Goal: Information Seeking & Learning: Learn about a topic

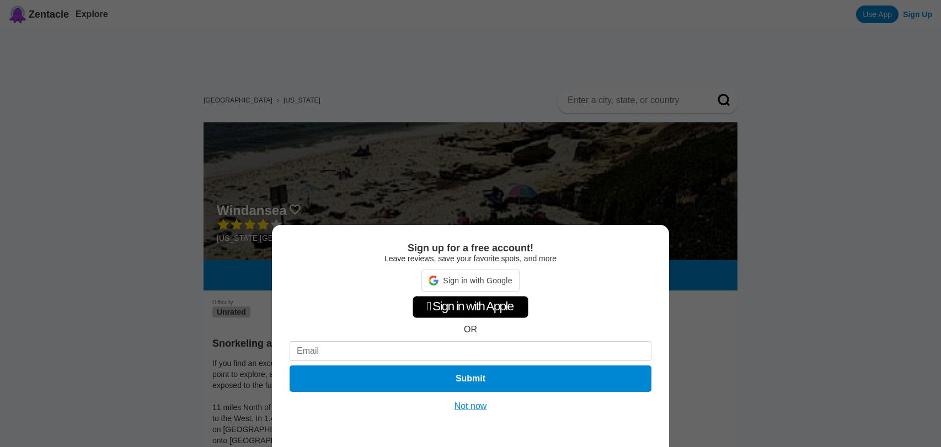
click at [721, 311] on div "Sign up for a free account! Leave reviews, save your favorite spots, and more S…" at bounding box center [470, 223] width 941 height 447
click at [470, 407] on button "Not now" at bounding box center [470, 406] width 39 height 11
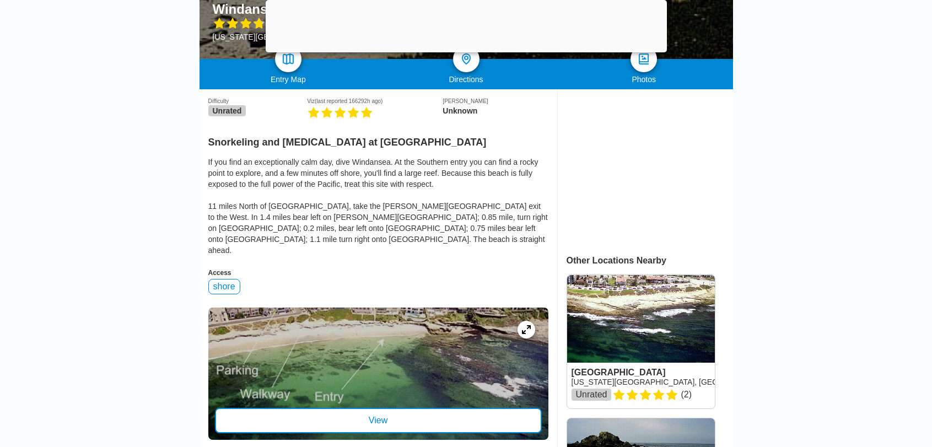
scroll to position [221, 0]
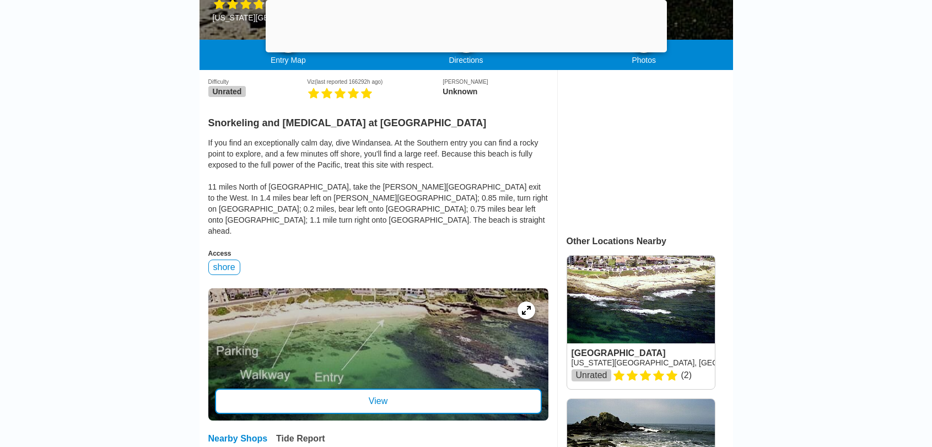
click at [352, 389] on div "View" at bounding box center [378, 401] width 327 height 25
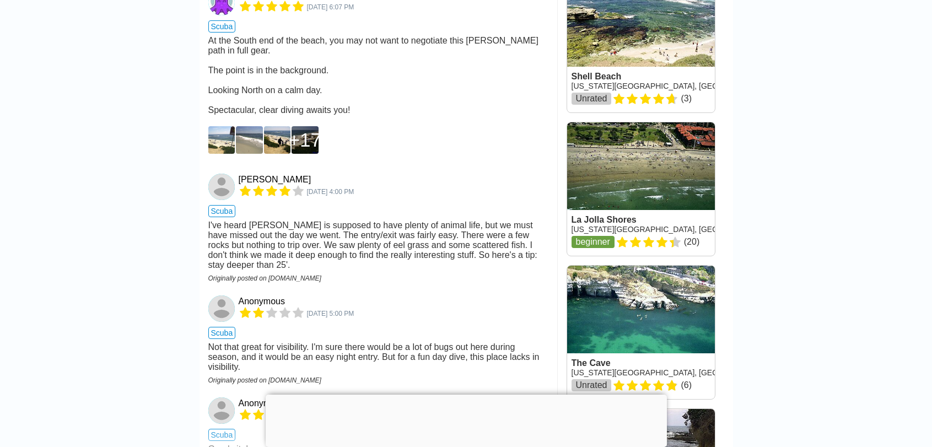
scroll to position [937, 0]
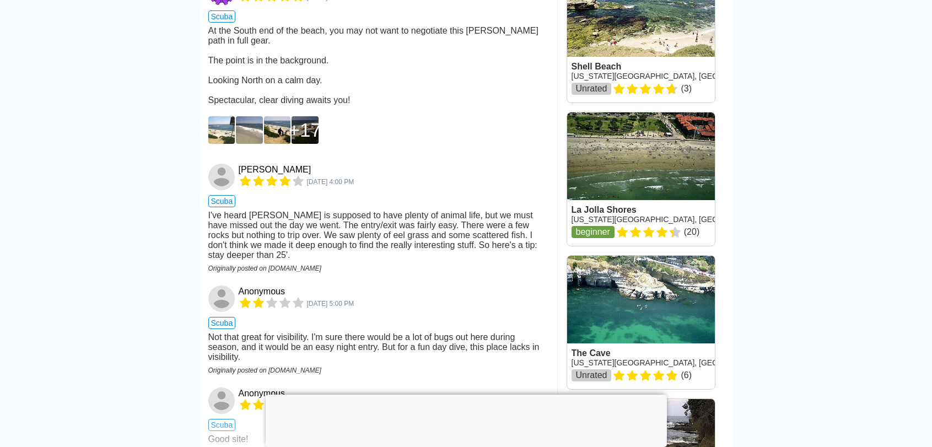
click at [94, 266] on main "United States › California Windansea California South, USA West Entry Map Direc…" at bounding box center [466, 35] width 932 height 1889
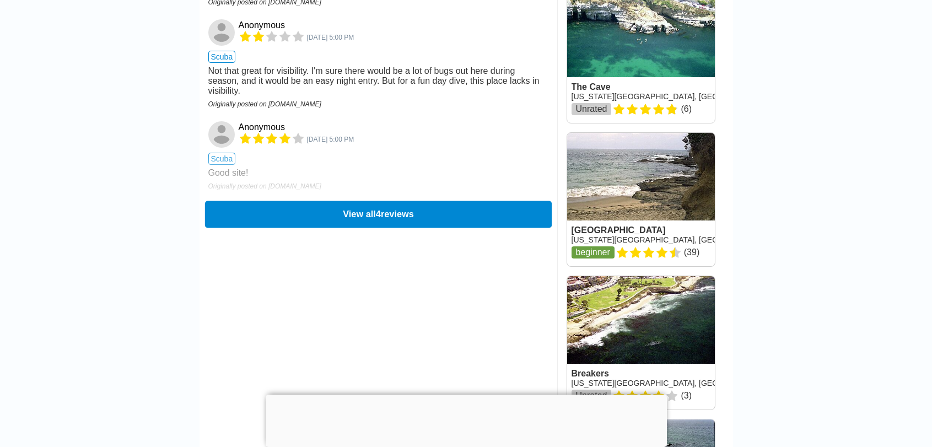
scroll to position [1213, 0]
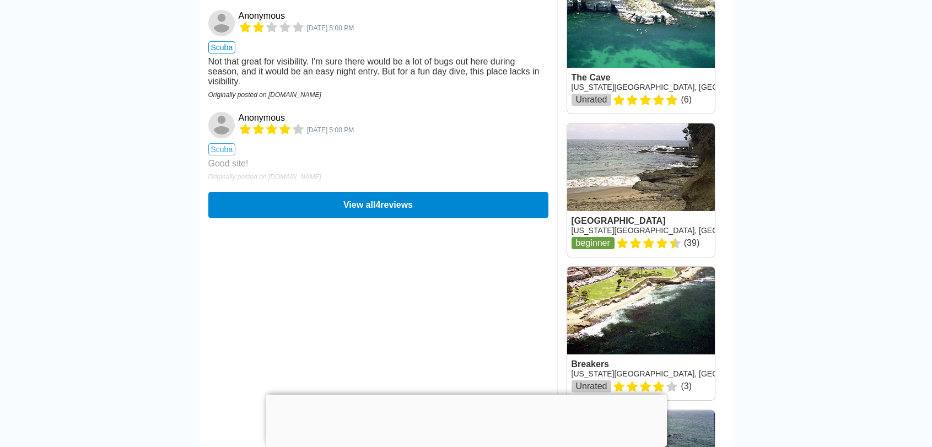
click at [399, 218] on button "View all 4 reviews" at bounding box center [378, 205] width 340 height 26
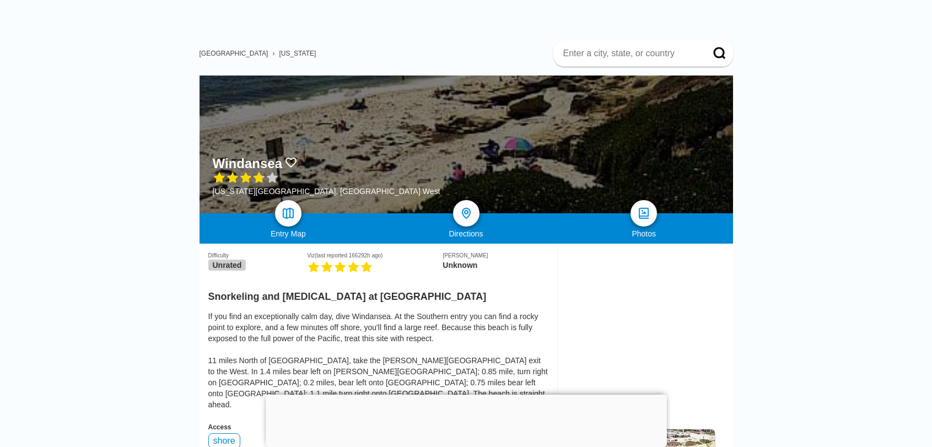
scroll to position [0, 0]
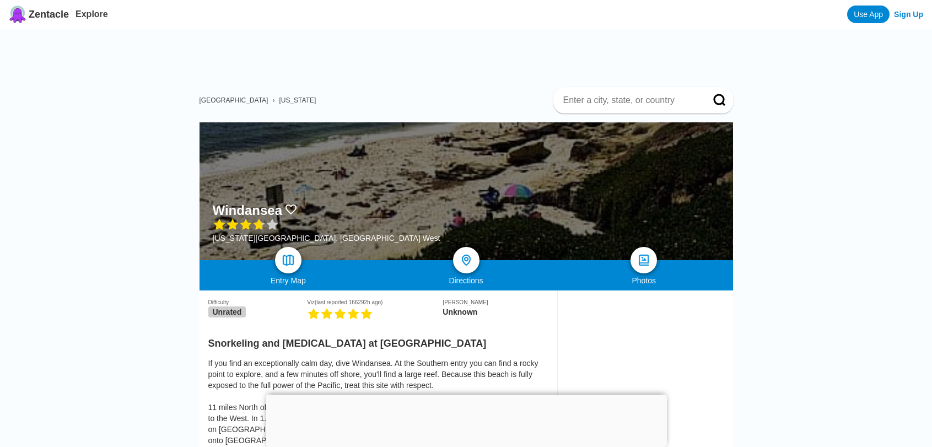
click at [653, 105] on input at bounding box center [630, 100] width 136 height 11
type input "la jolla"
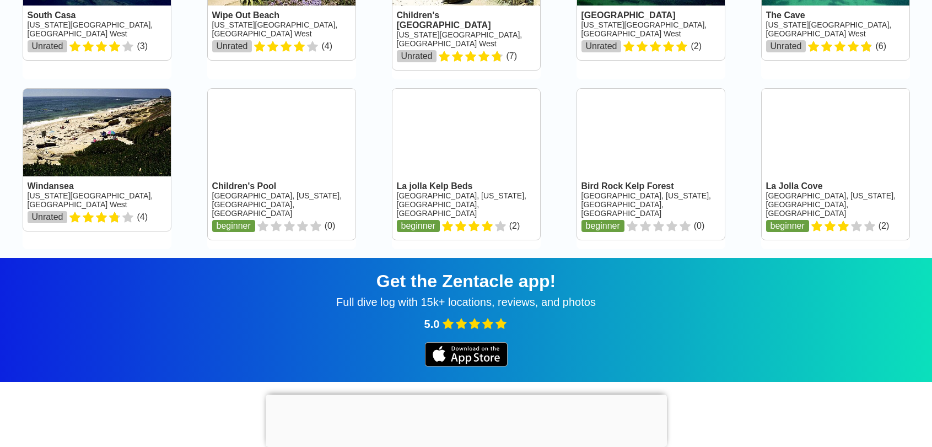
scroll to position [323, 0]
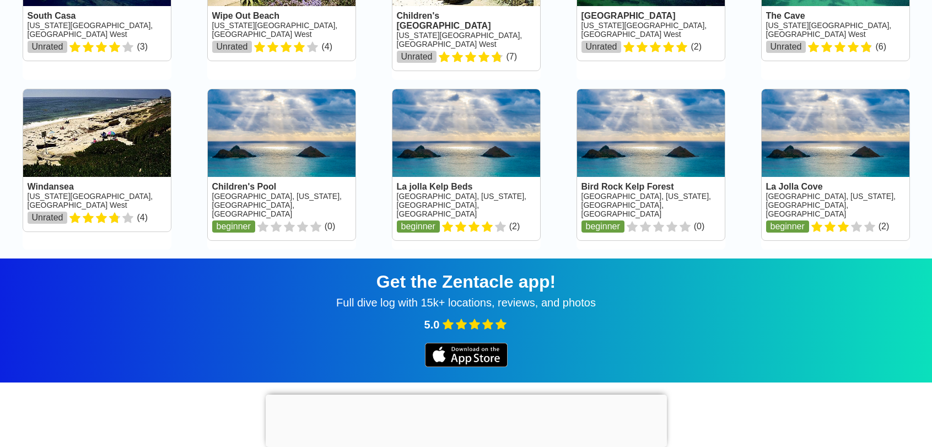
click at [525, 297] on div "Full dive log with 15k+ locations, reviews, and photos" at bounding box center [466, 303] width 906 height 13
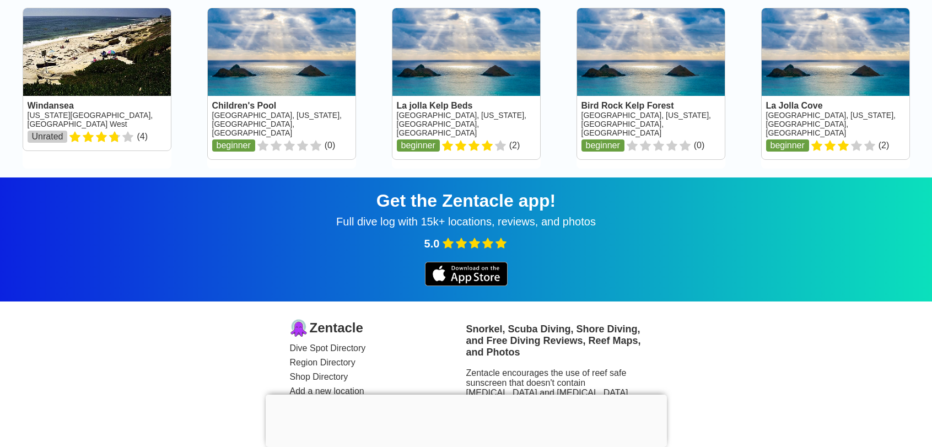
scroll to position [488, 0]
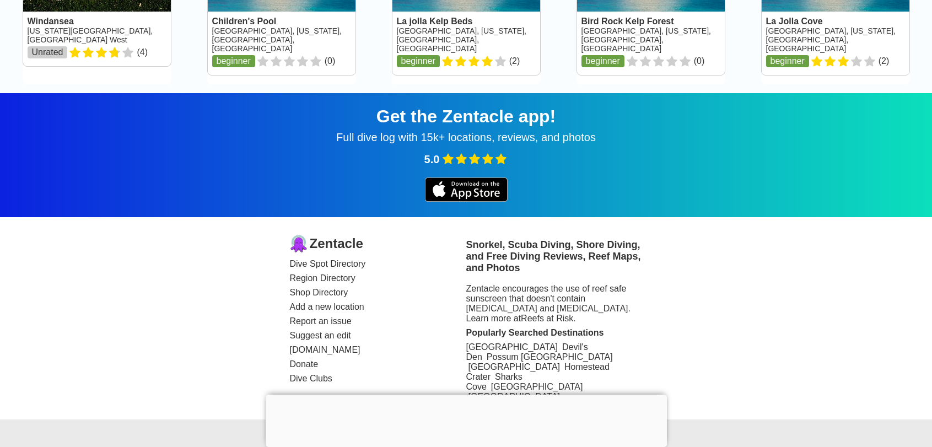
click at [480, 178] on img at bounding box center [466, 190] width 83 height 24
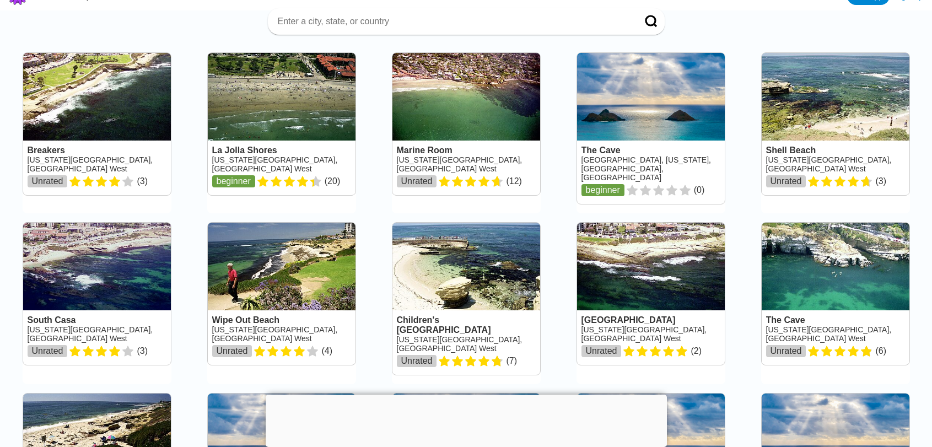
scroll to position [0, 0]
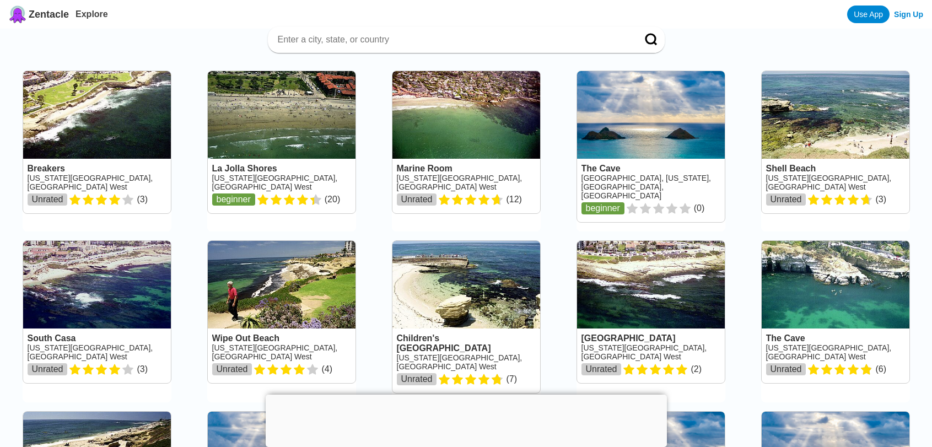
click at [98, 132] on link at bounding box center [97, 142] width 148 height 142
click at [304, 146] on link at bounding box center [282, 142] width 148 height 142
click at [461, 132] on link at bounding box center [467, 142] width 148 height 142
click at [793, 120] on link at bounding box center [836, 142] width 148 height 142
click at [810, 122] on link at bounding box center [836, 142] width 148 height 142
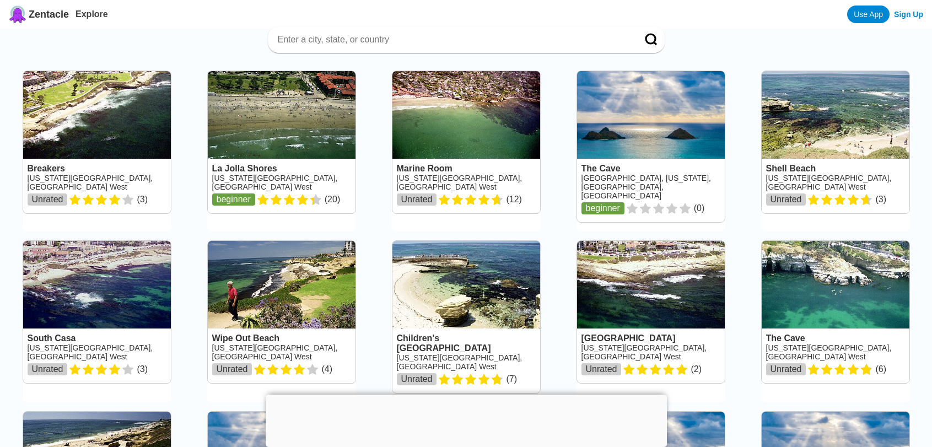
click at [94, 291] on link at bounding box center [97, 312] width 148 height 142
click at [325, 291] on link at bounding box center [282, 312] width 148 height 142
click at [485, 292] on link at bounding box center [467, 317] width 148 height 152
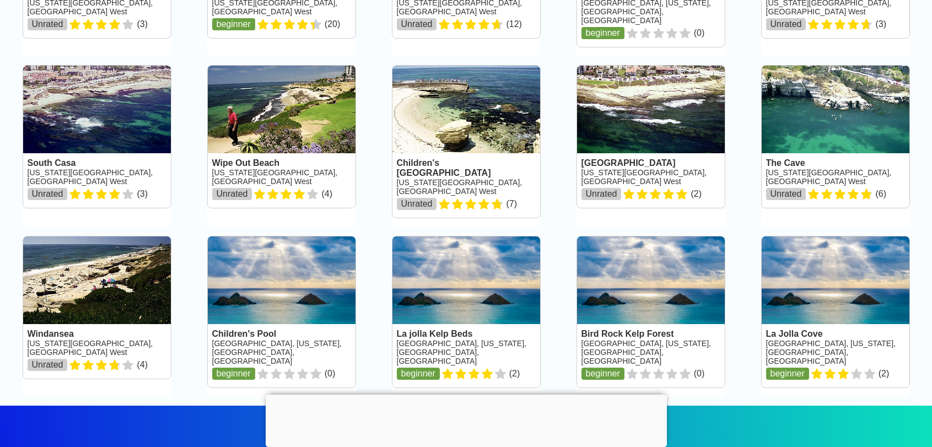
scroll to position [221, 0]
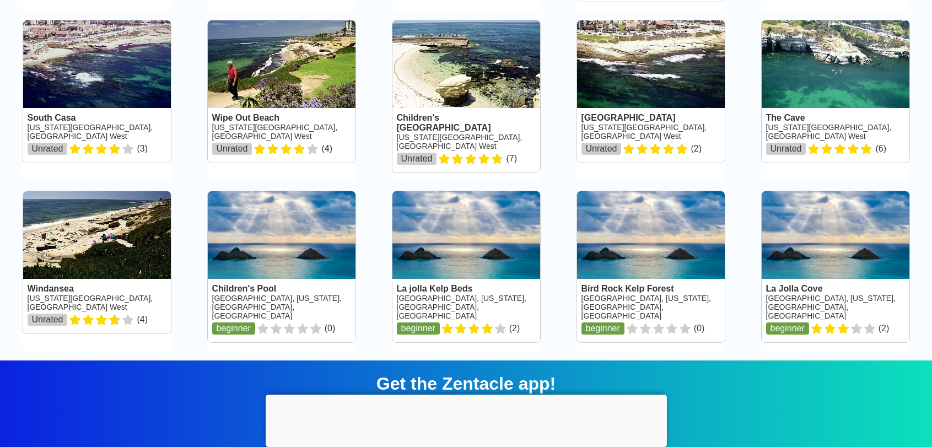
click at [662, 75] on link at bounding box center [651, 91] width 148 height 142
click at [824, 76] on link at bounding box center [836, 91] width 148 height 142
drag, startPoint x: 612, startPoint y: 112, endPoint x: 621, endPoint y: 108, distance: 9.6
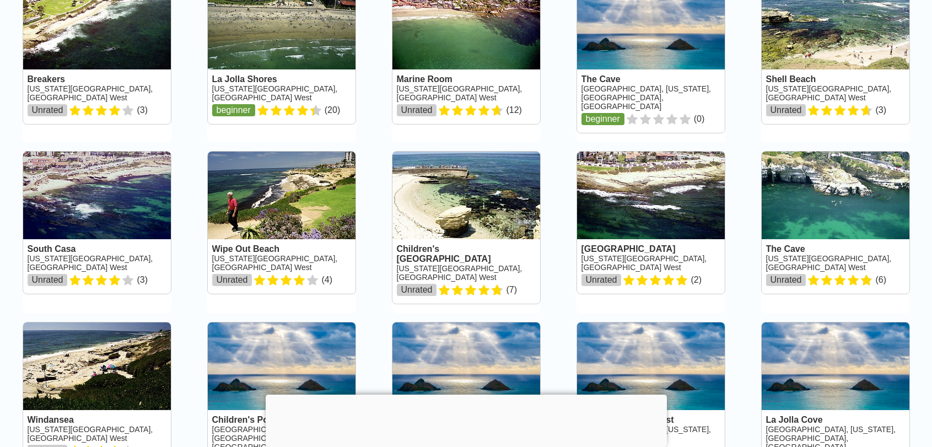
scroll to position [0, 0]
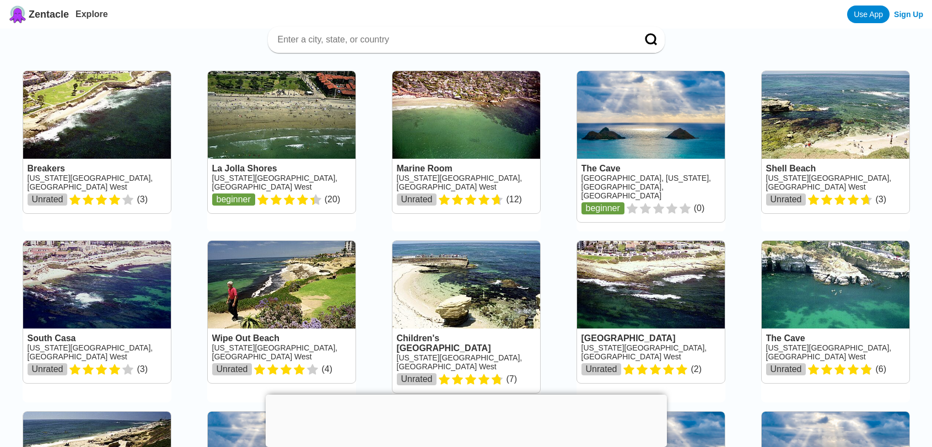
click at [808, 143] on link at bounding box center [836, 142] width 148 height 142
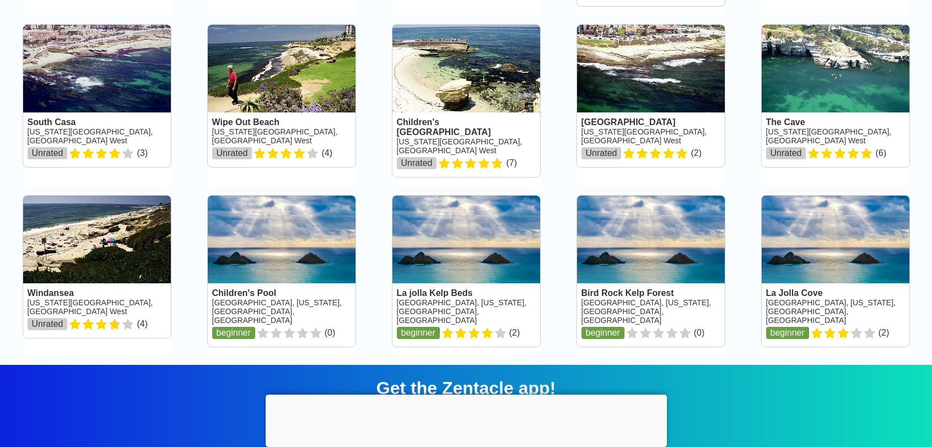
scroll to position [221, 0]
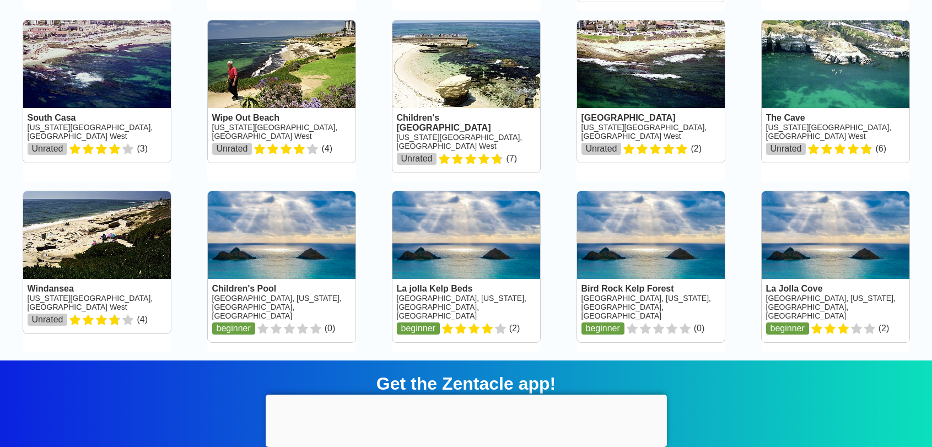
click at [440, 72] on link at bounding box center [467, 96] width 148 height 152
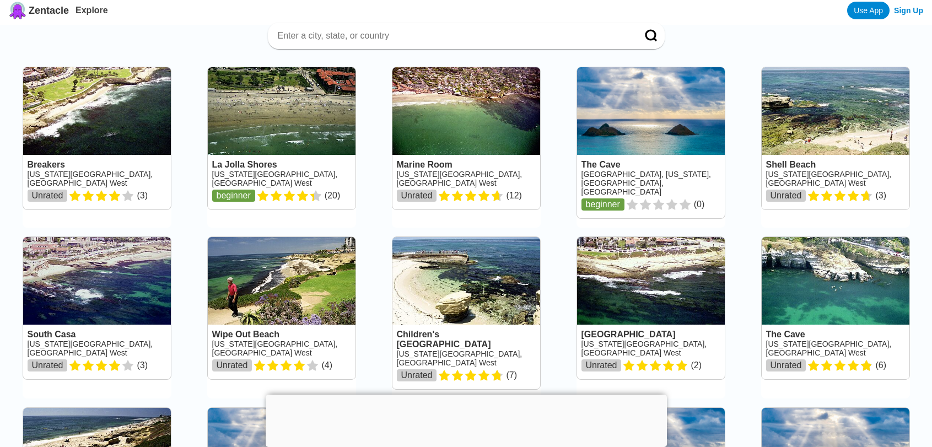
scroll to position [0, 0]
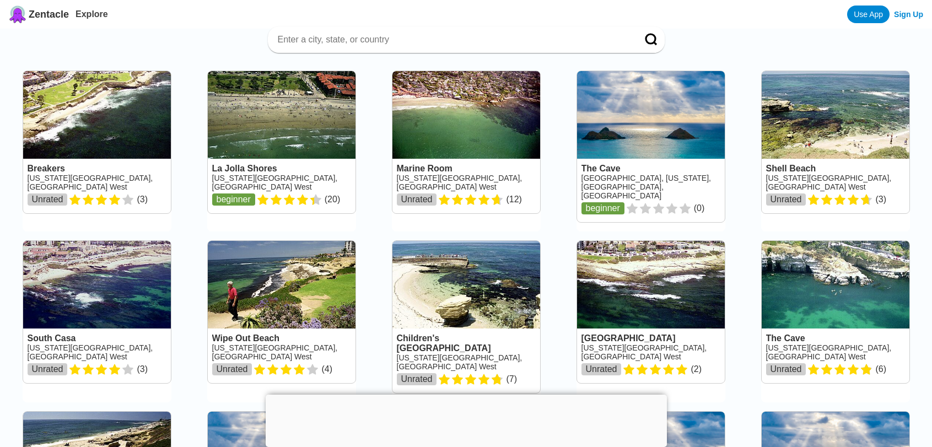
click at [434, 47] on div at bounding box center [466, 39] width 397 height 26
click at [429, 40] on input at bounding box center [453, 39] width 353 height 11
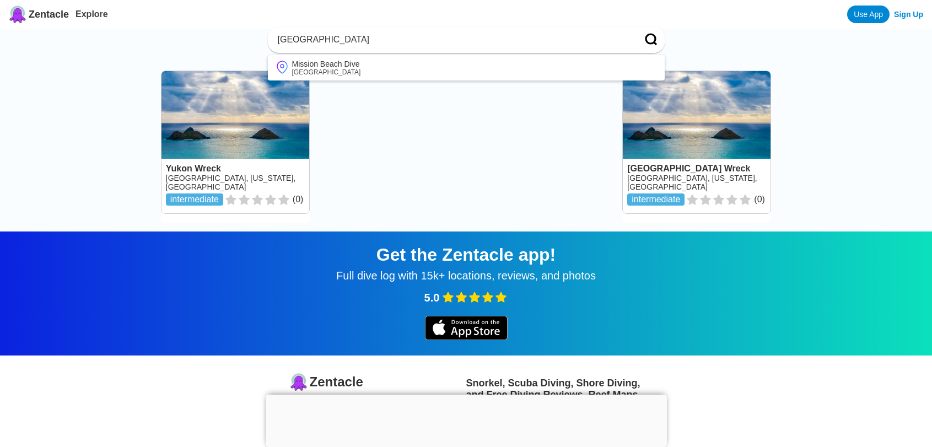
click at [514, 38] on input "mission beach" at bounding box center [453, 39] width 353 height 11
drag, startPoint x: 310, startPoint y: 40, endPoint x: 367, endPoint y: 32, distance: 56.8
click at [364, 40] on input "mission beach" at bounding box center [453, 39] width 353 height 11
type input "mission bay"
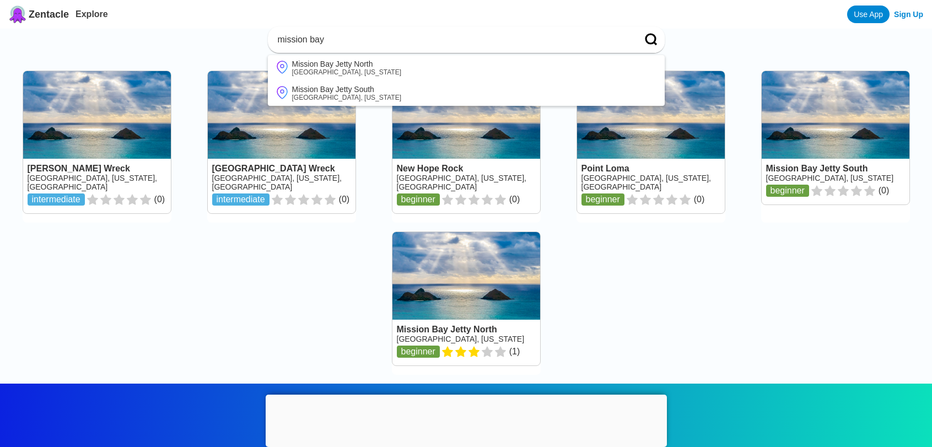
click at [726, 286] on div "Ruby E. Wreck USA, California, San Diego intermediate ( 0 ) NOSC Tower Wreck US…" at bounding box center [465, 222] width 923 height 313
click at [660, 337] on div "Ruby E. Wreck USA, California, San Diego intermediate ( 0 ) NOSC Tower Wreck US…" at bounding box center [465, 222] width 923 height 313
click at [464, 283] on link at bounding box center [467, 298] width 148 height 133
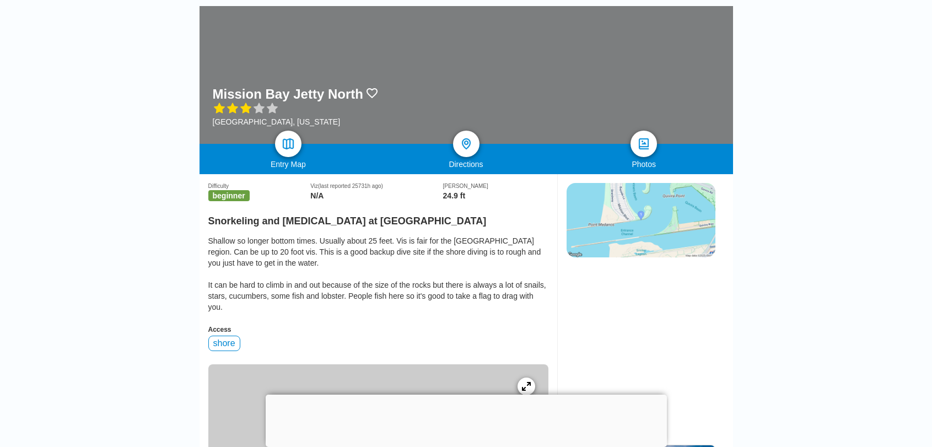
scroll to position [110, 0]
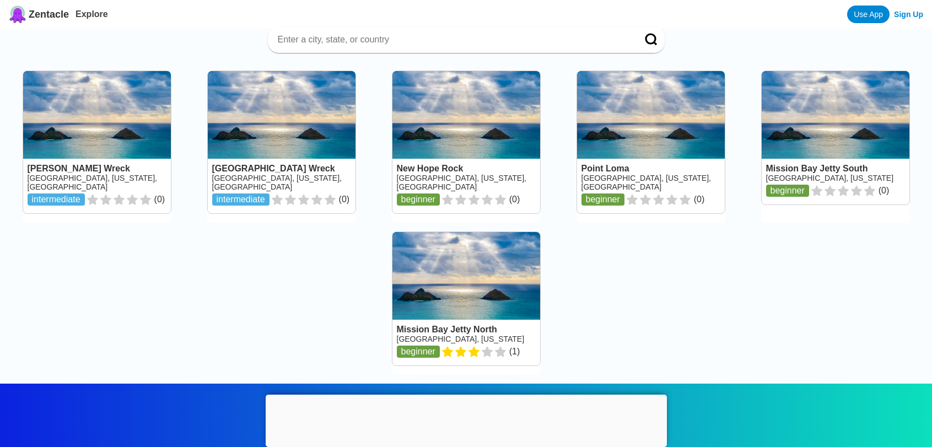
click at [406, 39] on input at bounding box center [453, 39] width 353 height 11
type input "del mar"
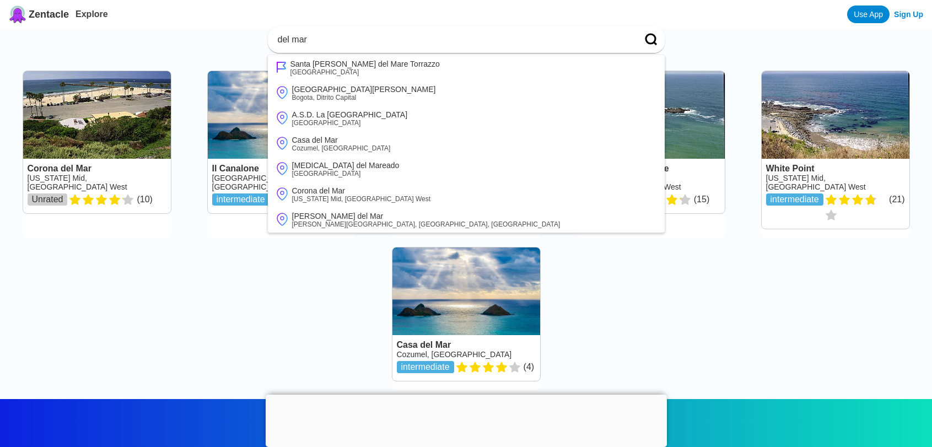
click at [760, 322] on div "Corona del Mar California Mid, USA West Unrated ( 10 ) Il Canalone Italy, Ligur…" at bounding box center [465, 230] width 923 height 329
click at [691, 42] on div "del mar Santa Maria del Mare Torrazzo Italy Escuela De Buceo Cruz Del Mar Bogot…" at bounding box center [466, 217] width 932 height 364
click at [121, 157] on link at bounding box center [97, 142] width 148 height 142
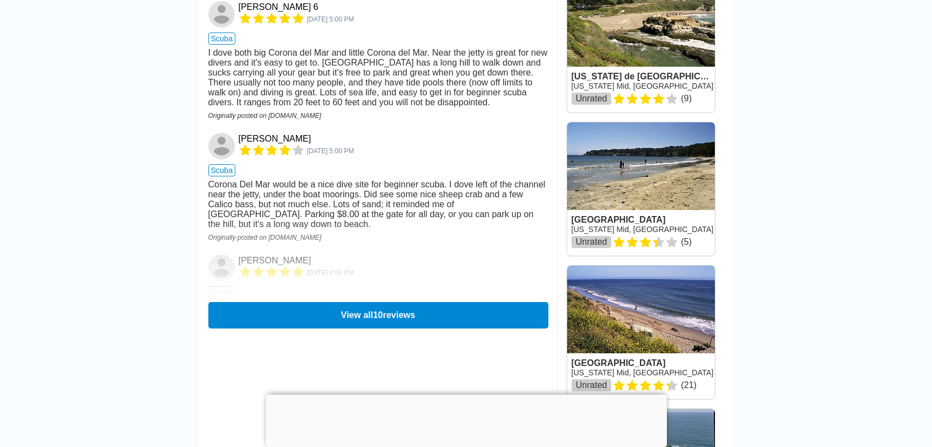
scroll to position [1213, 0]
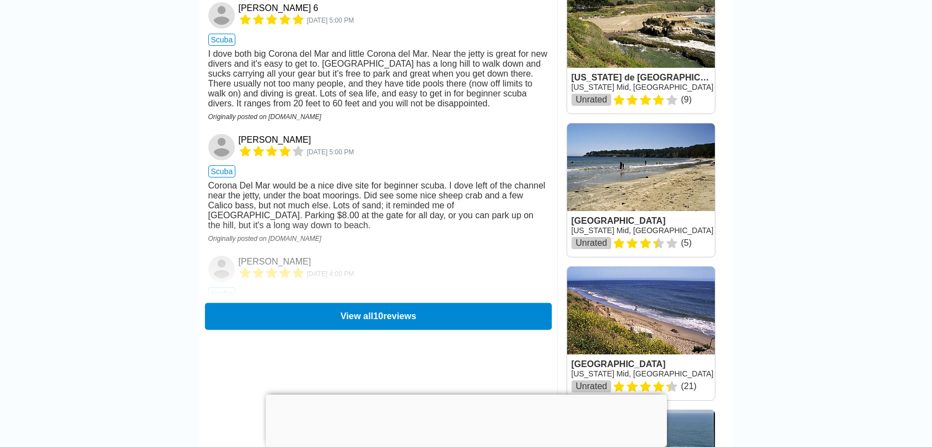
click at [323, 312] on button "View all 10 reviews" at bounding box center [378, 316] width 347 height 27
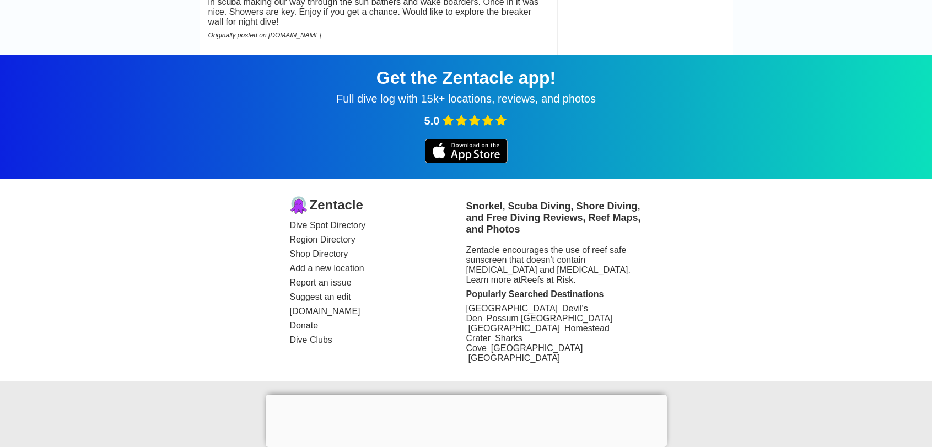
scroll to position [2135, 0]
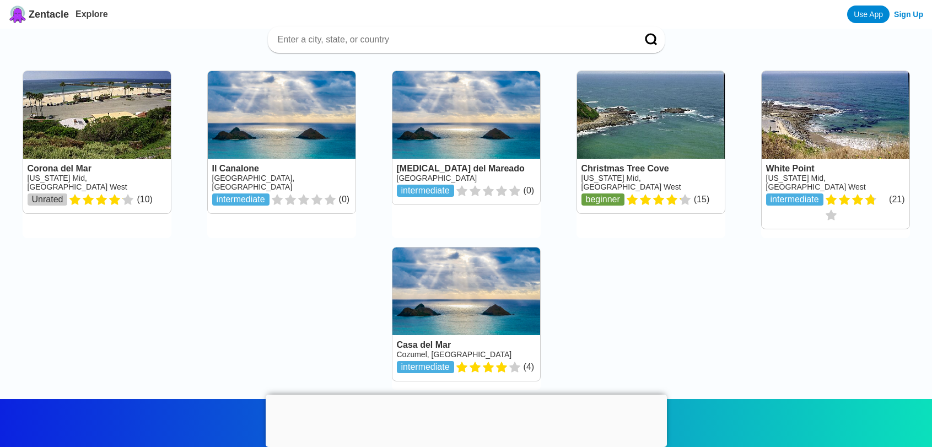
click at [418, 42] on input at bounding box center [453, 39] width 353 height 11
type input "la jolla"
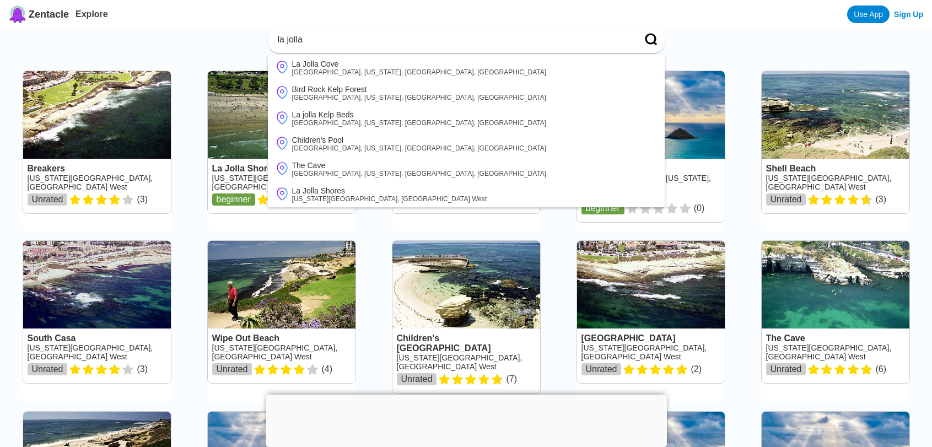
click at [741, 218] on div "Breakers California South, USA West Unrated ( 3 ) La Jolla Shores California So…" at bounding box center [465, 321] width 923 height 510
click at [212, 47] on div "la jolla La Jolla Cove USA, California, San Diego, La Jolla Bird Rock Kelp Fore…" at bounding box center [466, 308] width 932 height 546
click at [705, 36] on div "la jolla La Jolla Cove USA, California, San Diego, La Jolla Bird Rock Kelp Fore…" at bounding box center [466, 308] width 932 height 546
drag, startPoint x: 111, startPoint y: 23, endPoint x: 109, endPoint y: 31, distance: 8.2
click at [109, 31] on div "Zentacle Explore Use App Sign Up la jolla La Jolla Cove USA, California, San Di…" at bounding box center [466, 453] width 932 height 907
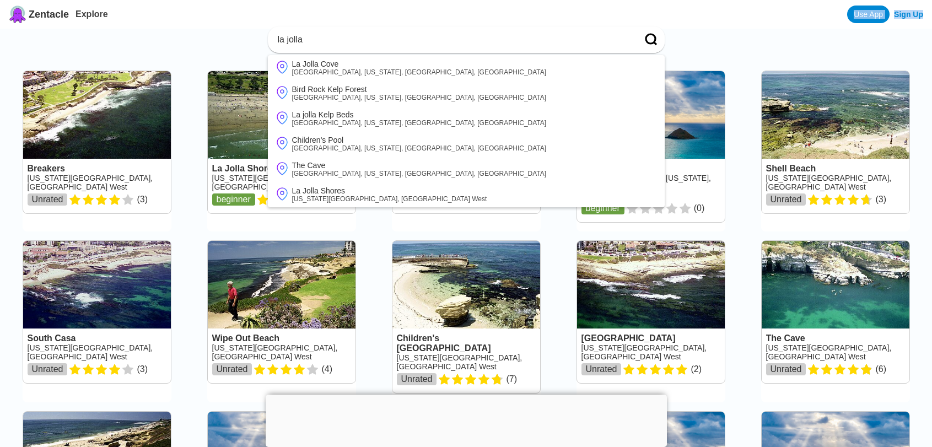
drag, startPoint x: 109, startPoint y: 31, endPoint x: 68, endPoint y: 37, distance: 41.2
click at [68, 37] on div "la jolla La Jolla Cove USA, California, San Diego, La Jolla Bird Rock Kelp Fore…" at bounding box center [466, 308] width 932 height 546
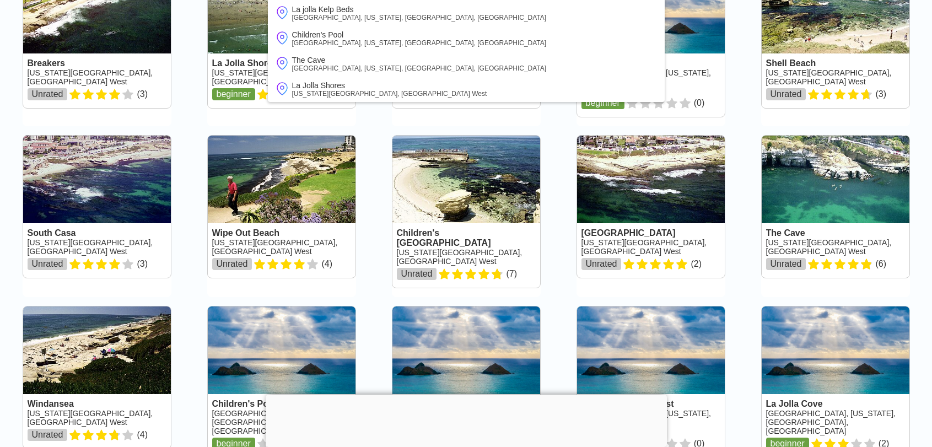
scroll to position [110, 0]
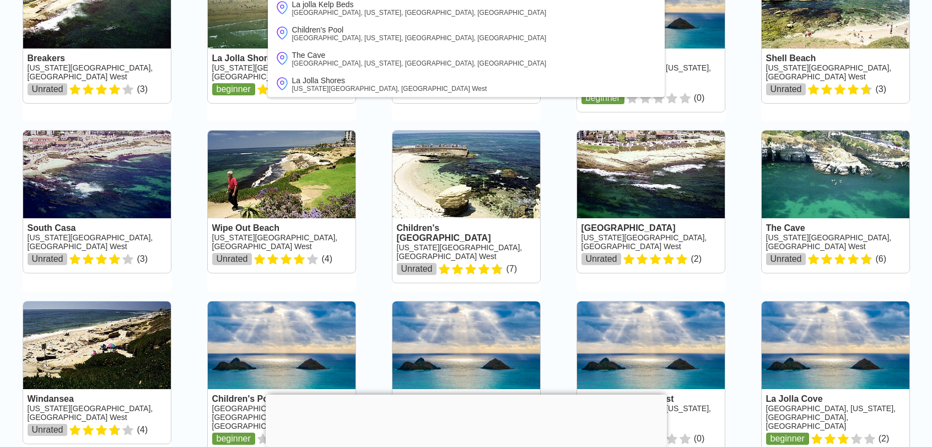
click at [374, 206] on div "Breakers California South, USA West Unrated ( 3 ) La Jolla Shores California So…" at bounding box center [465, 211] width 923 height 510
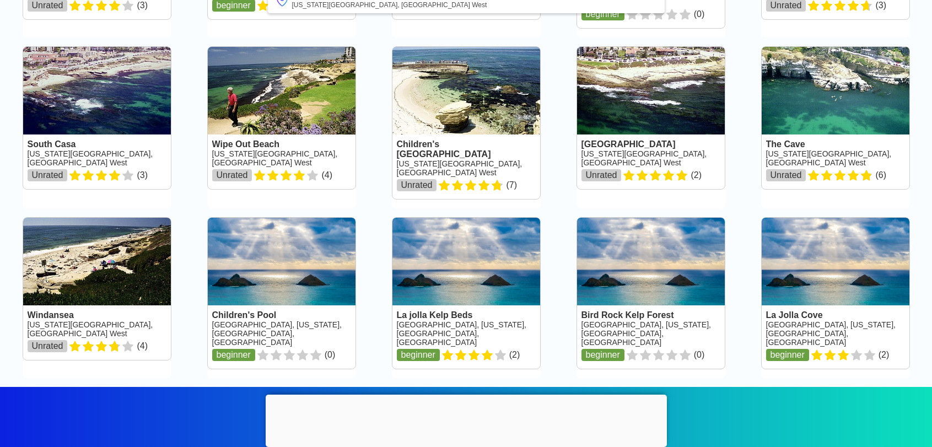
scroll to position [221, 0]
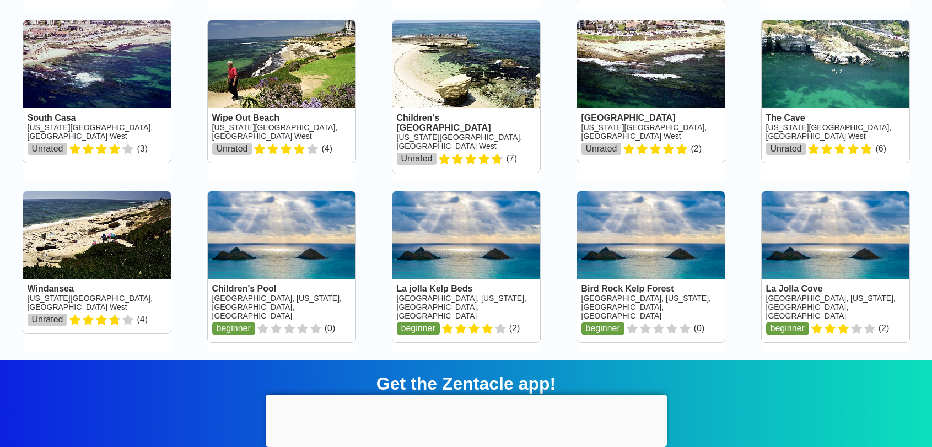
click at [800, 230] on link at bounding box center [836, 266] width 148 height 151
click at [426, 225] on link at bounding box center [467, 266] width 148 height 151
click at [116, 211] on link at bounding box center [97, 262] width 148 height 142
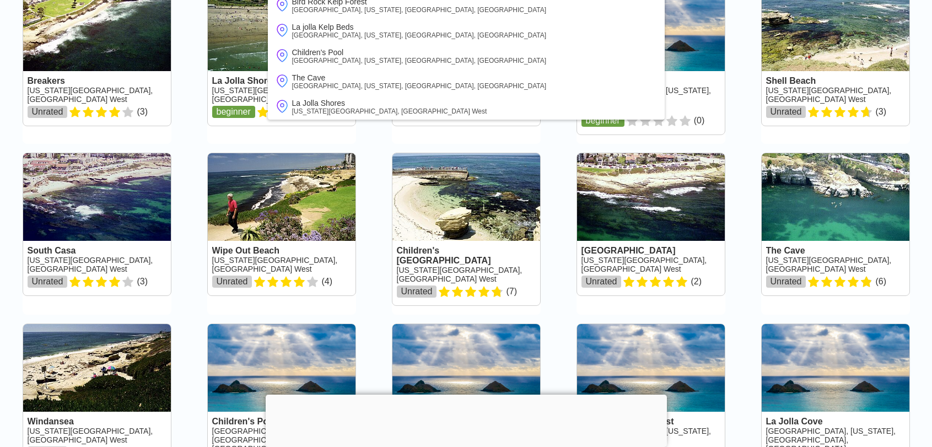
scroll to position [0, 0]
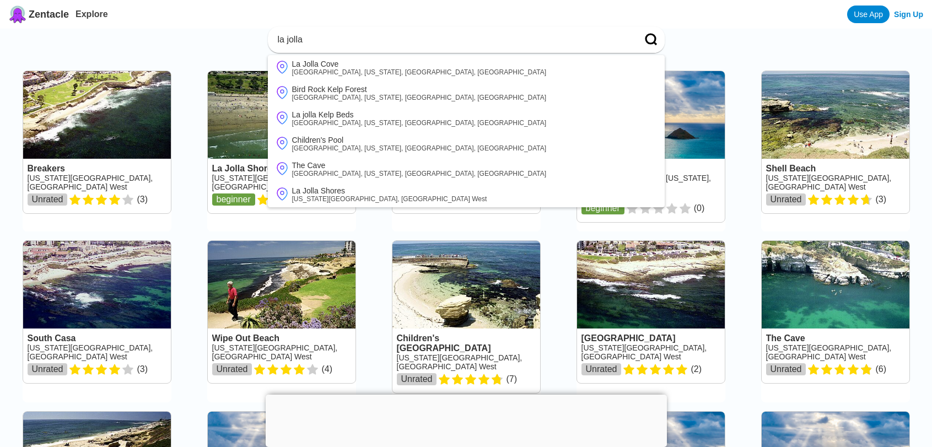
click at [221, 28] on div "Zentacle Explore Use App Sign Up" at bounding box center [466, 14] width 932 height 29
drag, startPoint x: 543, startPoint y: 24, endPoint x: 555, endPoint y: 29, distance: 12.6
click at [543, 24] on div "Zentacle Explore Use App Sign Up" at bounding box center [466, 14] width 932 height 29
click at [112, 287] on link at bounding box center [97, 312] width 148 height 142
click at [768, 56] on div "la jolla La Jolla Cove USA, California, San Diego, La Jolla Bird Rock Kelp Fore…" at bounding box center [466, 308] width 932 height 546
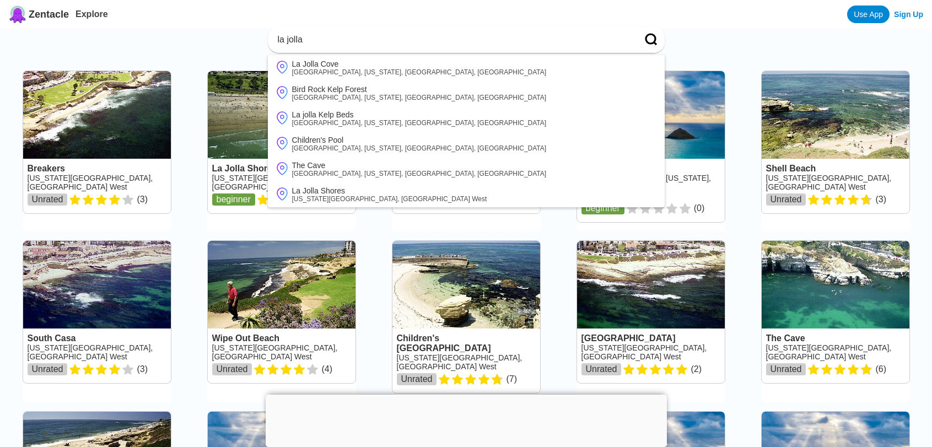
click at [39, 12] on span "Zentacle" at bounding box center [49, 15] width 40 height 12
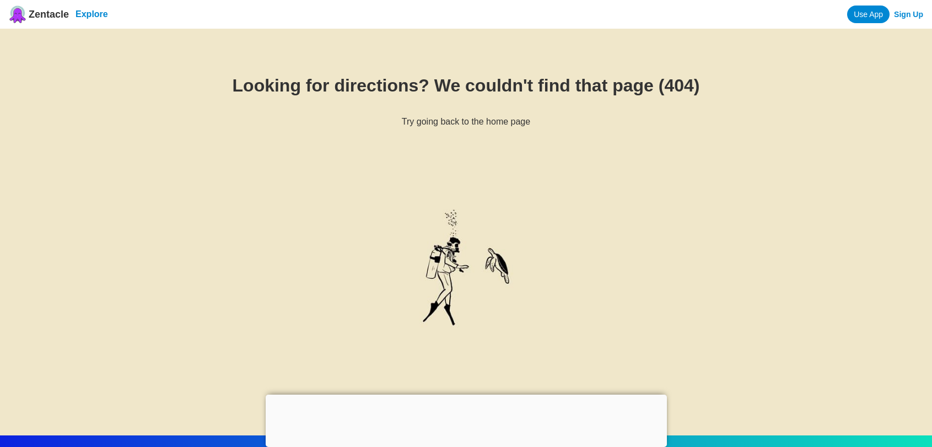
click at [92, 15] on link "Explore" at bounding box center [92, 13] width 33 height 9
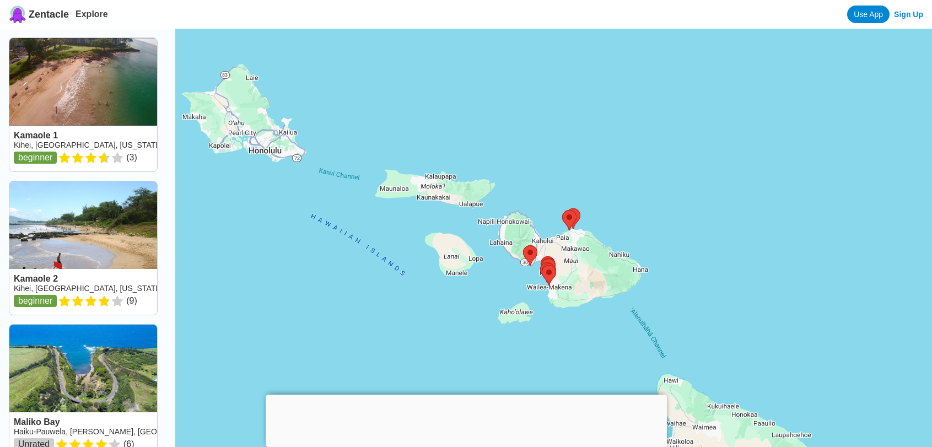
click at [29, 19] on span "Zentacle" at bounding box center [49, 15] width 40 height 12
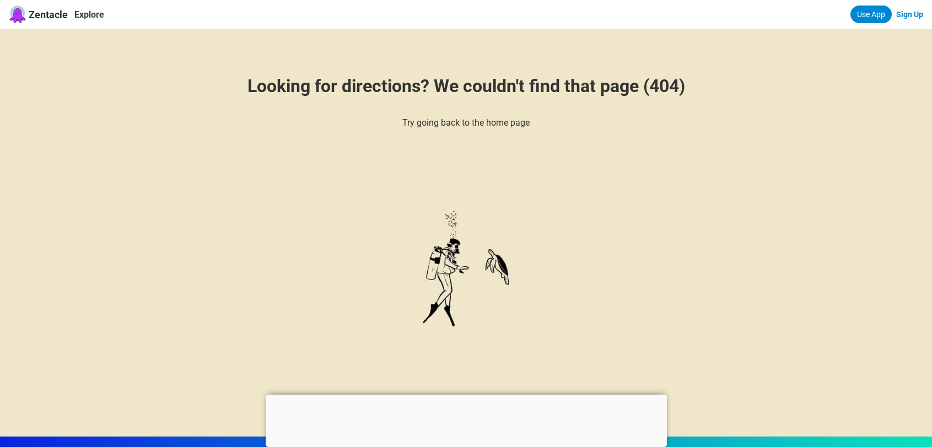
click at [74, 18] on div "Explore" at bounding box center [86, 14] width 36 height 10
click at [83, 15] on link "Explore" at bounding box center [89, 14] width 30 height 10
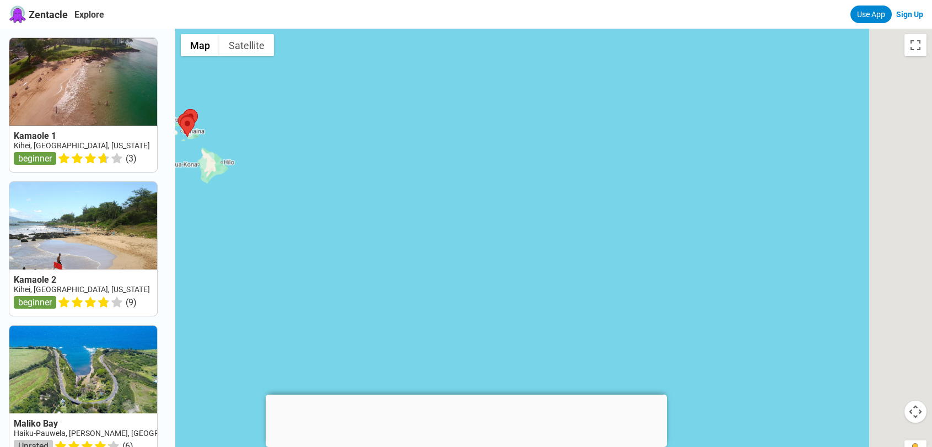
drag, startPoint x: 591, startPoint y: 265, endPoint x: 362, endPoint y: 194, distance: 240.3
click at [362, 194] on div at bounding box center [553, 252] width 757 height 447
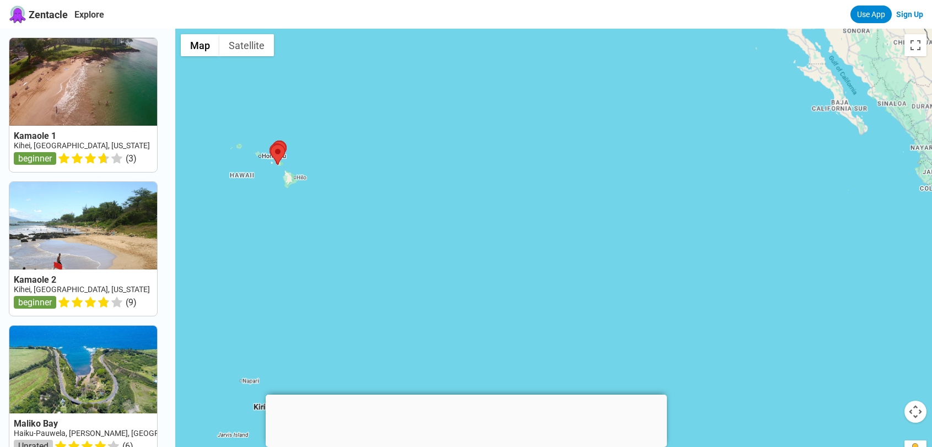
drag, startPoint x: 853, startPoint y: 313, endPoint x: 174, endPoint y: 182, distance: 691.1
click at [189, 186] on div at bounding box center [553, 252] width 757 height 447
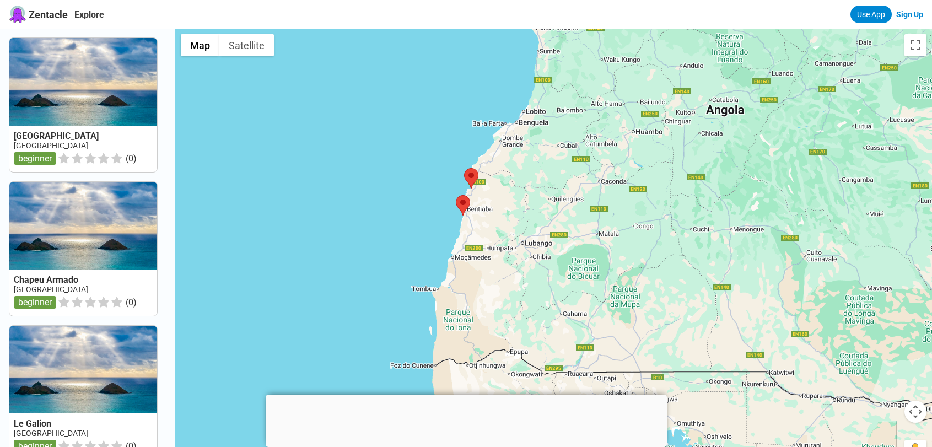
drag, startPoint x: 600, startPoint y: 331, endPoint x: 562, endPoint y: 236, distance: 102.7
click at [562, 234] on div at bounding box center [553, 252] width 757 height 447
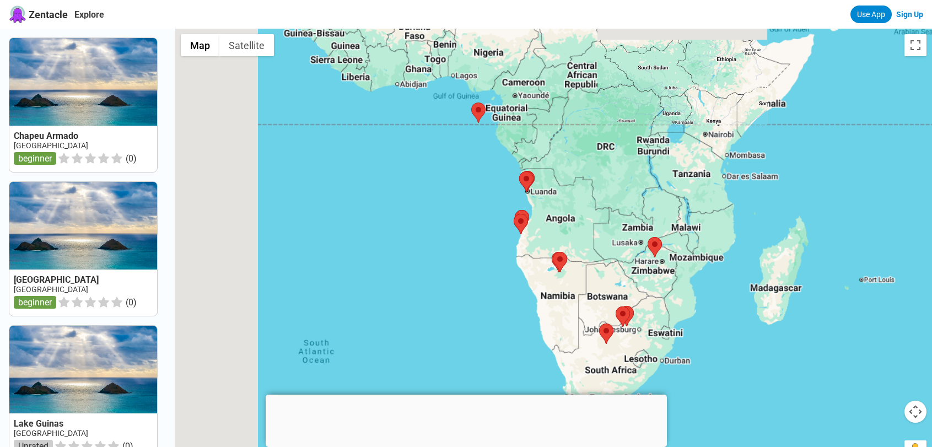
drag, startPoint x: 712, startPoint y: 304, endPoint x: 794, endPoint y: 316, distance: 83.1
click at [769, 313] on div at bounding box center [553, 252] width 757 height 447
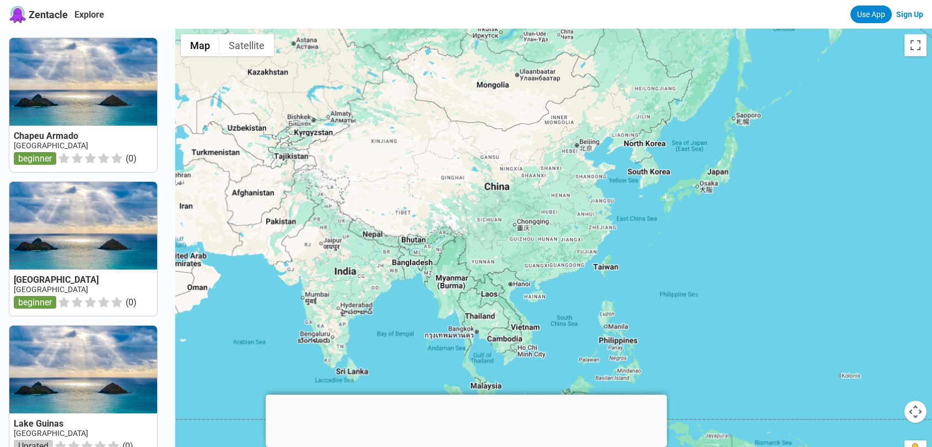
drag, startPoint x: 732, startPoint y: 275, endPoint x: 862, endPoint y: 363, distance: 158.0
click at [862, 363] on div at bounding box center [553, 252] width 757 height 447
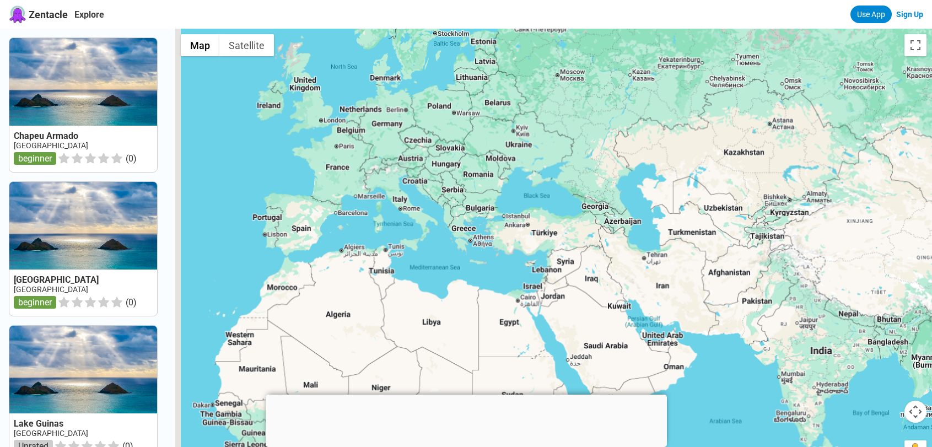
drag, startPoint x: 562, startPoint y: 269, endPoint x: 645, endPoint y: 161, distance: 136.4
click at [698, 125] on div at bounding box center [553, 252] width 757 height 447
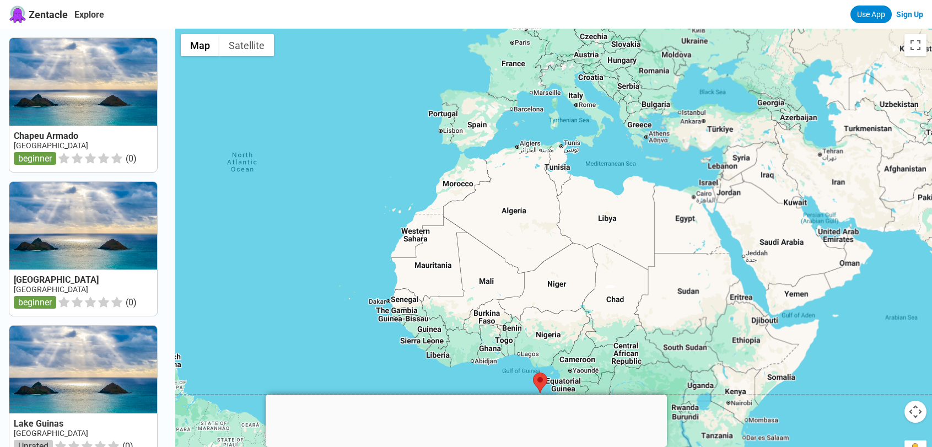
drag, startPoint x: 463, startPoint y: 218, endPoint x: 207, endPoint y: 221, distance: 255.8
click at [191, 205] on div at bounding box center [553, 252] width 757 height 447
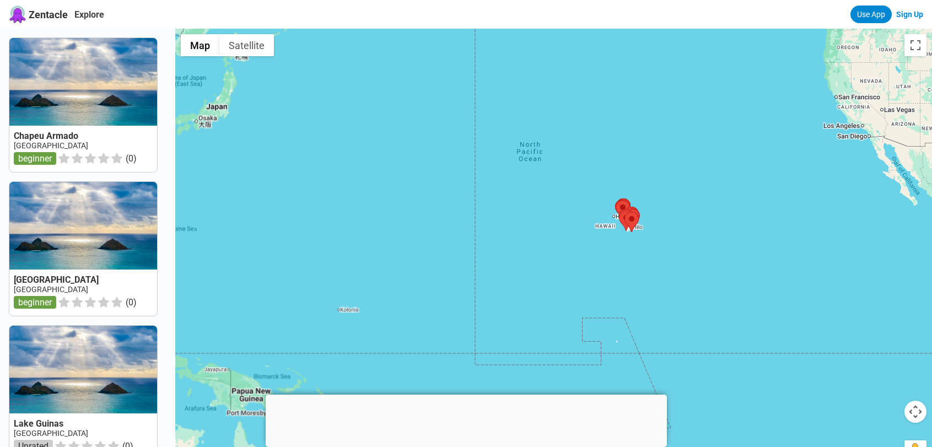
drag, startPoint x: 654, startPoint y: 235, endPoint x: 390, endPoint y: 225, distance: 263.7
click at [386, 225] on div at bounding box center [553, 252] width 757 height 447
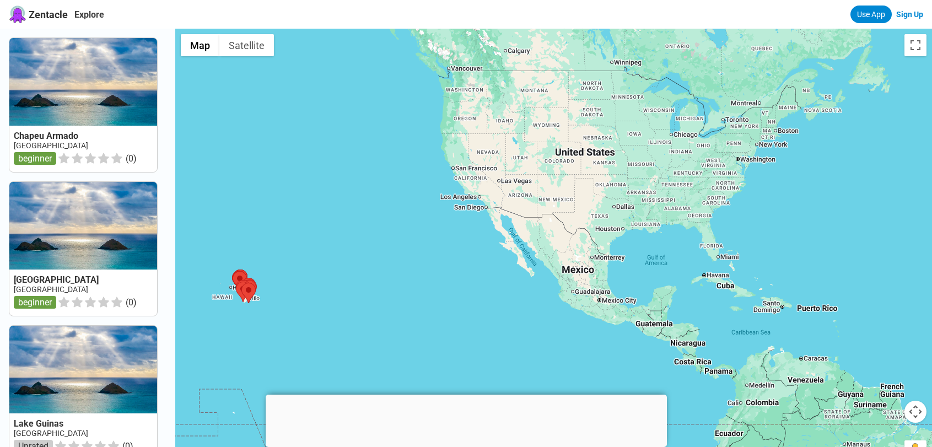
drag, startPoint x: 460, startPoint y: 207, endPoint x: 514, endPoint y: 308, distance: 114.2
click at [514, 308] on div at bounding box center [553, 252] width 757 height 447
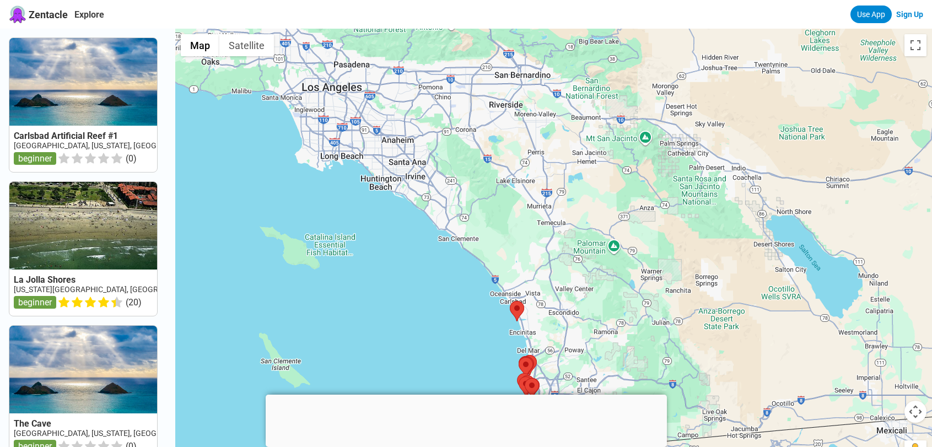
drag, startPoint x: 638, startPoint y: 277, endPoint x: 589, endPoint y: 150, distance: 136.5
click at [588, 151] on div at bounding box center [553, 252] width 757 height 447
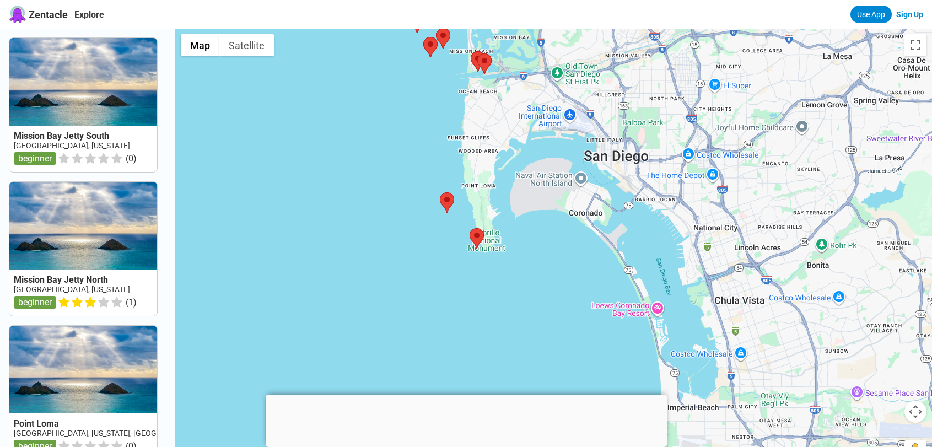
drag, startPoint x: 436, startPoint y: 248, endPoint x: 486, endPoint y: 149, distance: 110.7
click at [535, 147] on div at bounding box center [553, 252] width 757 height 447
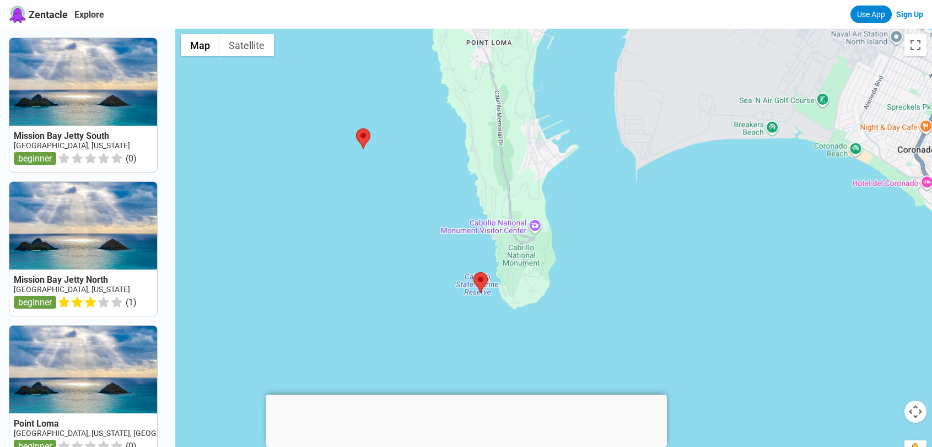
drag, startPoint x: 555, startPoint y: 310, endPoint x: 560, endPoint y: 209, distance: 101.0
click at [558, 212] on div at bounding box center [553, 252] width 757 height 447
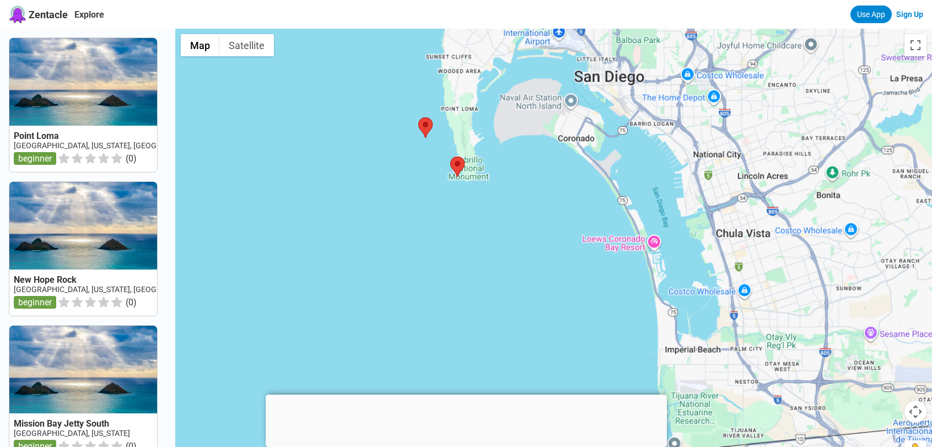
drag, startPoint x: 701, startPoint y: 218, endPoint x: 549, endPoint y: 182, distance: 156.3
click at [549, 182] on div at bounding box center [553, 252] width 757 height 447
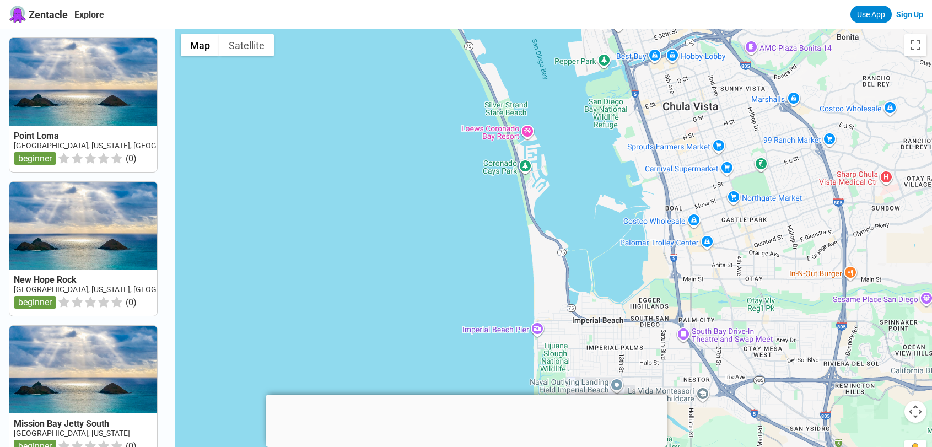
drag, startPoint x: 532, startPoint y: 243, endPoint x: 600, endPoint y: 323, distance: 105.6
click at [658, 386] on div at bounding box center [553, 252] width 757 height 447
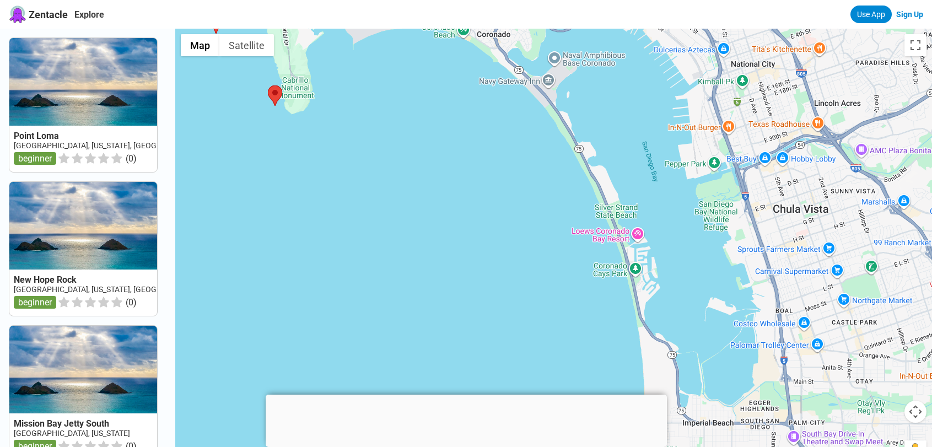
drag, startPoint x: 379, startPoint y: 156, endPoint x: 538, endPoint y: 297, distance: 212.4
click at [517, 282] on div at bounding box center [553, 252] width 757 height 447
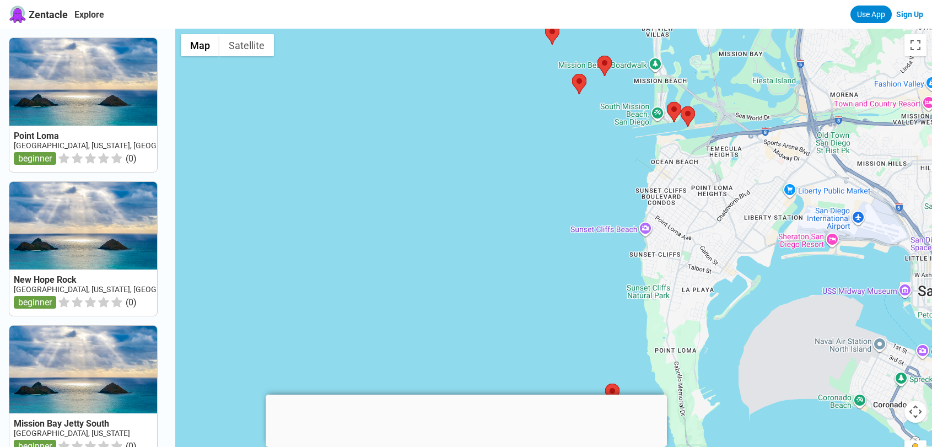
drag, startPoint x: 525, startPoint y: 240, endPoint x: 479, endPoint y: 286, distance: 65.1
click at [479, 286] on div at bounding box center [553, 252] width 757 height 447
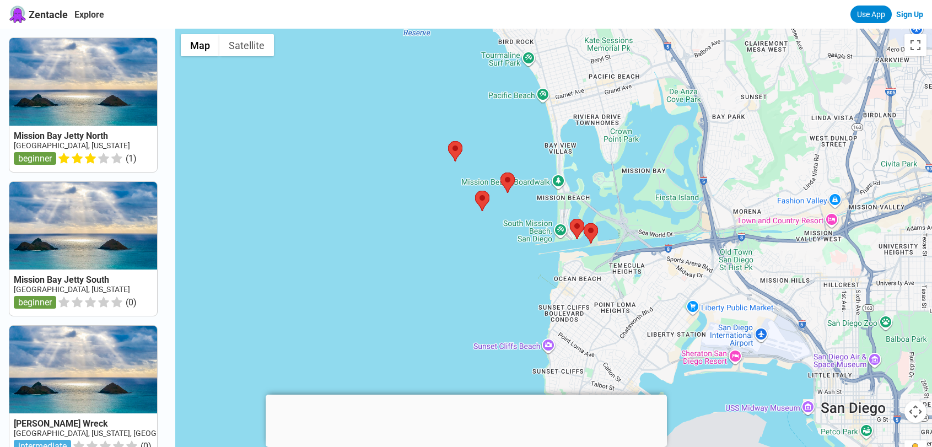
drag, startPoint x: 570, startPoint y: 214, endPoint x: 536, endPoint y: 290, distance: 82.7
click at [540, 292] on div at bounding box center [553, 252] width 757 height 447
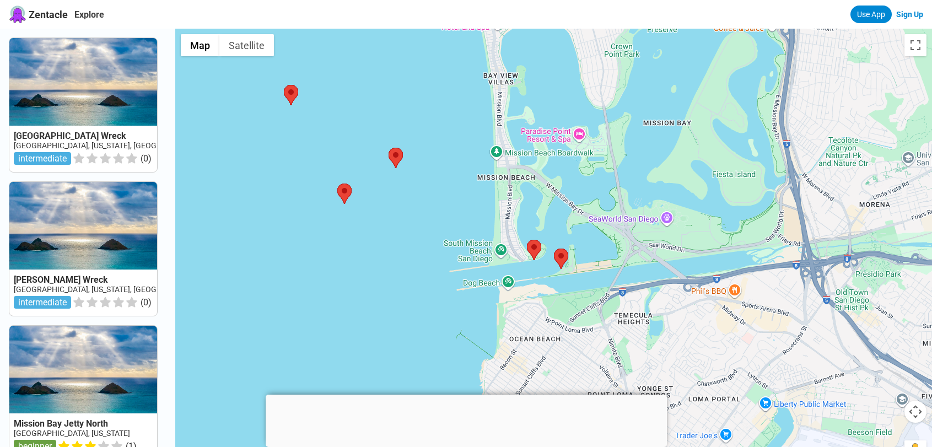
drag, startPoint x: 530, startPoint y: 284, endPoint x: 465, endPoint y: 221, distance: 90.8
click at [399, 204] on div at bounding box center [553, 252] width 757 height 447
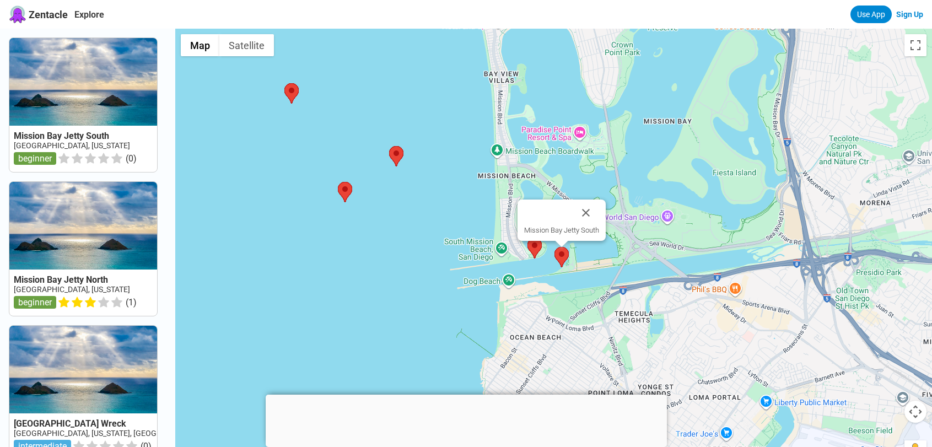
click at [569, 258] on img at bounding box center [562, 257] width 14 height 20
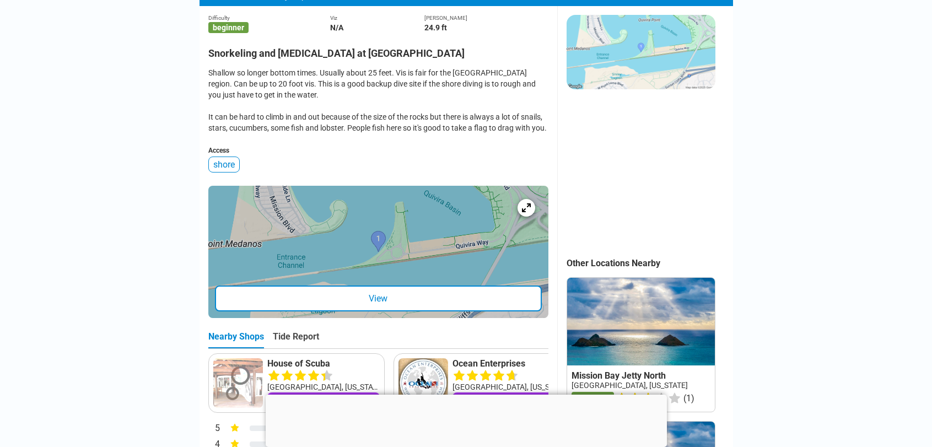
scroll to position [276, 0]
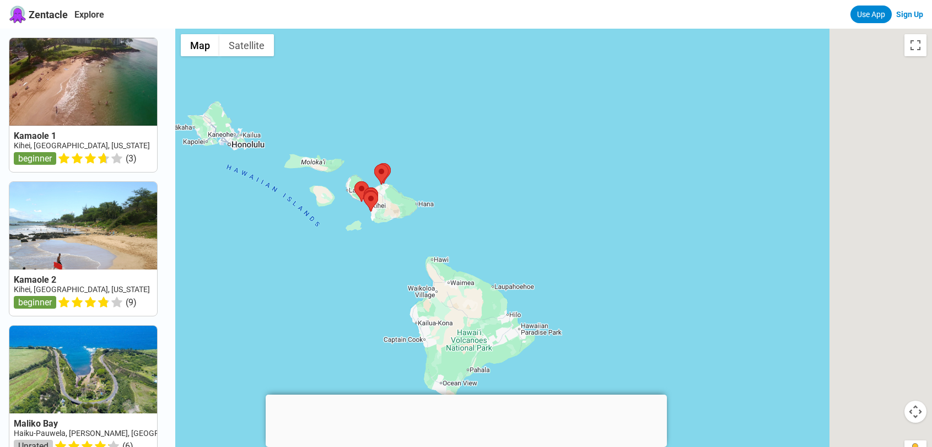
drag, startPoint x: 564, startPoint y: 207, endPoint x: 309, endPoint y: 187, distance: 256.1
click at [345, 174] on div at bounding box center [553, 252] width 757 height 447
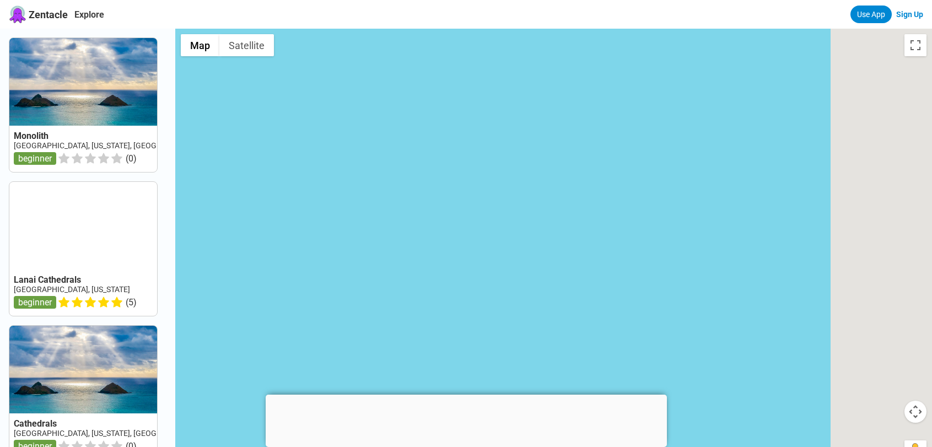
drag, startPoint x: 683, startPoint y: 247, endPoint x: 326, endPoint y: 243, distance: 356.7
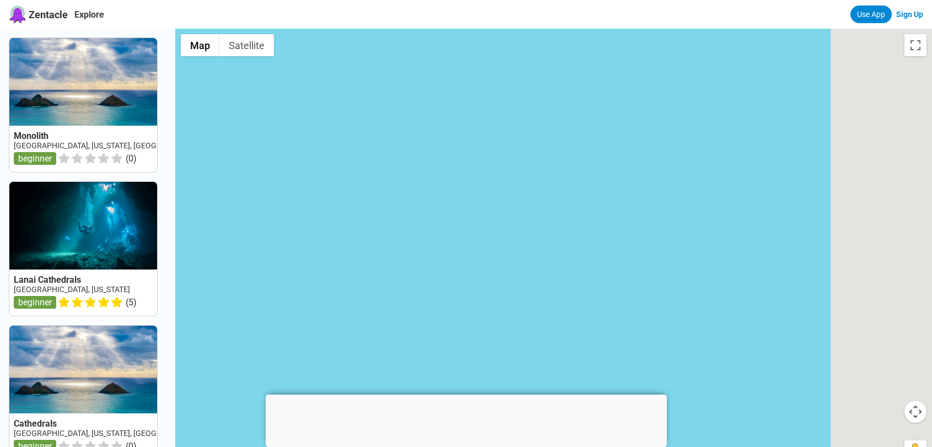
click at [342, 243] on div at bounding box center [553, 252] width 757 height 447
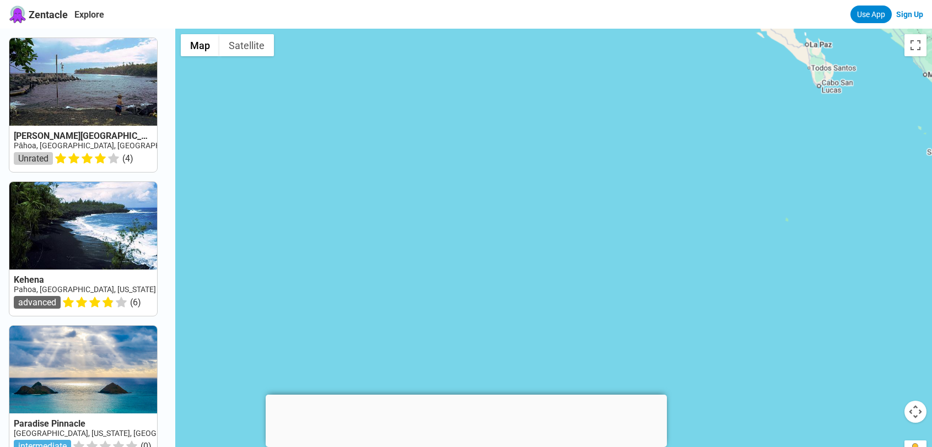
drag, startPoint x: 637, startPoint y: 194, endPoint x: 227, endPoint y: 254, distance: 414.6
click at [243, 252] on div at bounding box center [553, 252] width 757 height 447
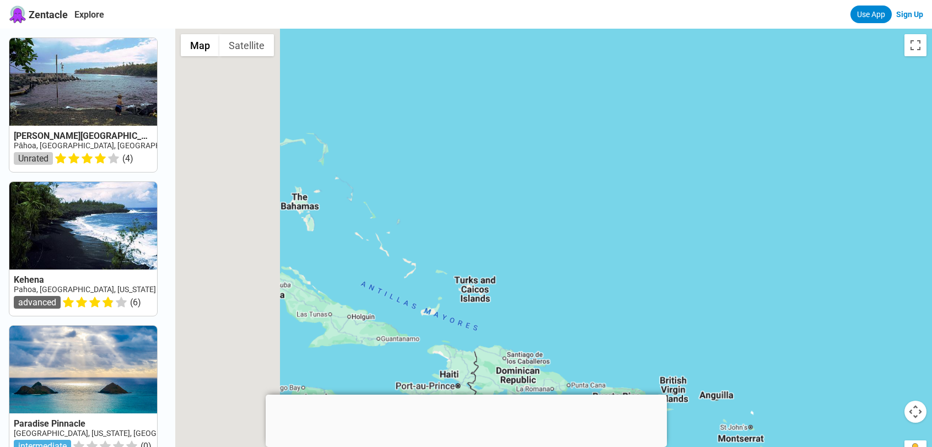
drag, startPoint x: 552, startPoint y: 224, endPoint x: 735, endPoint y: 255, distance: 185.1
click at [735, 255] on div at bounding box center [553, 252] width 757 height 447
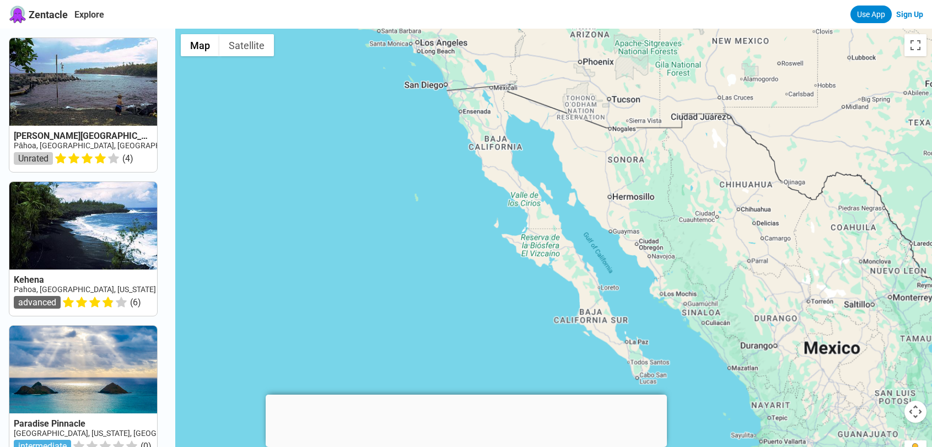
drag, startPoint x: 474, startPoint y: 233, endPoint x: 489, endPoint y: 244, distance: 18.5
click at [467, 254] on div at bounding box center [553, 252] width 757 height 447
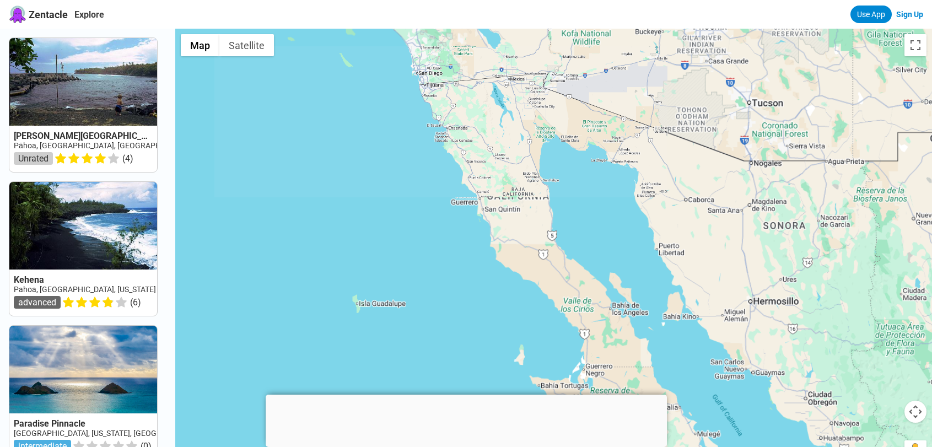
drag, startPoint x: 445, startPoint y: 215, endPoint x: 448, endPoint y: 235, distance: 20.6
click at [448, 235] on div at bounding box center [553, 252] width 757 height 447
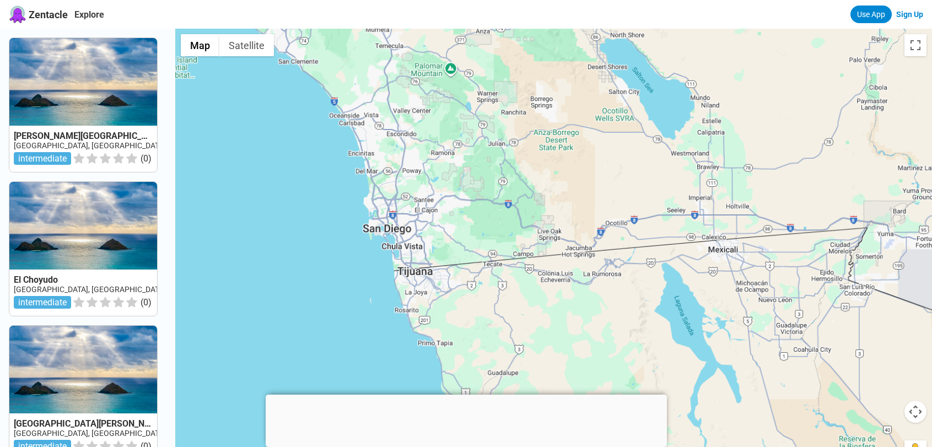
click at [426, 222] on div at bounding box center [553, 252] width 757 height 447
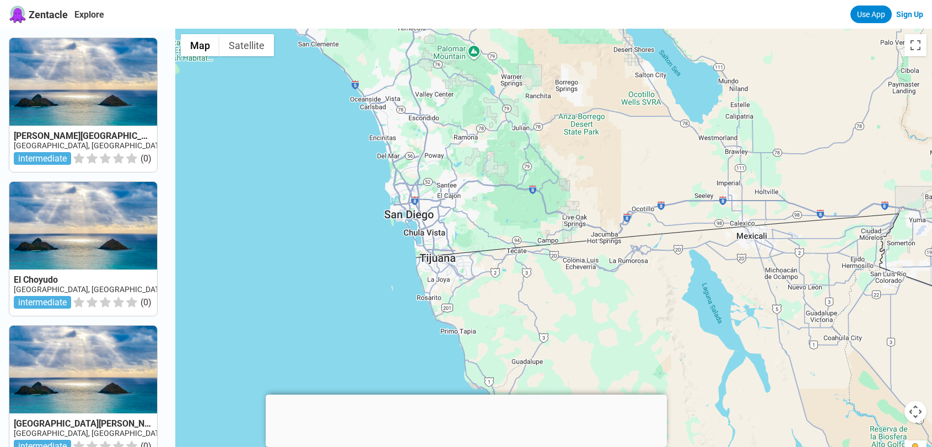
drag, startPoint x: 424, startPoint y: 222, endPoint x: 521, endPoint y: 208, distance: 98.0
click at [520, 208] on div at bounding box center [553, 252] width 757 height 447
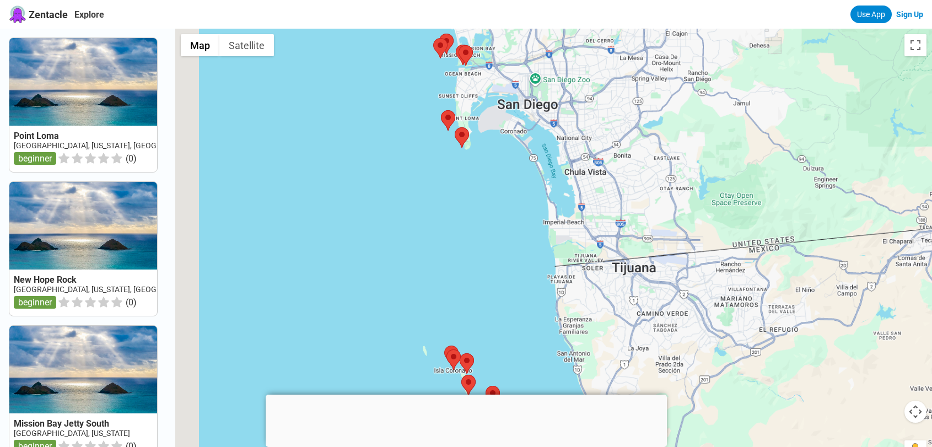
drag, startPoint x: 466, startPoint y: 268, endPoint x: 583, endPoint y: 181, distance: 145.3
click at [583, 181] on div at bounding box center [553, 252] width 757 height 447
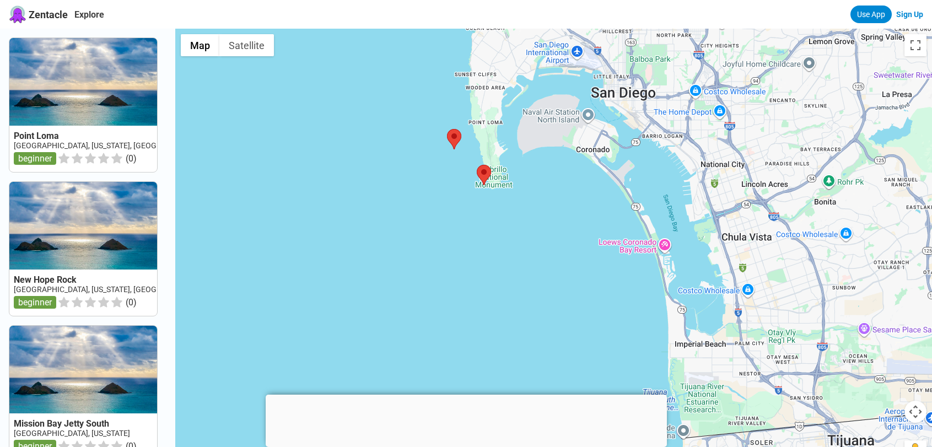
drag, startPoint x: 533, startPoint y: 119, endPoint x: 558, endPoint y: 160, distance: 48.2
click at [555, 158] on div at bounding box center [553, 252] width 757 height 447
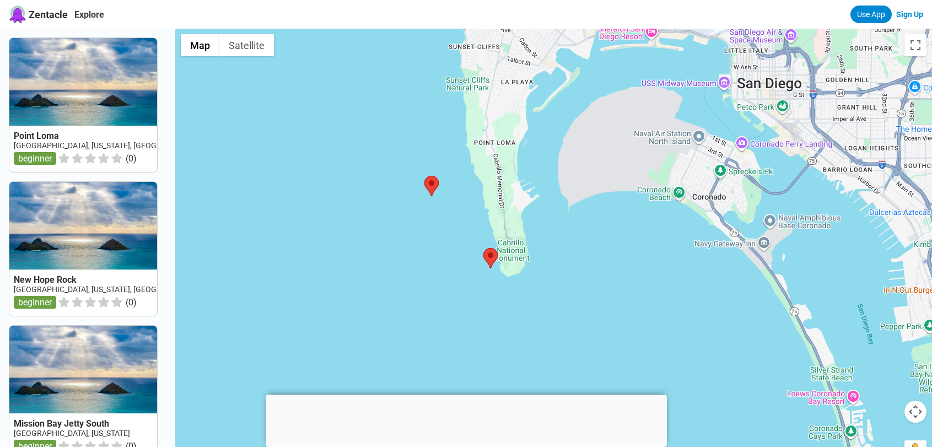
drag, startPoint x: 503, startPoint y: 129, endPoint x: 525, endPoint y: 254, distance: 127.1
click at [531, 256] on div at bounding box center [553, 252] width 757 height 447
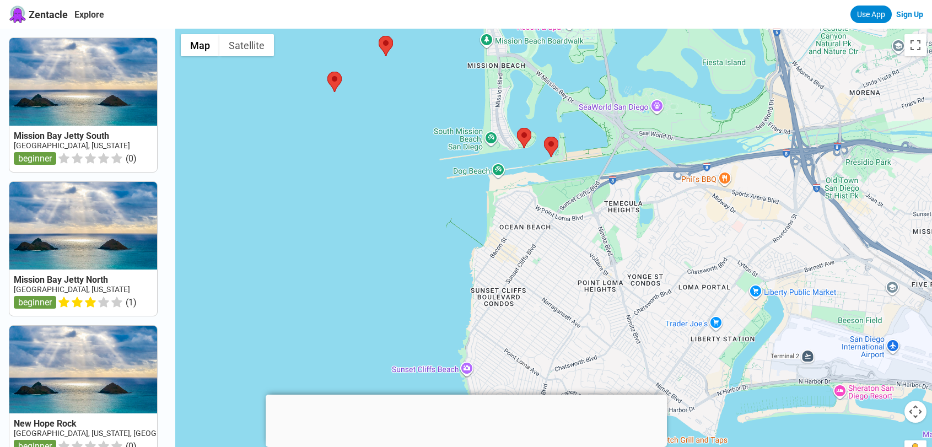
drag, startPoint x: 571, startPoint y: 136, endPoint x: 512, endPoint y: 315, distance: 189.3
click at [512, 315] on div at bounding box center [553, 252] width 757 height 447
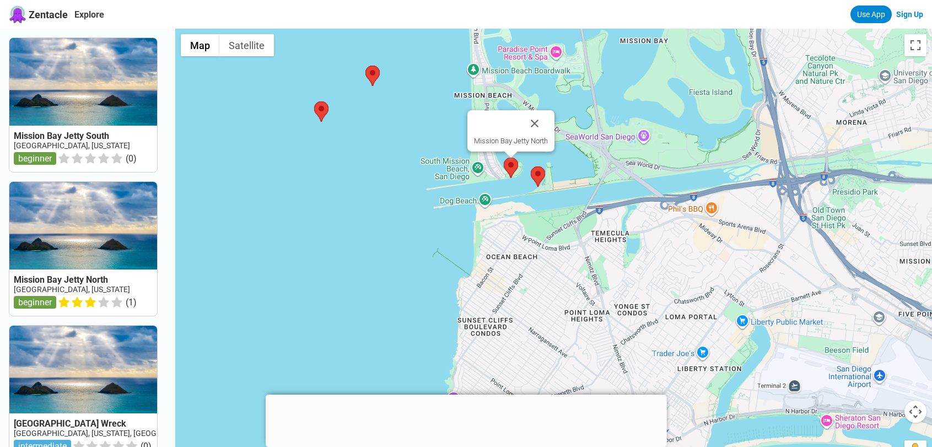
click at [513, 164] on img at bounding box center [511, 168] width 14 height 20
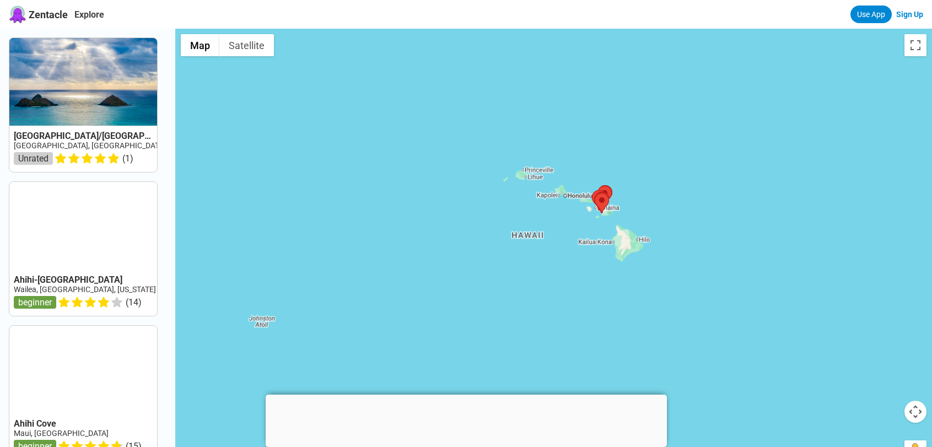
click at [311, 369] on div at bounding box center [553, 252] width 757 height 447
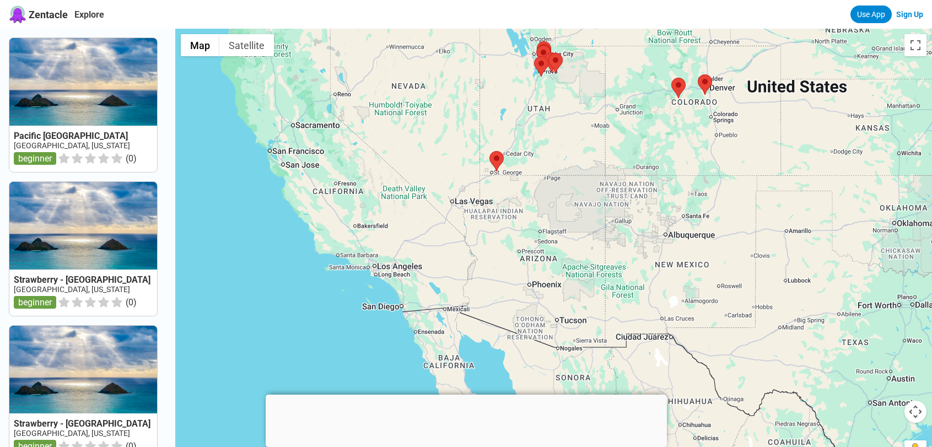
drag, startPoint x: 328, startPoint y: 320, endPoint x: 395, endPoint y: 209, distance: 129.3
click at [377, 202] on div at bounding box center [553, 252] width 757 height 447
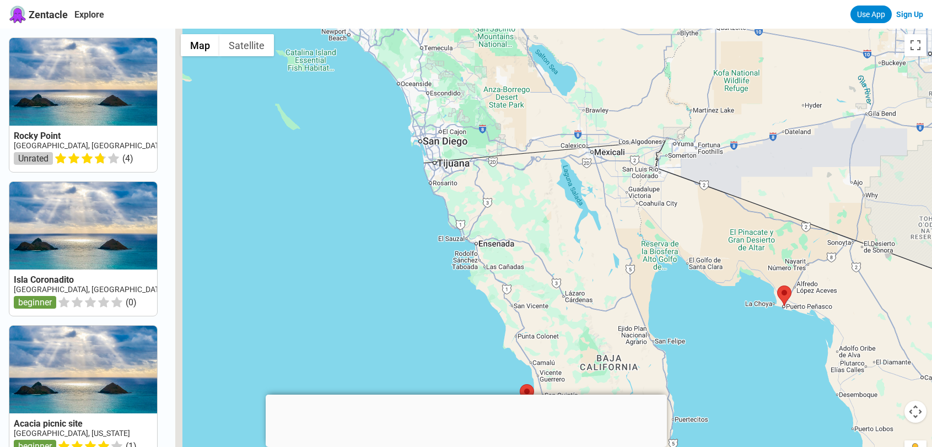
drag
click at [504, 316] on div at bounding box center [553, 252] width 757 height 447
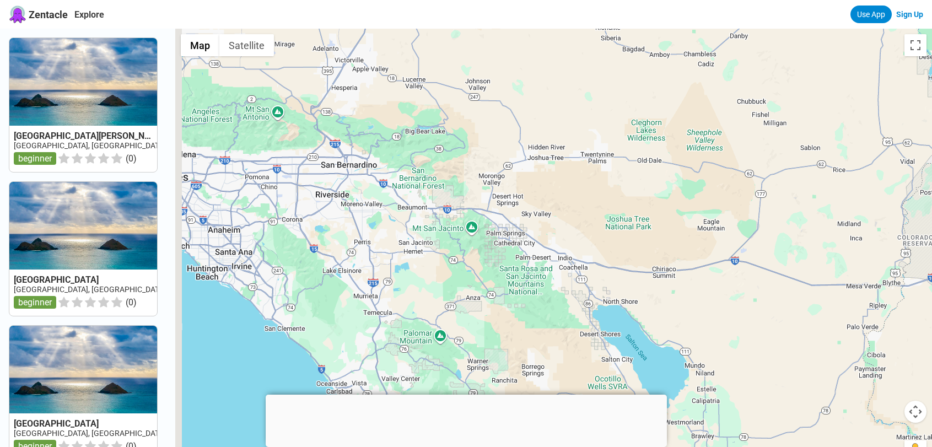
click at [485, 123] on div at bounding box center [553, 252] width 757 height 447
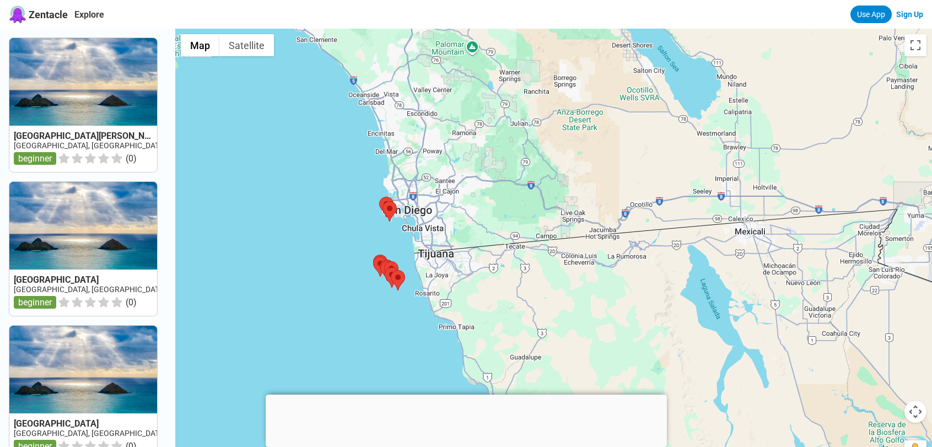
click at [267, 396] on body "Zentacle Explore Use App Sign Up San Martin Island Mexico, Baja California begi…" at bounding box center [466, 432] width 932 height 865
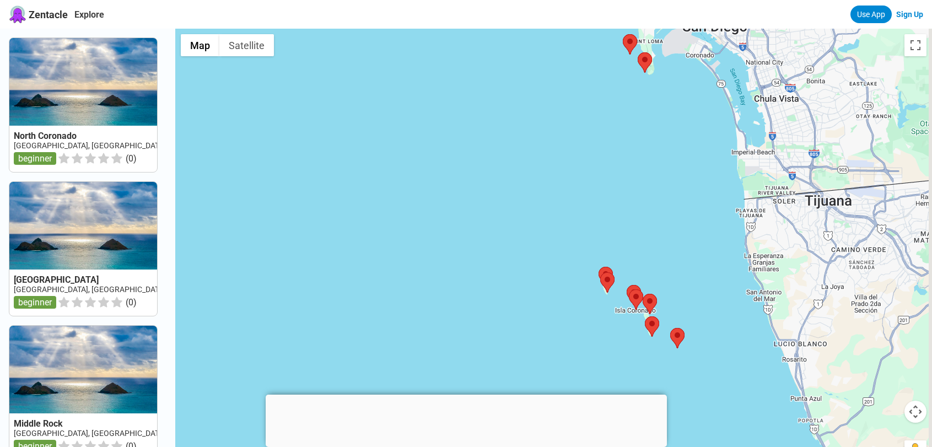
click at [357, 369] on div at bounding box center [553, 252] width 757 height 447
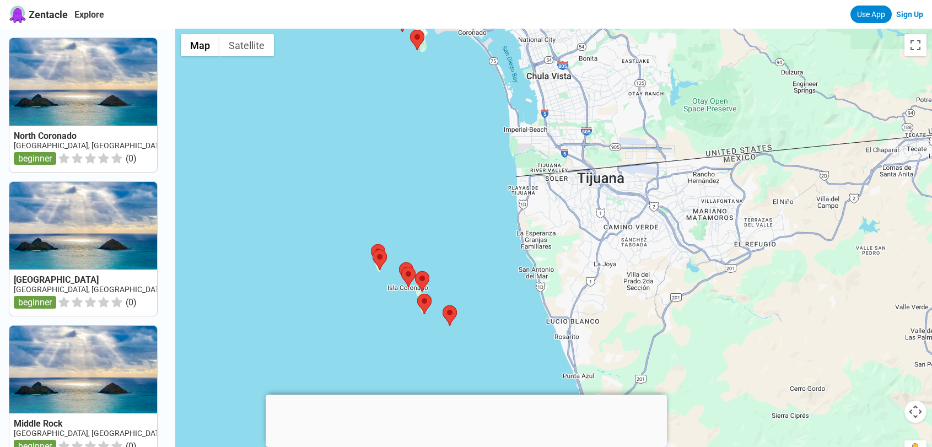
click at [335, 309] on div at bounding box center [553, 252] width 757 height 447
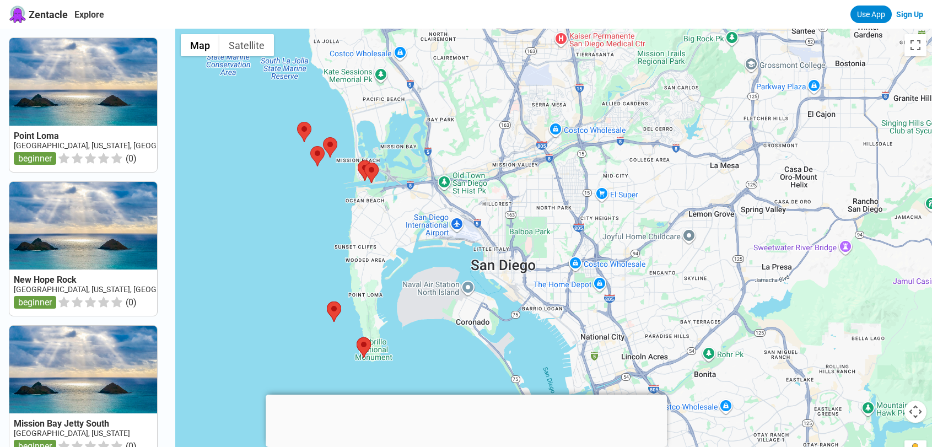
click at [434, 219] on div at bounding box center [553, 252] width 757 height 447
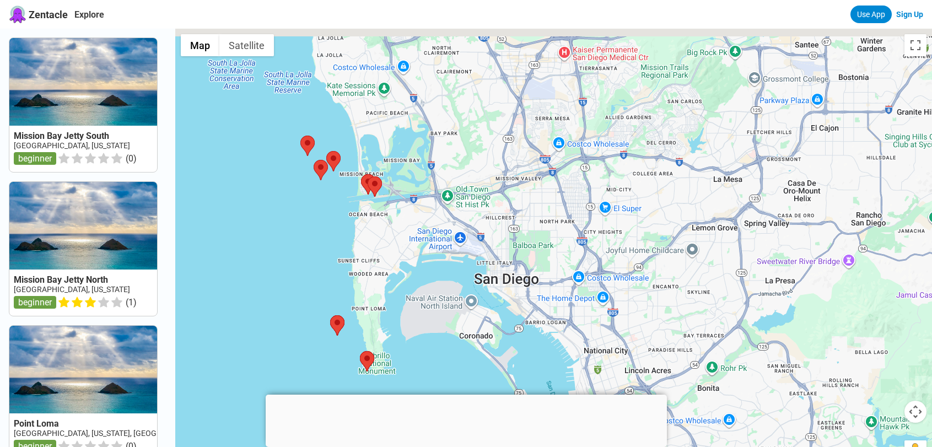
click at [494, 289] on div at bounding box center [553, 252] width 757 height 447
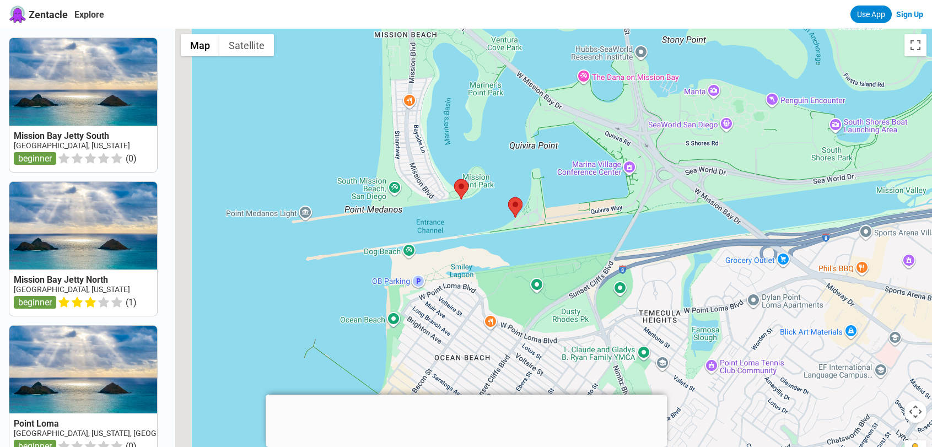
click at [412, 139] on div at bounding box center [553, 252] width 757 height 447
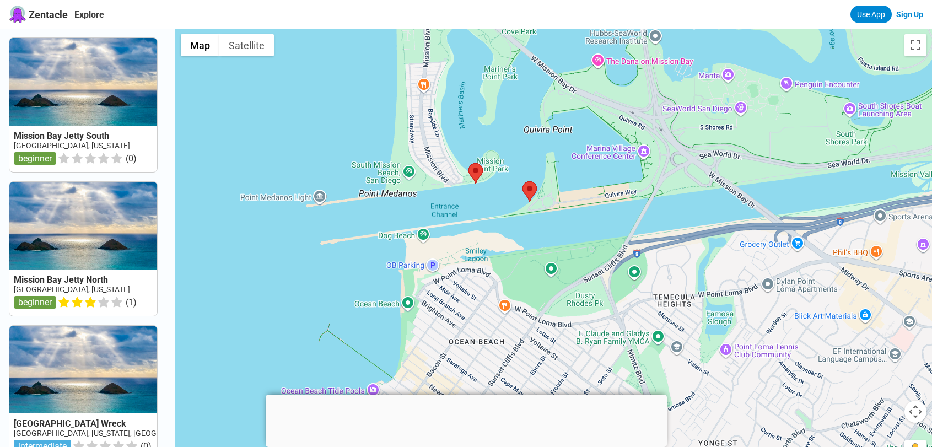
click at [446, 185] on div at bounding box center [553, 252] width 757 height 447
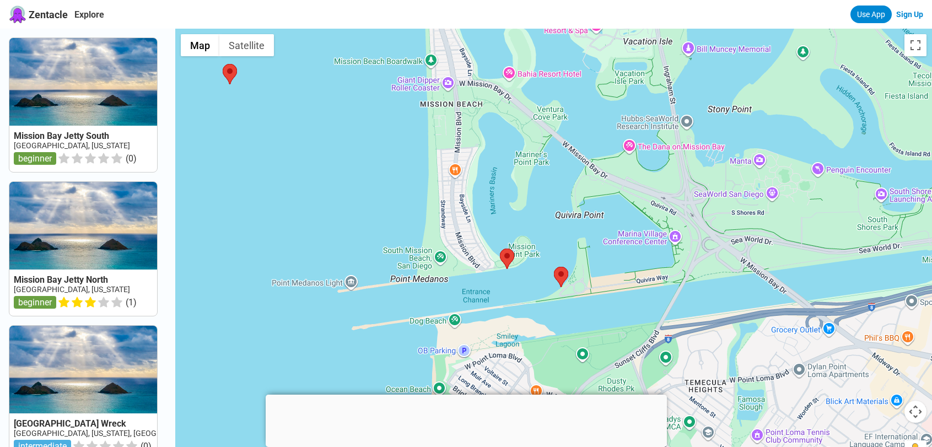
click at [389, 298] on div at bounding box center [553, 252] width 757 height 447
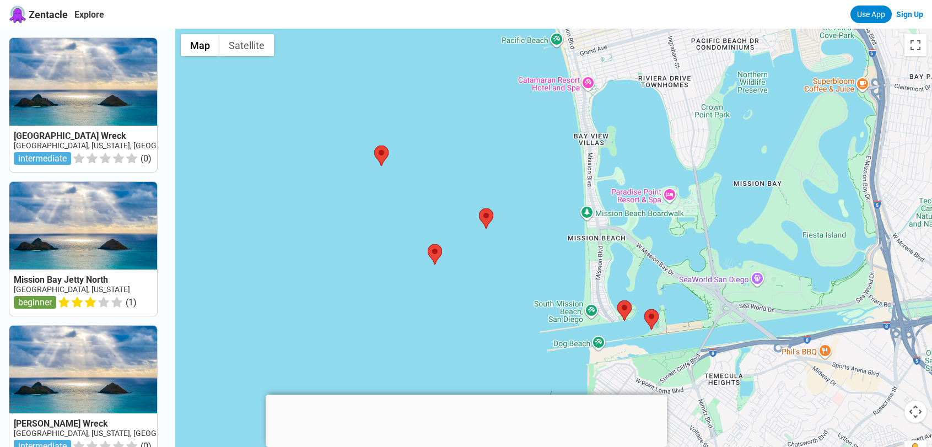
click at [459, 309] on div at bounding box center [553, 252] width 757 height 447
click at [418, 337] on div at bounding box center [553, 252] width 757 height 447
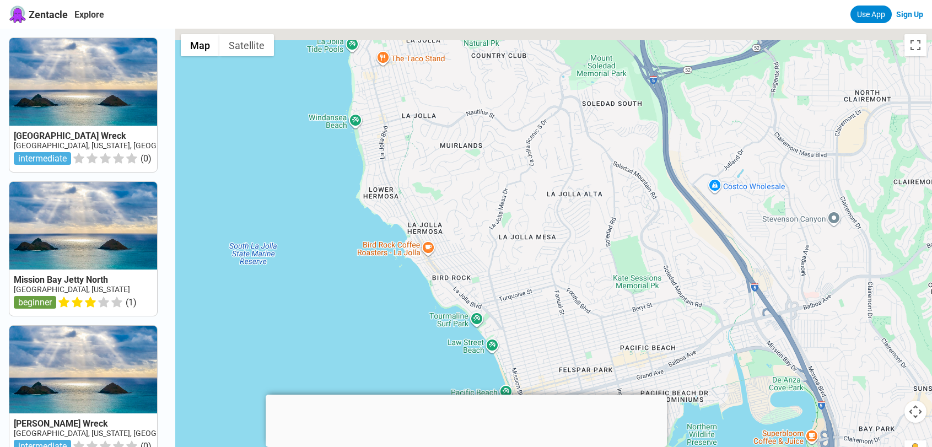
click at [445, 322] on div at bounding box center [553, 252] width 757 height 447
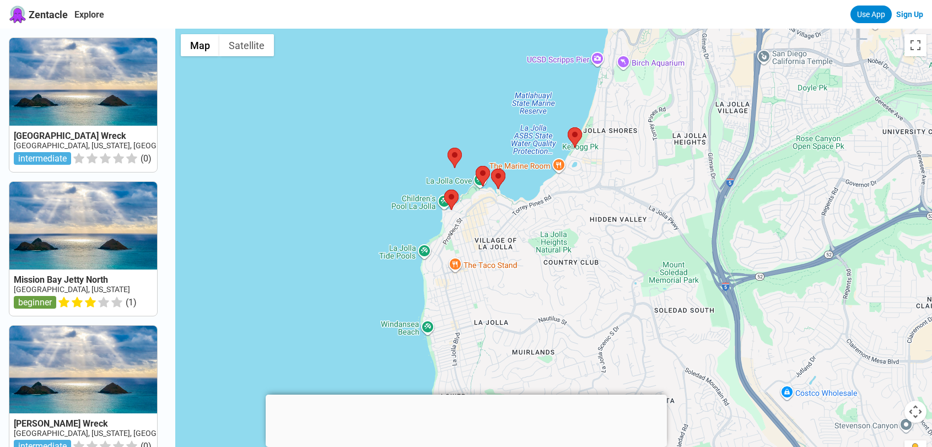
click at [406, 249] on div at bounding box center [553, 252] width 757 height 447
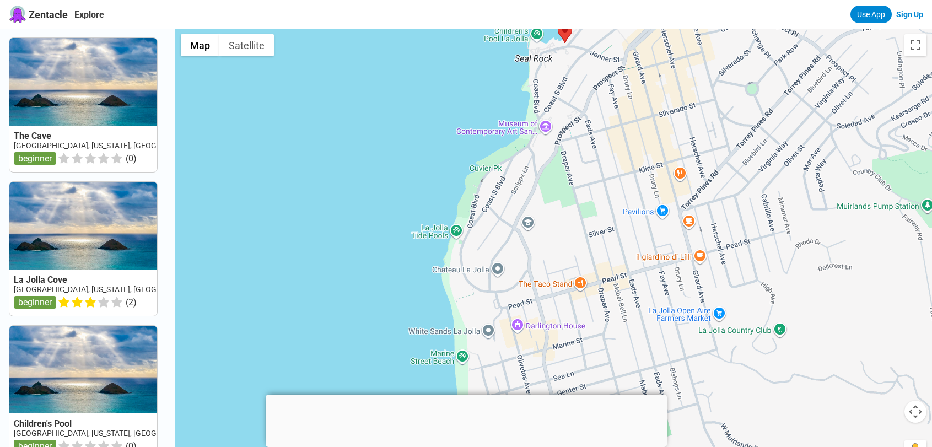
click at [522, 200] on div at bounding box center [553, 252] width 757 height 447
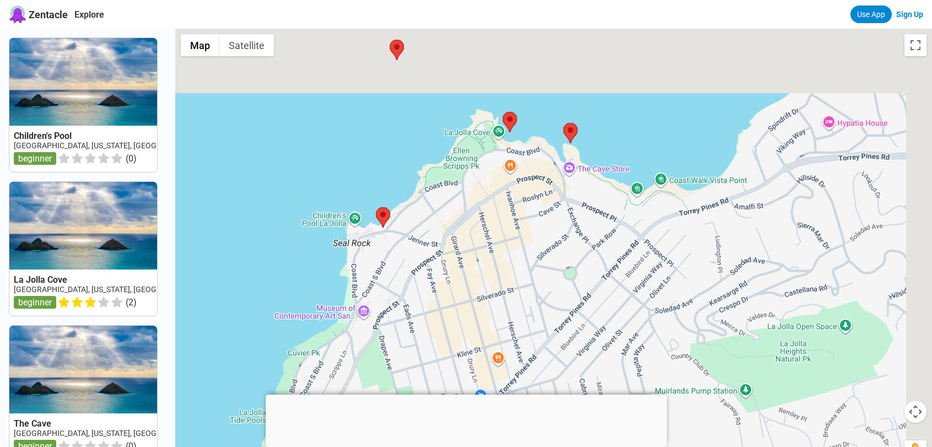
click at [316, 358] on div at bounding box center [553, 252] width 757 height 447
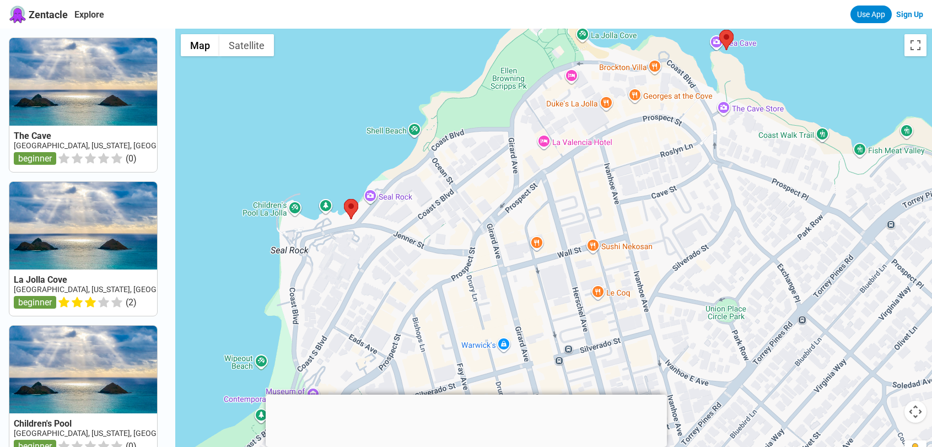
click at [417, 383] on div at bounding box center [553, 252] width 757 height 447
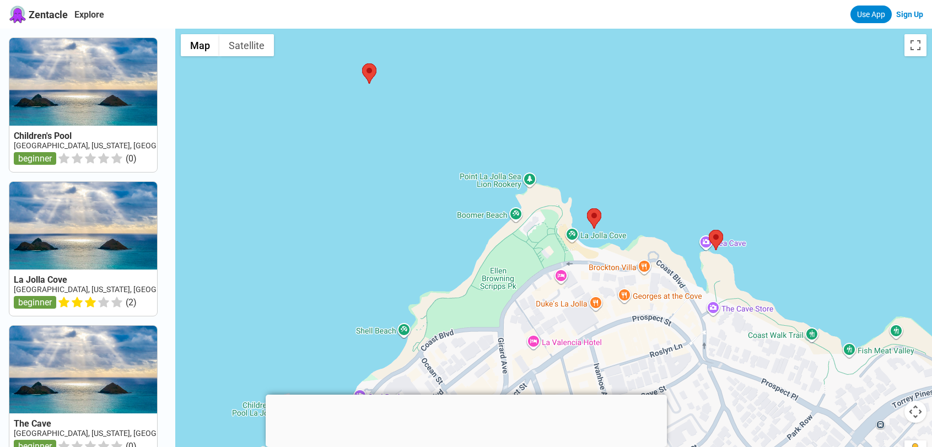
click at [365, 164] on div at bounding box center [553, 252] width 757 height 447
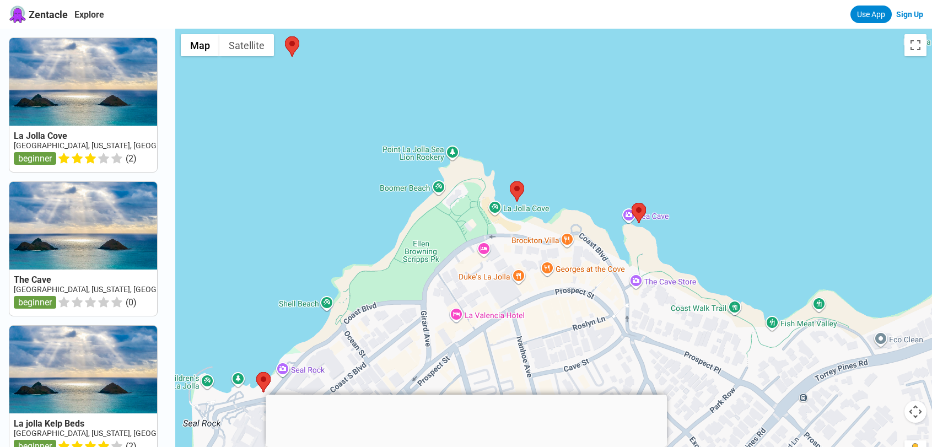
click at [466, 185] on div at bounding box center [553, 252] width 757 height 447
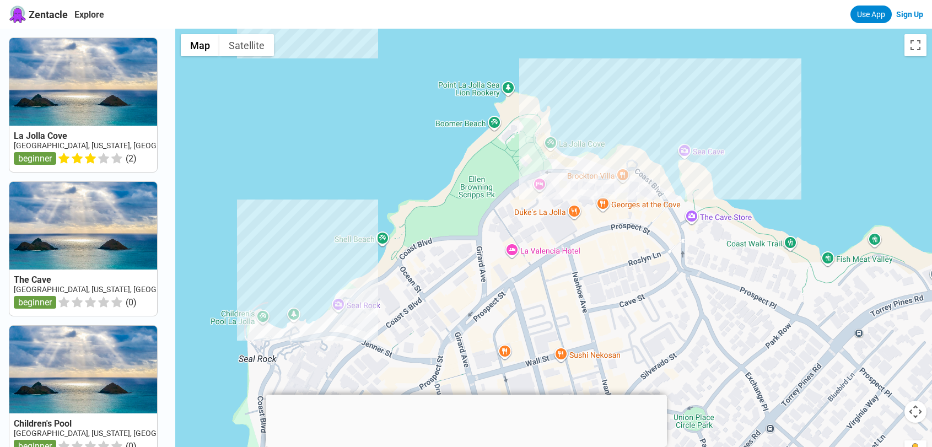
click at [474, 113] on div at bounding box center [553, 252] width 757 height 447
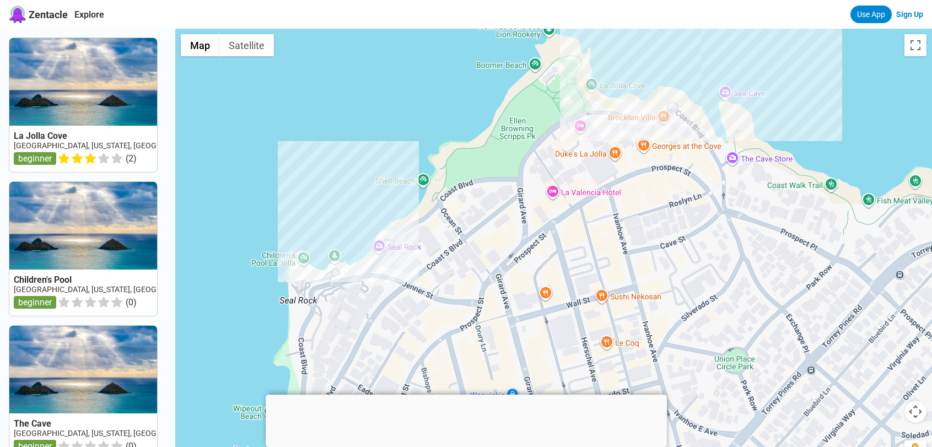
click at [399, 168] on div at bounding box center [553, 252] width 757 height 447
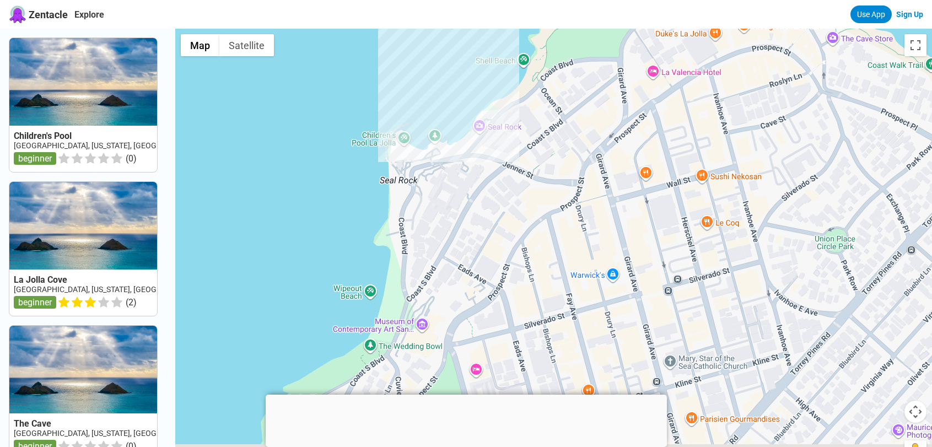
click at [512, 108] on div at bounding box center [553, 252] width 757 height 447
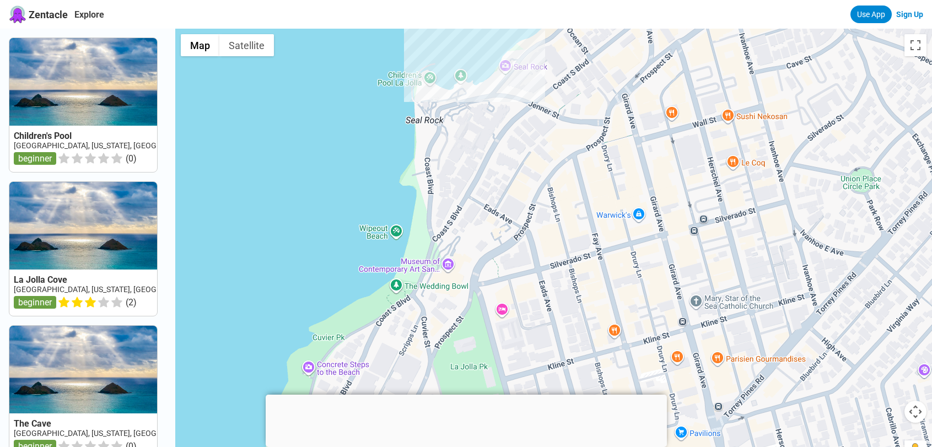
click at [472, 227] on div at bounding box center [553, 252] width 757 height 447
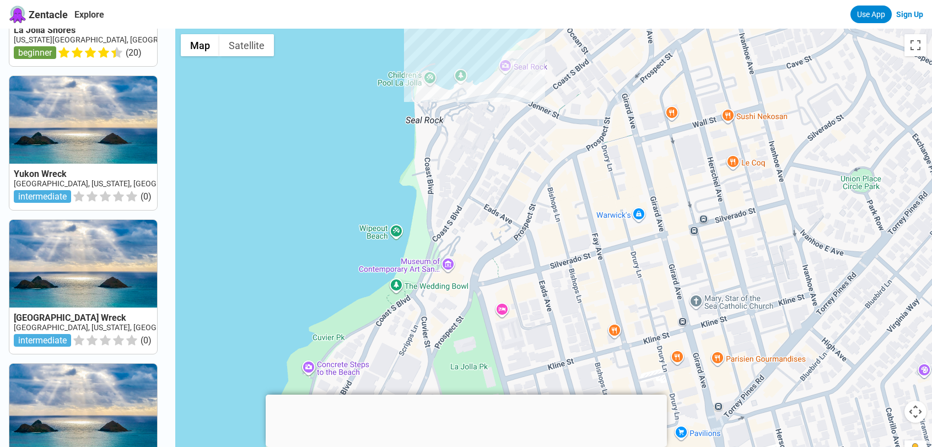
scroll to position [717, 0]
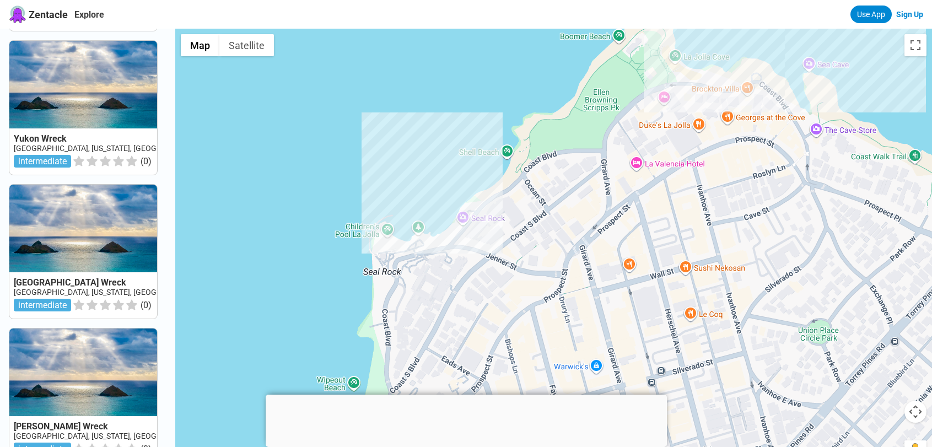
click at [585, 359] on div at bounding box center [553, 252] width 757 height 447
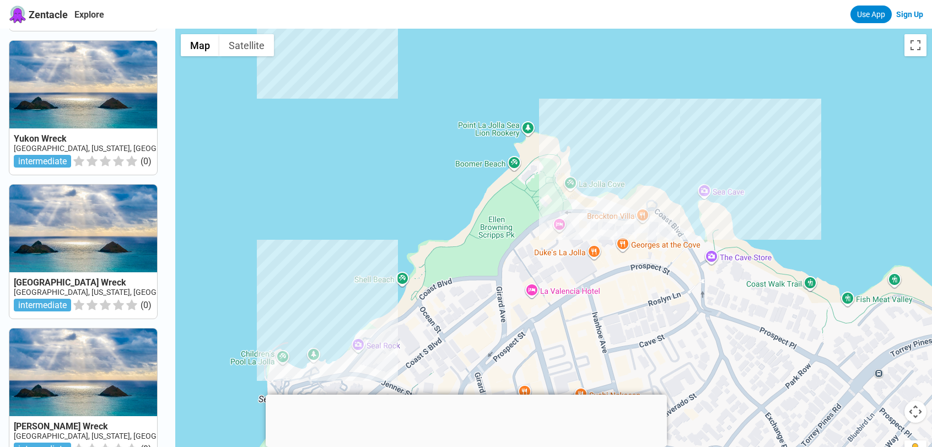
click at [487, 324] on div at bounding box center [553, 252] width 757 height 447
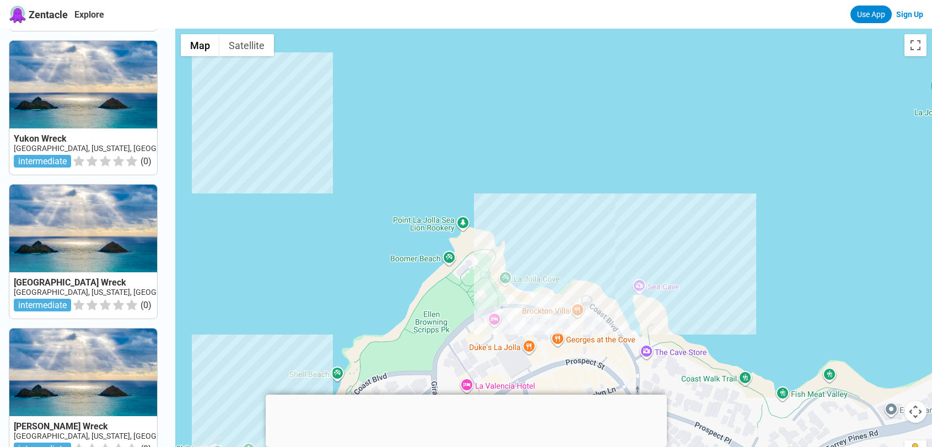
click at [495, 379] on div at bounding box center [553, 252] width 757 height 447
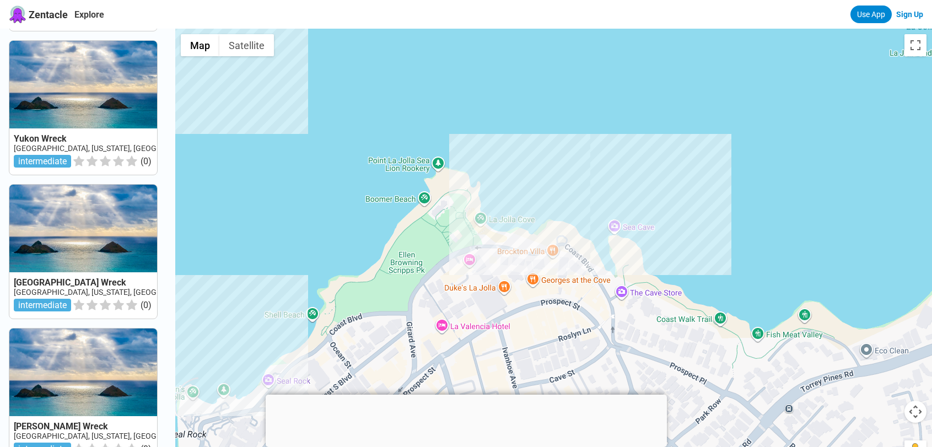
drag, startPoint x: 675, startPoint y: 216, endPoint x: 643, endPoint y: 174, distance: 52.3
click at [643, 174] on div at bounding box center [553, 252] width 757 height 447
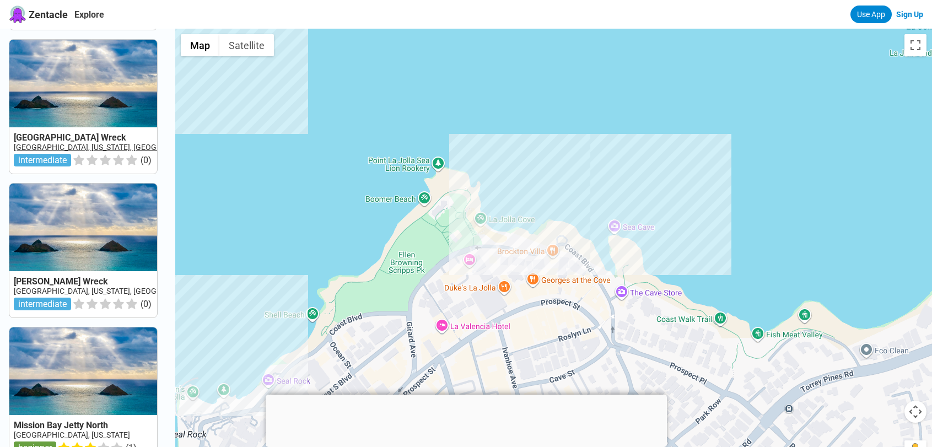
scroll to position [882, 0]
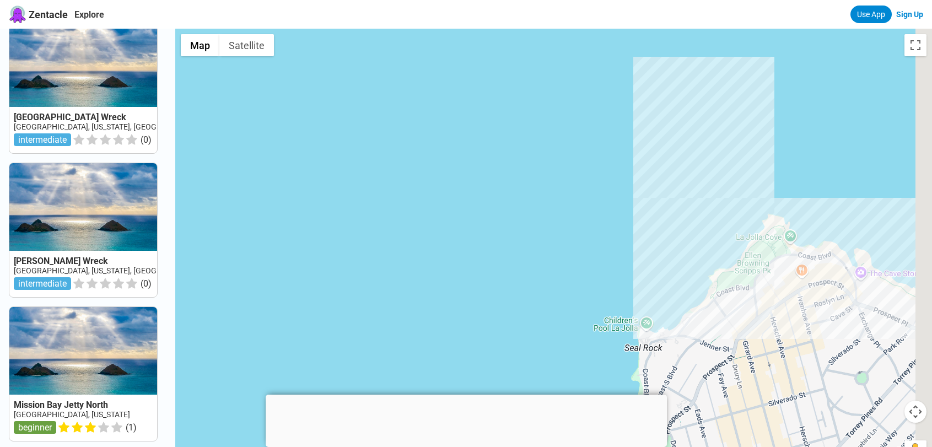
drag, startPoint x: 694, startPoint y: 233, endPoint x: 525, endPoint y: 200, distance: 171.9
click at [525, 200] on div at bounding box center [553, 252] width 757 height 447
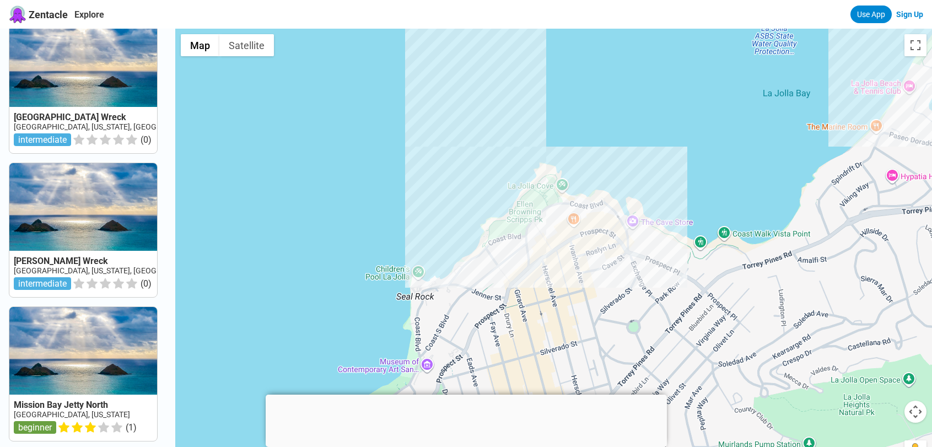
drag, startPoint x: 574, startPoint y: 203, endPoint x: 434, endPoint y: 171, distance: 143.6
click at [433, 171] on div at bounding box center [553, 252] width 757 height 447
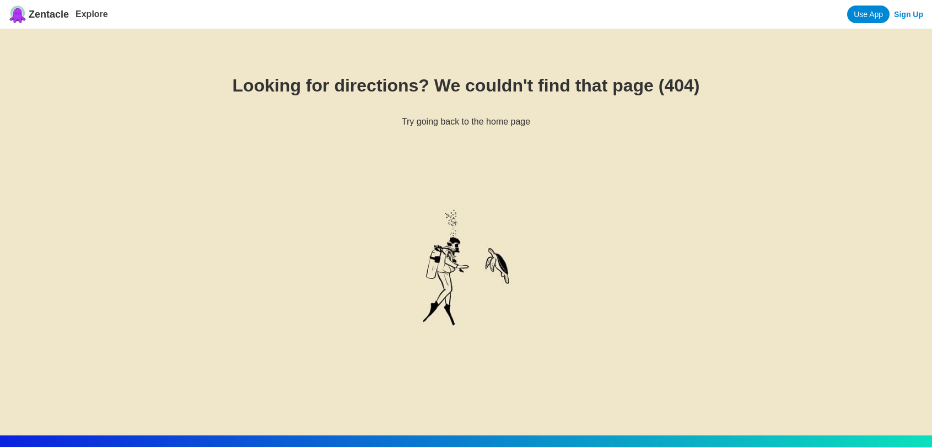
drag, startPoint x: 530, startPoint y: 261, endPoint x: 524, endPoint y: 254, distance: 9.8
click at [529, 260] on img at bounding box center [466, 272] width 187 height 251
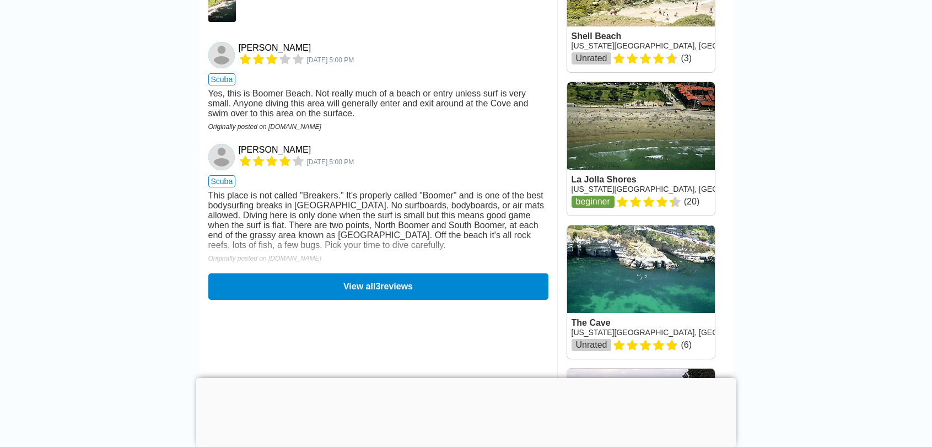
scroll to position [992, 0]
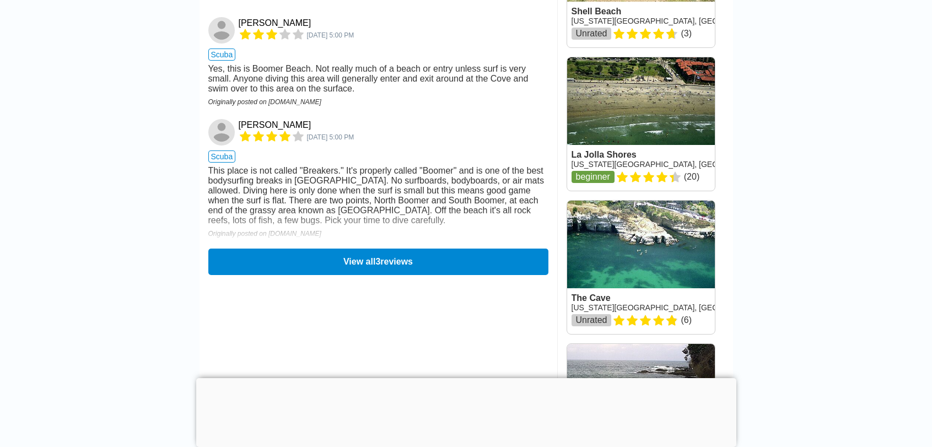
click at [305, 225] on div "This place is not called "Breakers." It's properly called "Boomer" and is one o…" at bounding box center [378, 196] width 340 height 60
click at [396, 275] on button "View all 3 reviews" at bounding box center [378, 261] width 347 height 27
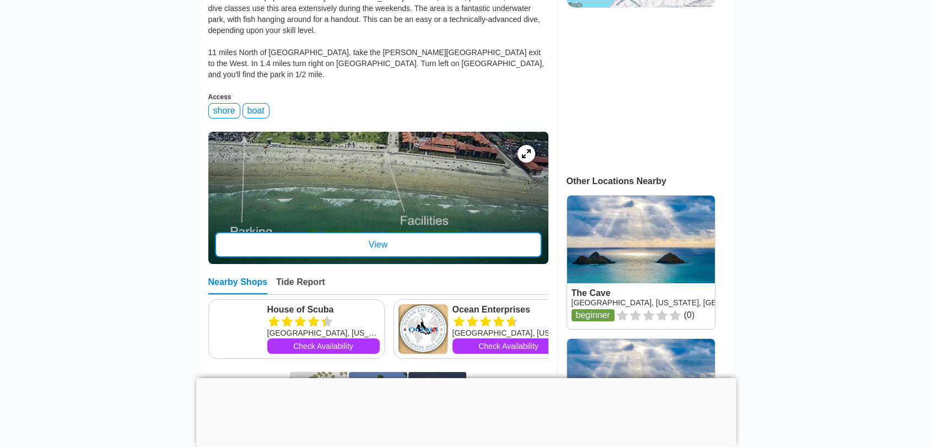
scroll to position [386, 0]
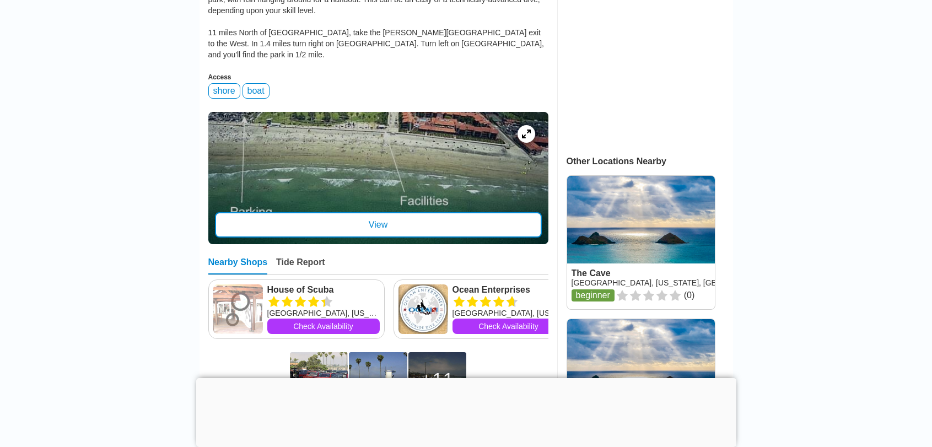
click at [409, 212] on div "View" at bounding box center [378, 224] width 327 height 25
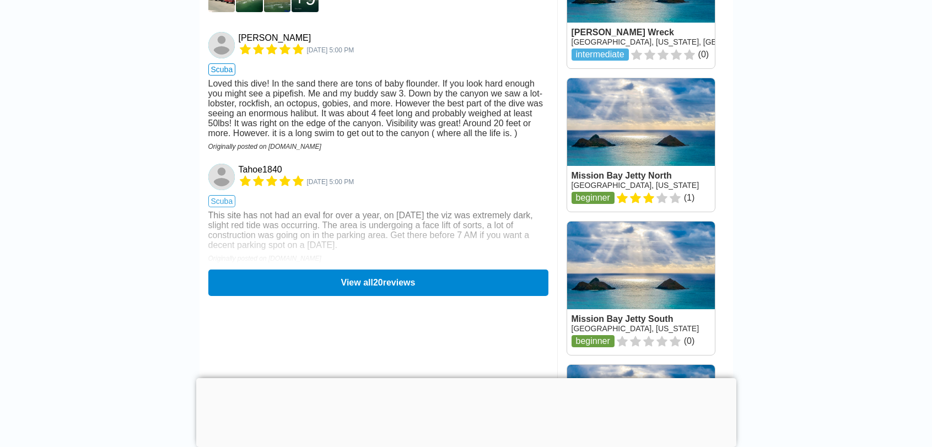
scroll to position [1488, 0]
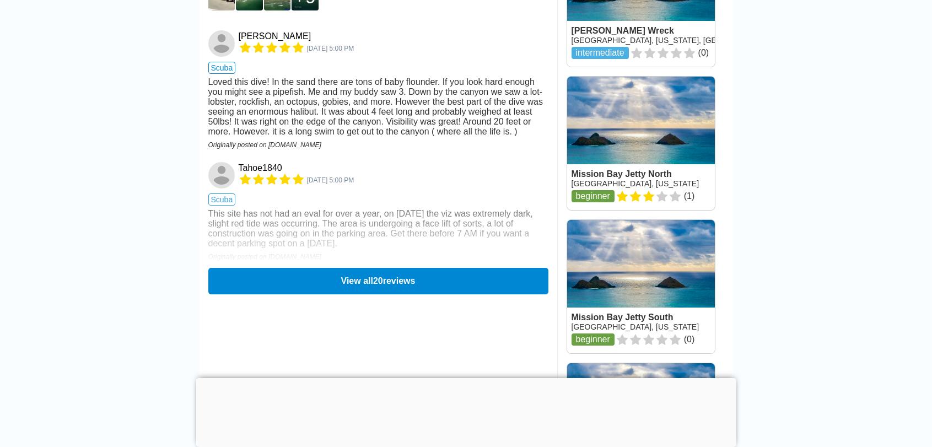
click at [310, 137] on div "Loved this dive! In the sand there are tons of baby flounder. If you look hard …" at bounding box center [378, 107] width 340 height 60
click at [311, 286] on button "View all 20 reviews" at bounding box center [378, 281] width 340 height 26
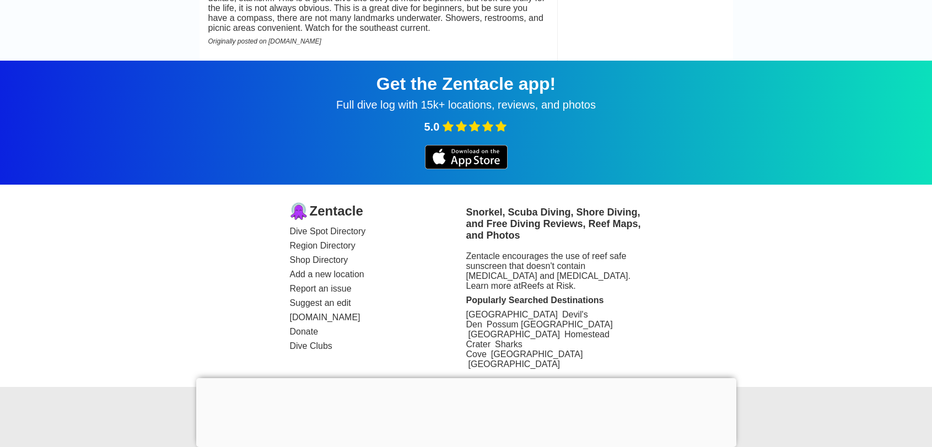
scroll to position [3070, 0]
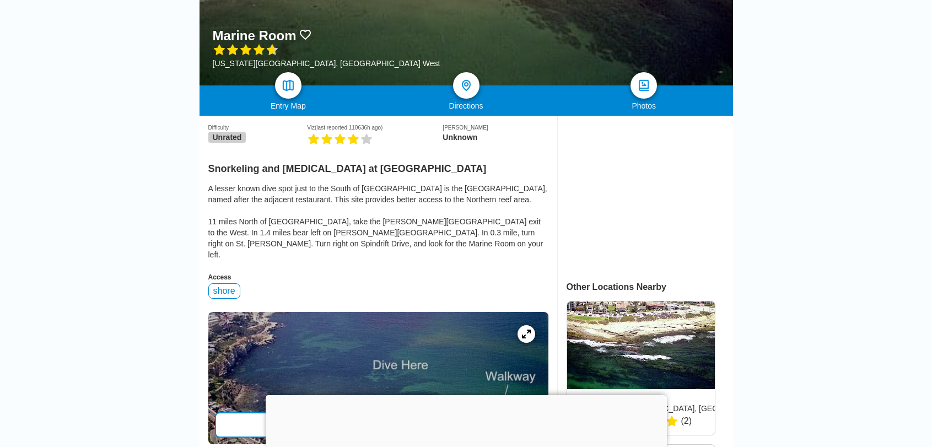
scroll to position [221, 0]
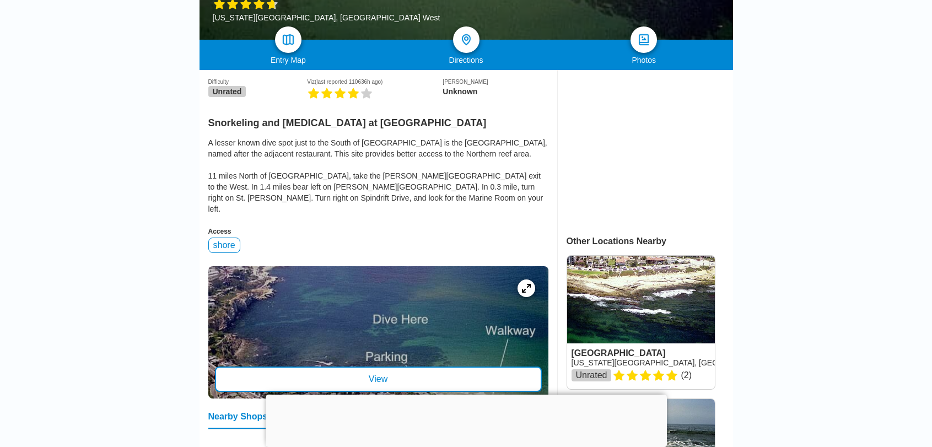
click at [223, 242] on div "shore" at bounding box center [224, 245] width 32 height 15
click at [249, 179] on div "A lesser known dive spot just to the South of [GEOGRAPHIC_DATA] is the [GEOGRAP…" at bounding box center [378, 175] width 340 height 77
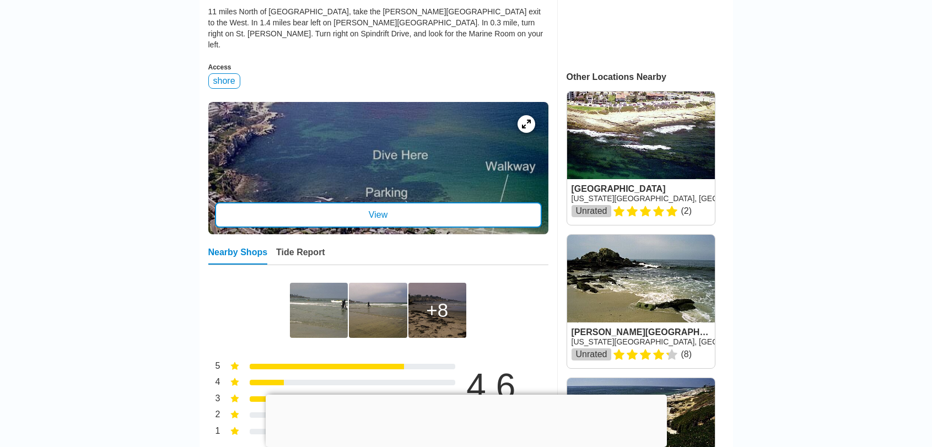
scroll to position [386, 0]
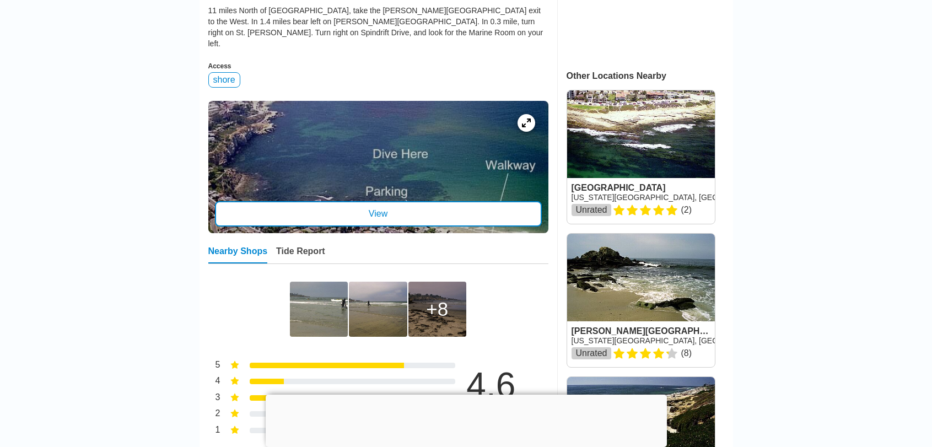
click at [428, 209] on div "View" at bounding box center [378, 213] width 327 height 25
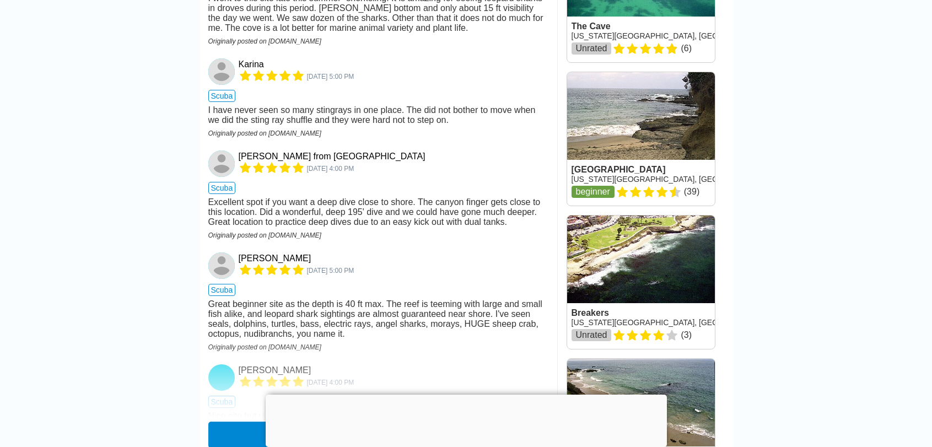
scroll to position [1268, 0]
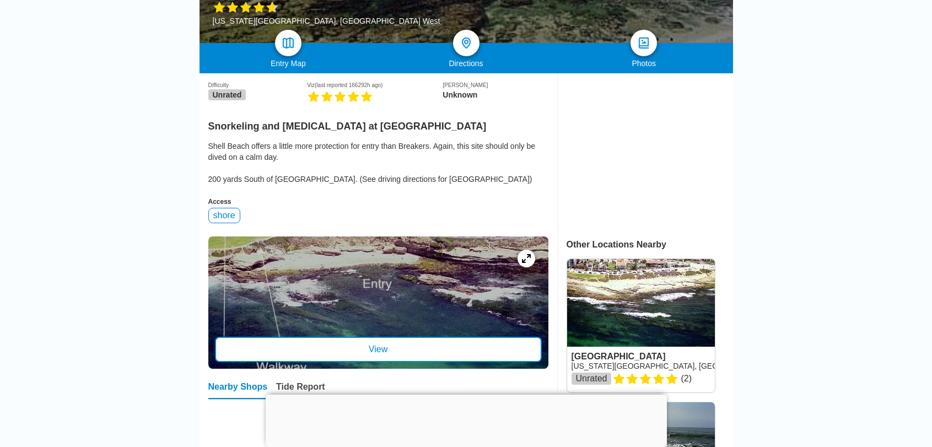
scroll to position [331, 0]
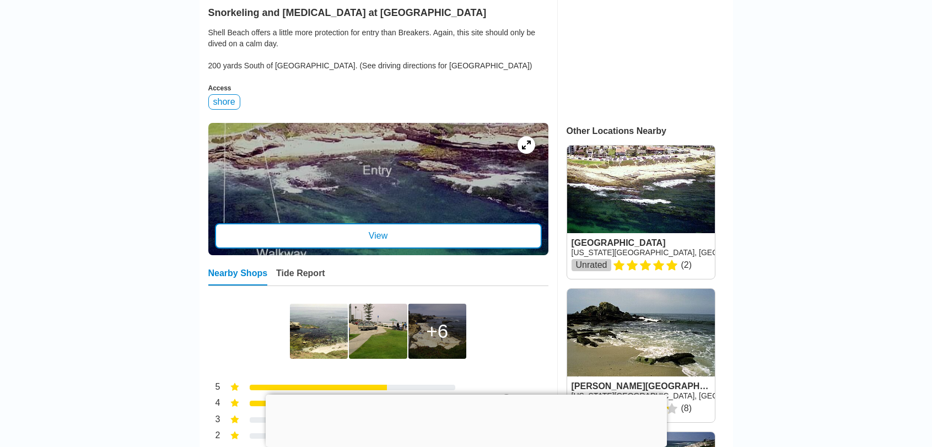
click at [420, 243] on div "View" at bounding box center [378, 235] width 327 height 25
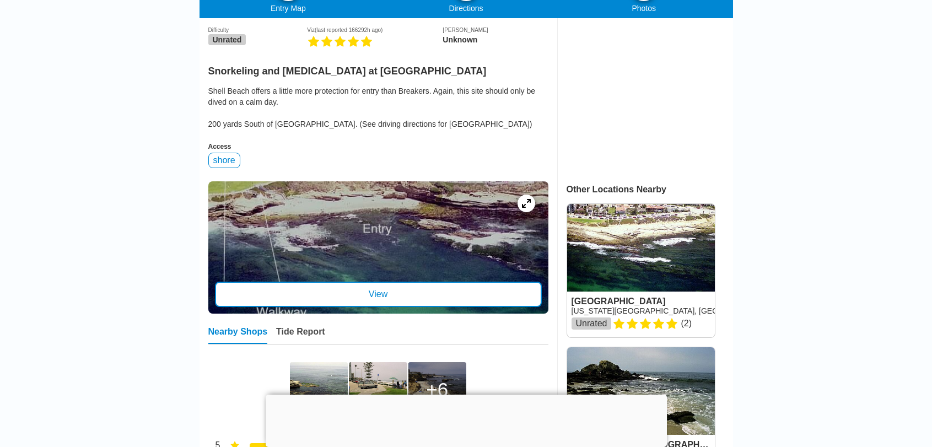
scroll to position [276, 0]
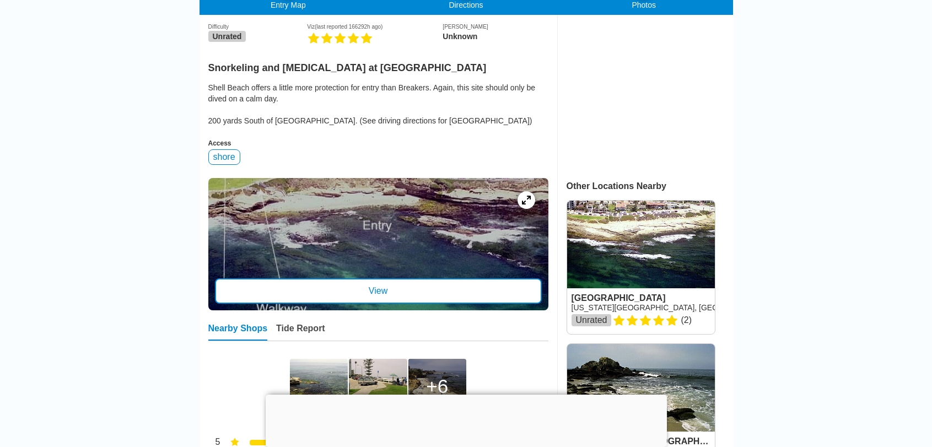
click at [359, 123] on div "Shell Beach offers a little more protection for entry than Breakers. Again, thi…" at bounding box center [378, 104] width 340 height 44
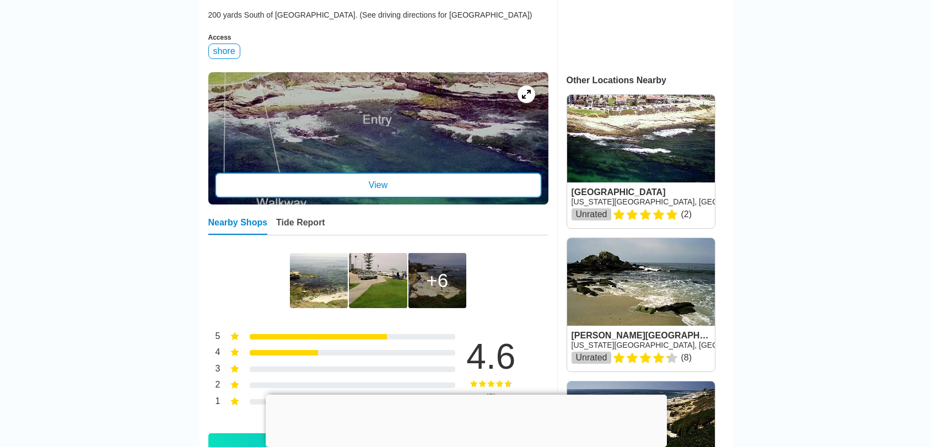
scroll to position [386, 0]
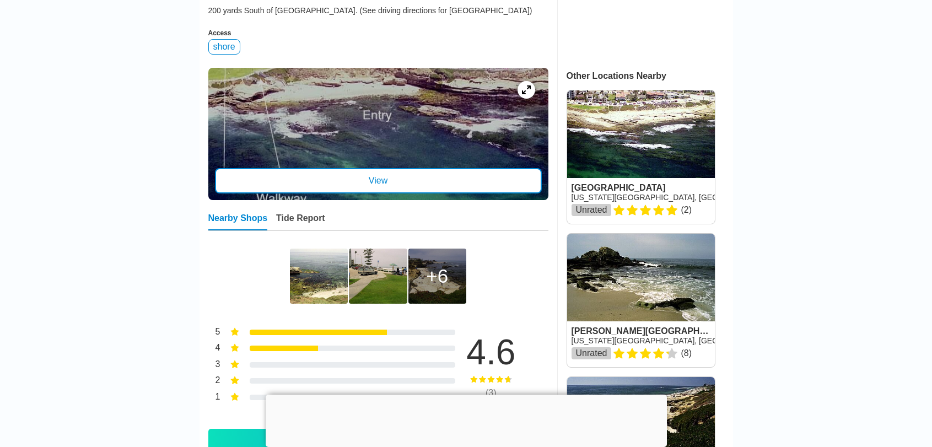
click at [378, 183] on div "View" at bounding box center [378, 180] width 327 height 25
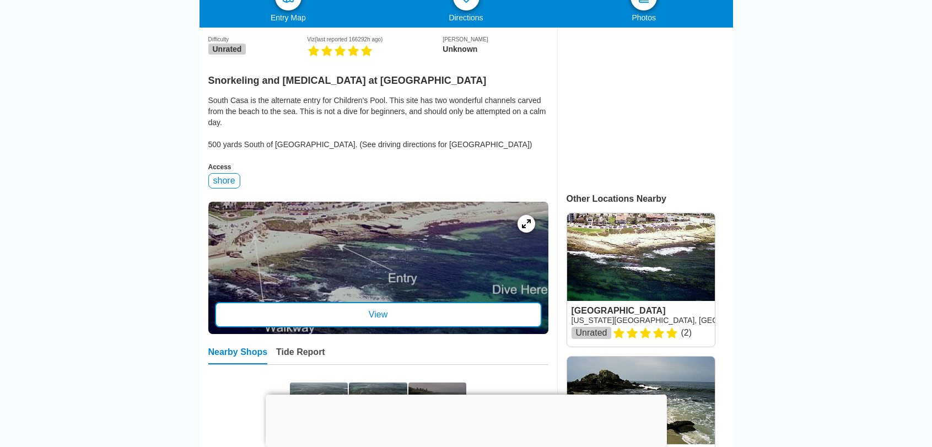
scroll to position [386, 0]
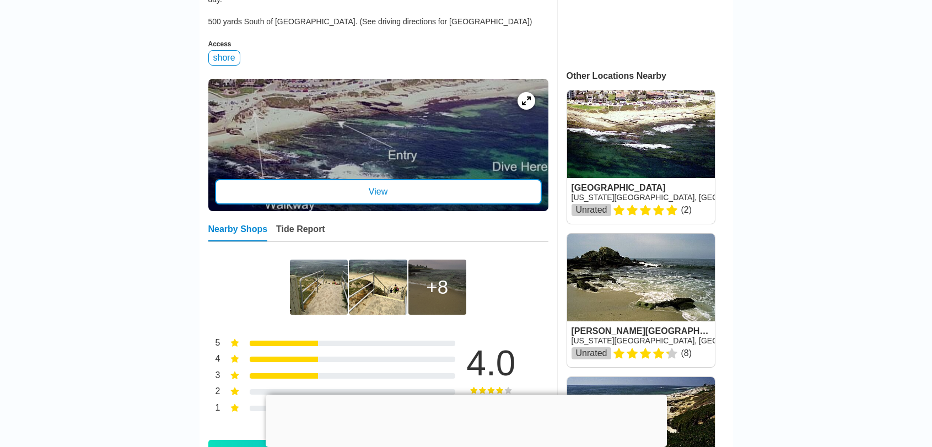
click at [399, 195] on div "View" at bounding box center [378, 191] width 327 height 25
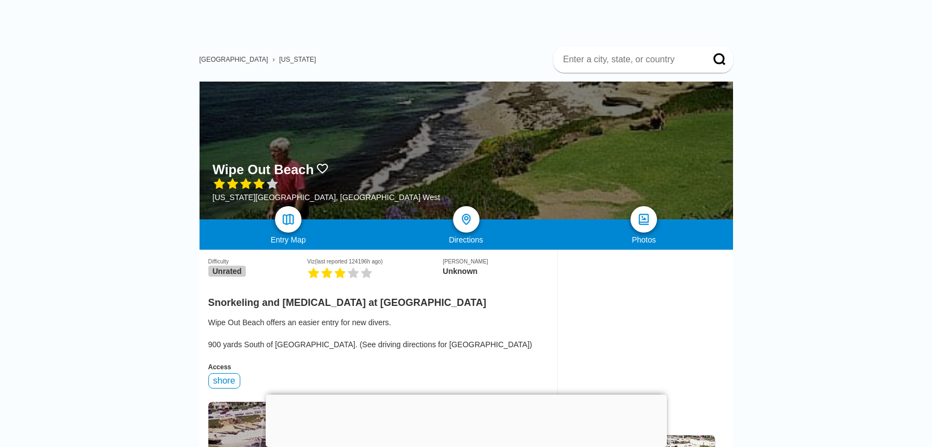
scroll to position [110, 0]
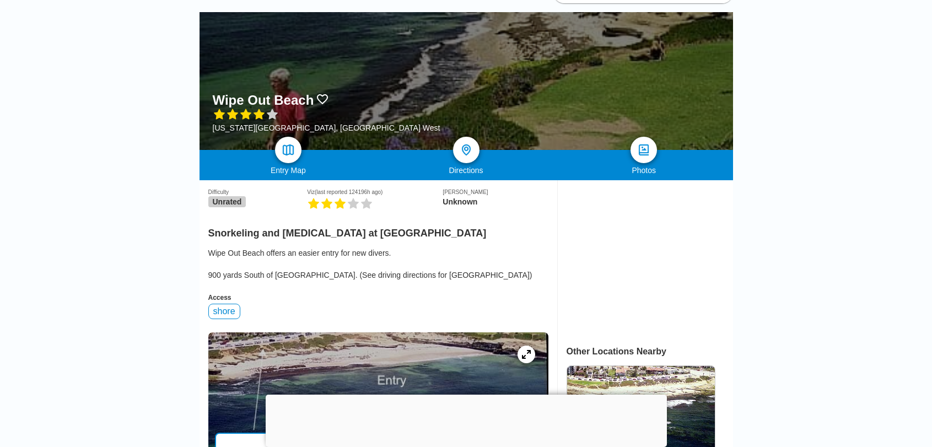
click at [488, 265] on div "Wipe Out Beach offers an easier entry for new divers. 900 yards South of La Jol…" at bounding box center [378, 264] width 340 height 33
click at [276, 239] on h2 "Snorkeling and Scuba Diving at Wipe Out Beach" at bounding box center [378, 230] width 340 height 18
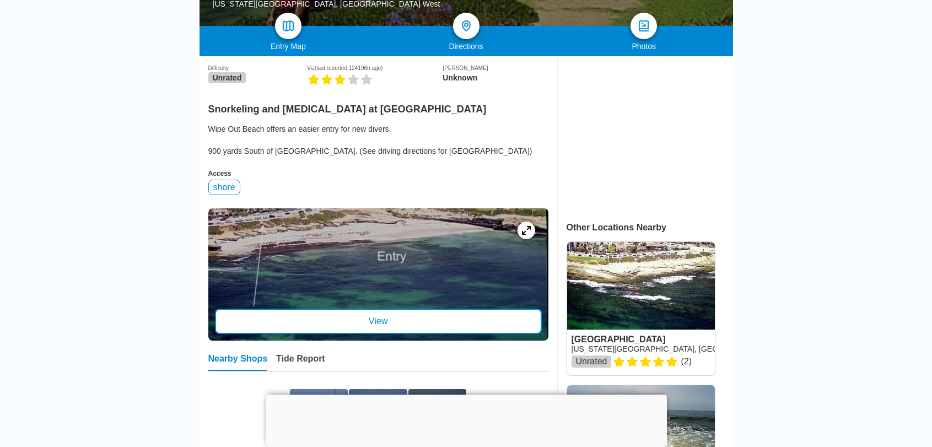
scroll to position [276, 0]
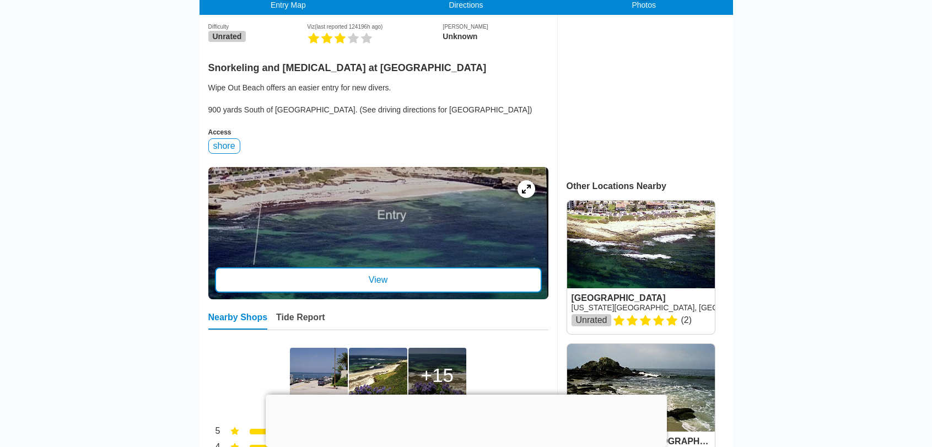
click at [411, 277] on div "View" at bounding box center [378, 279] width 327 height 25
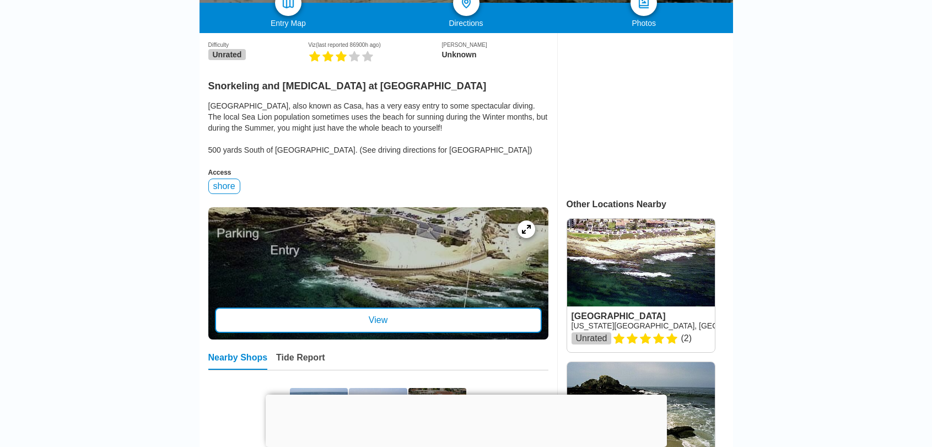
scroll to position [386, 0]
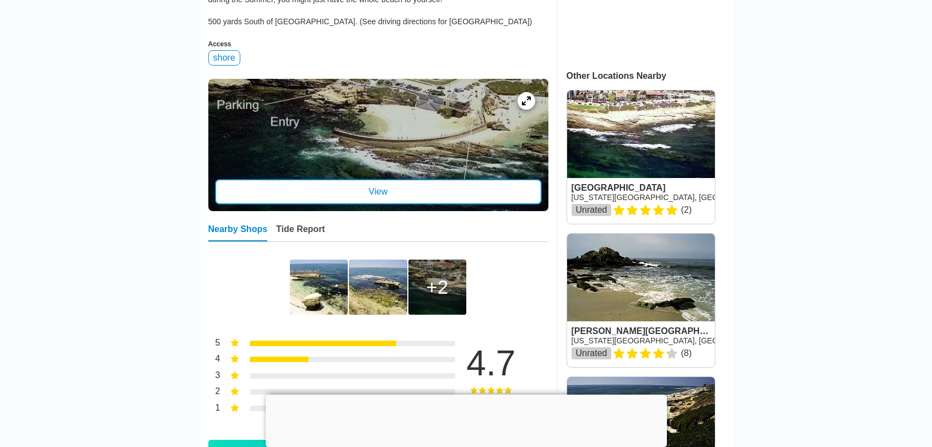
click at [376, 203] on div "View" at bounding box center [378, 191] width 327 height 25
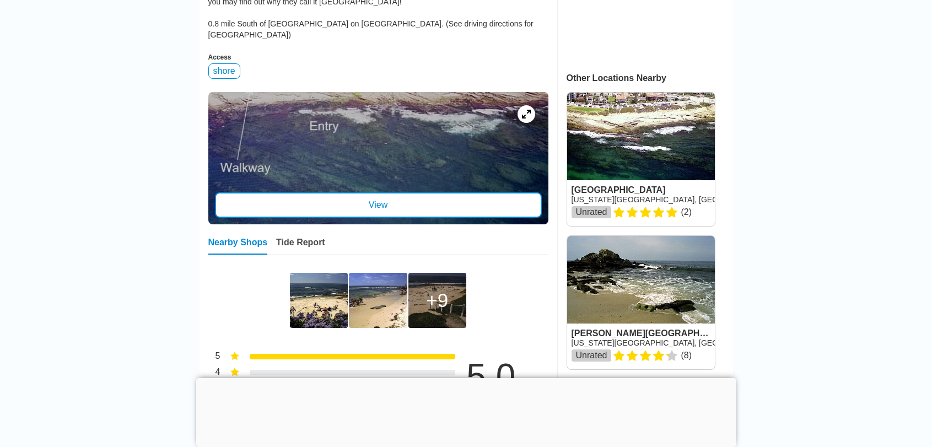
scroll to position [662, 0]
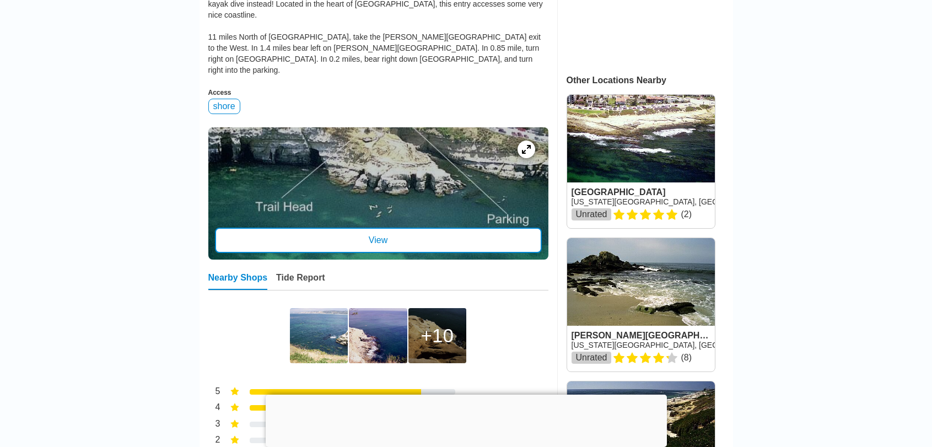
scroll to position [386, 0]
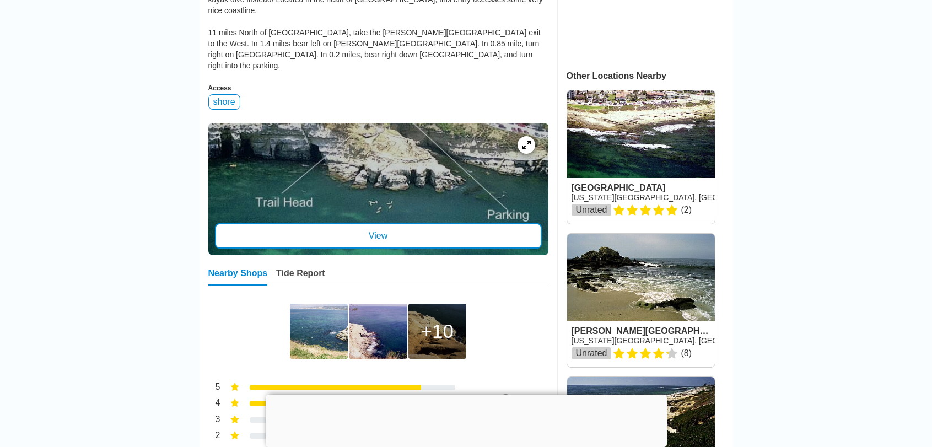
click at [380, 223] on div "View" at bounding box center [378, 235] width 327 height 25
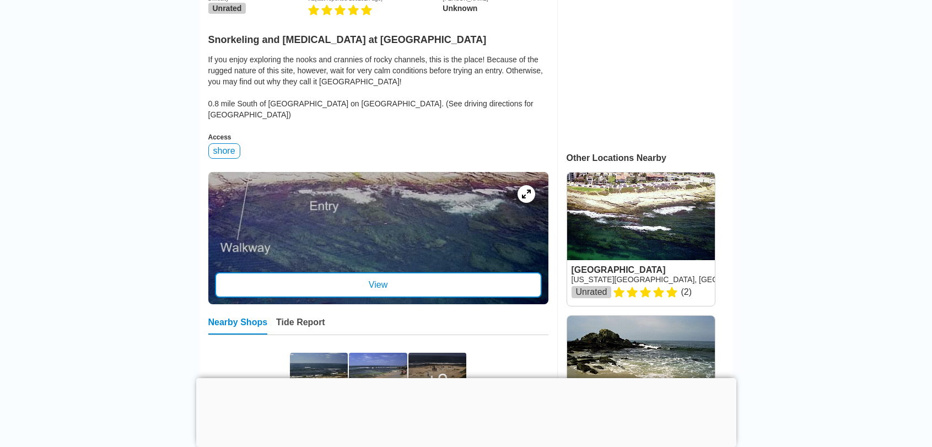
scroll to position [386, 0]
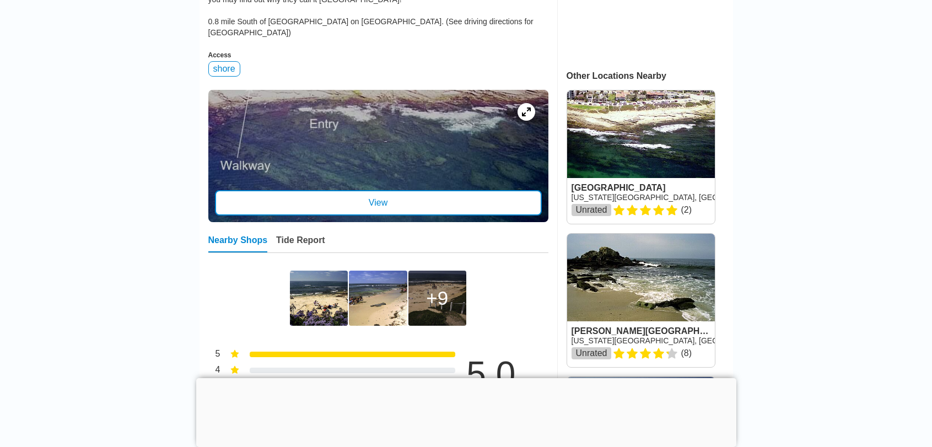
click at [395, 191] on div "View" at bounding box center [378, 202] width 327 height 25
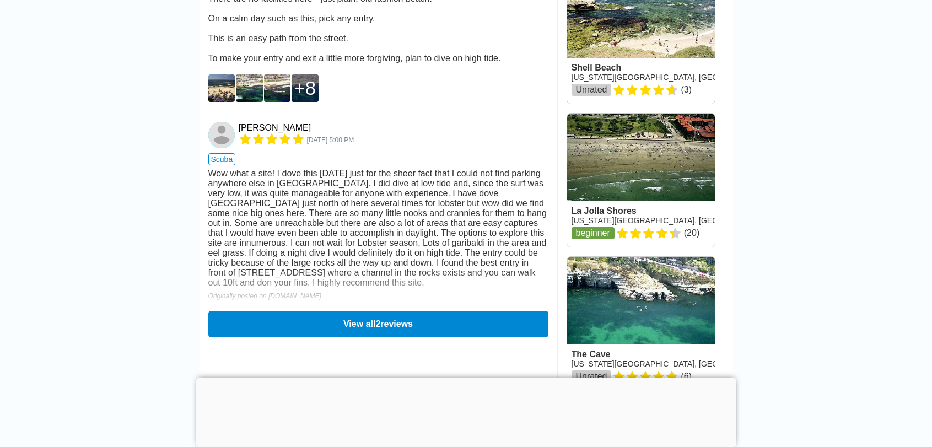
scroll to position [937, 0]
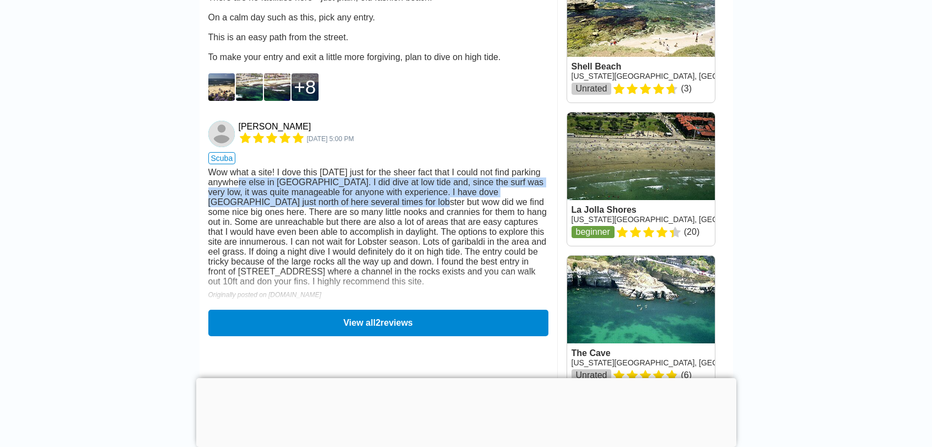
drag, startPoint x: 271, startPoint y: 206, endPoint x: 427, endPoint y: 234, distance: 158.0
click at [427, 234] on div "Wow what a site! I dove this yesterday just for the sheer fact that I could not…" at bounding box center [378, 227] width 340 height 119
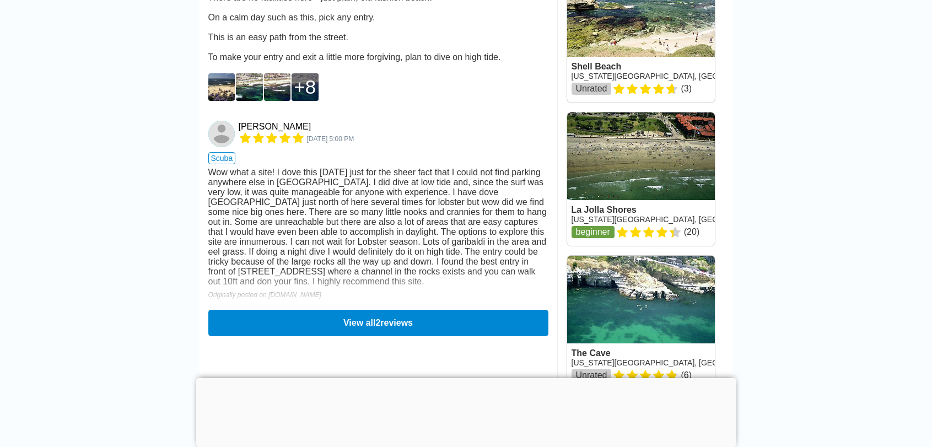
drag, startPoint x: 427, startPoint y: 234, endPoint x: 478, endPoint y: 261, distance: 58.0
click at [478, 261] on div "Wow what a site! I dove this yesterday just for the sheer fact that I could not…" at bounding box center [378, 227] width 340 height 119
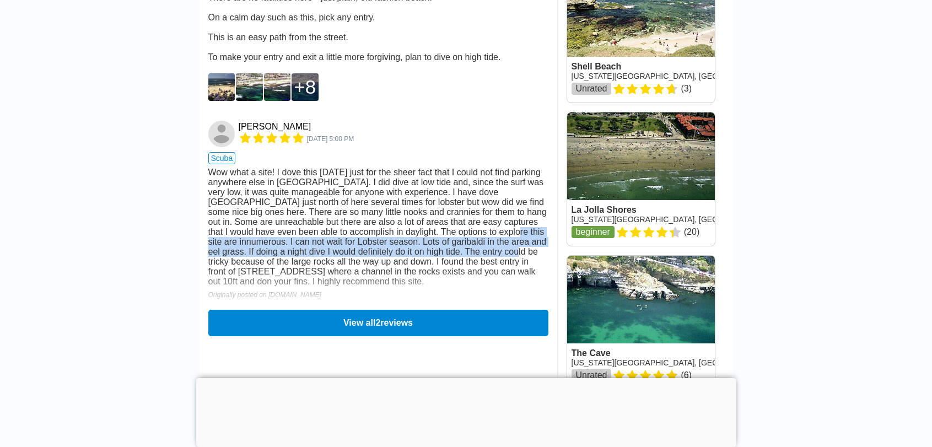
drag, startPoint x: 433, startPoint y: 273, endPoint x: 452, endPoint y: 286, distance: 22.3
click at [452, 286] on div "Wow what a site! I dove this yesterday just for the sheer fact that I could not…" at bounding box center [378, 227] width 340 height 119
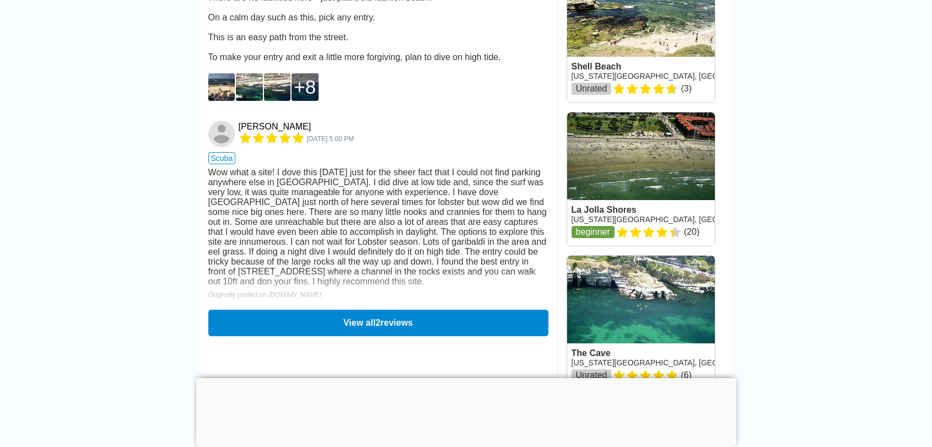
drag, startPoint x: 452, startPoint y: 286, endPoint x: 475, endPoint y: 306, distance: 30.9
click at [476, 287] on div "Wow what a site! I dove this yesterday just for the sheer fact that I could not…" at bounding box center [378, 227] width 340 height 119
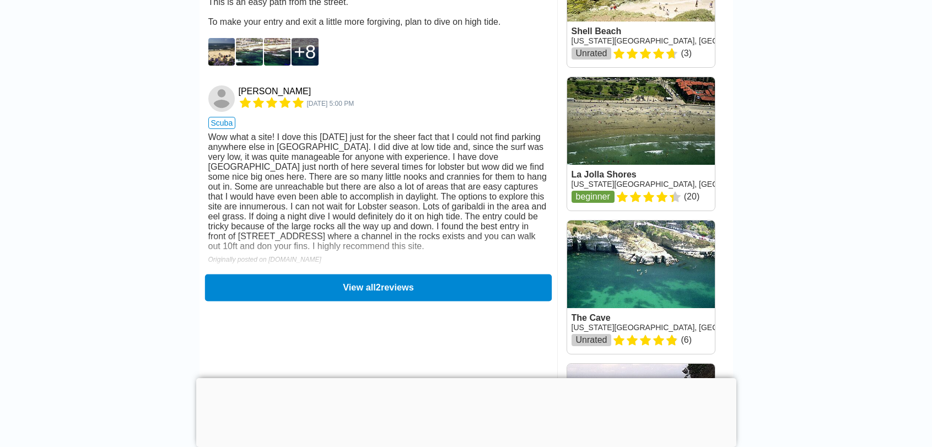
scroll to position [992, 0]
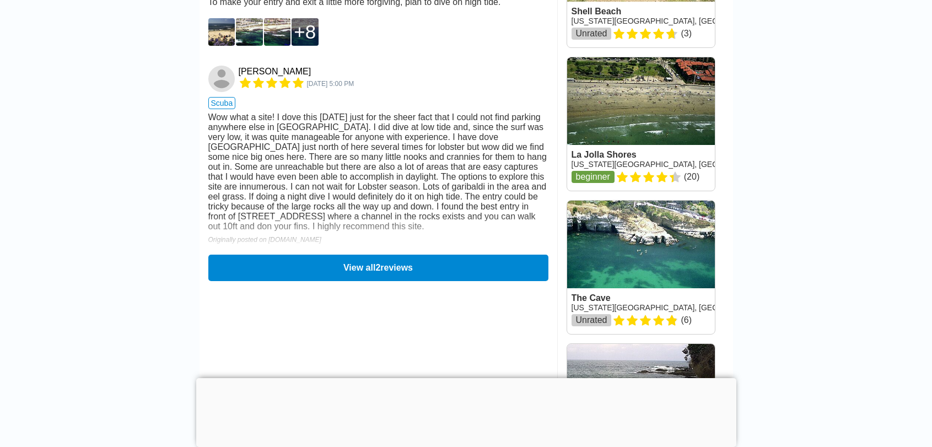
click at [300, 231] on div "Wow what a site! I dove this yesterday just for the sheer fact that I could not…" at bounding box center [378, 171] width 340 height 119
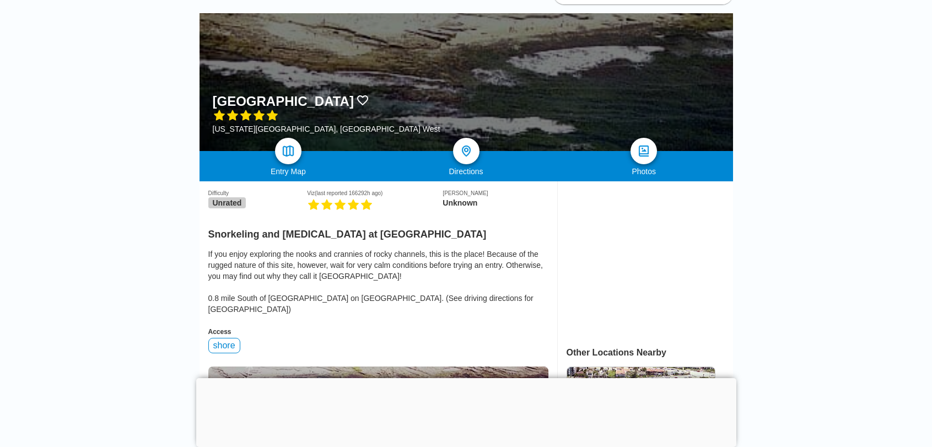
scroll to position [110, 0]
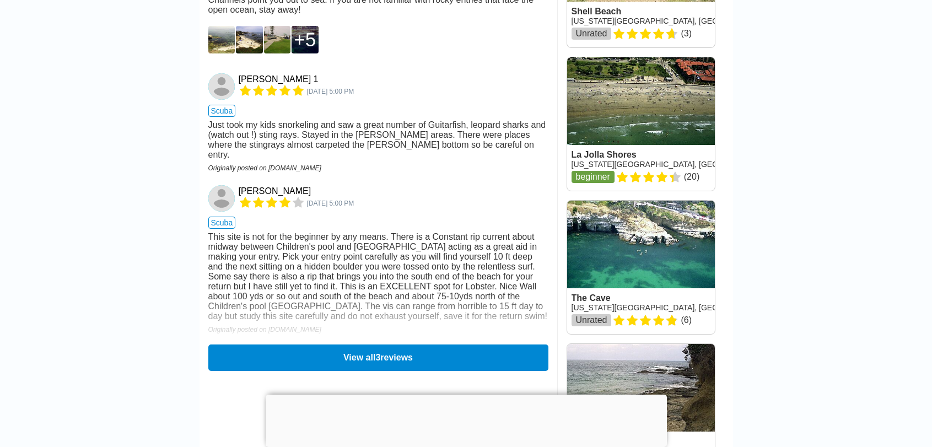
scroll to position [1047, 0]
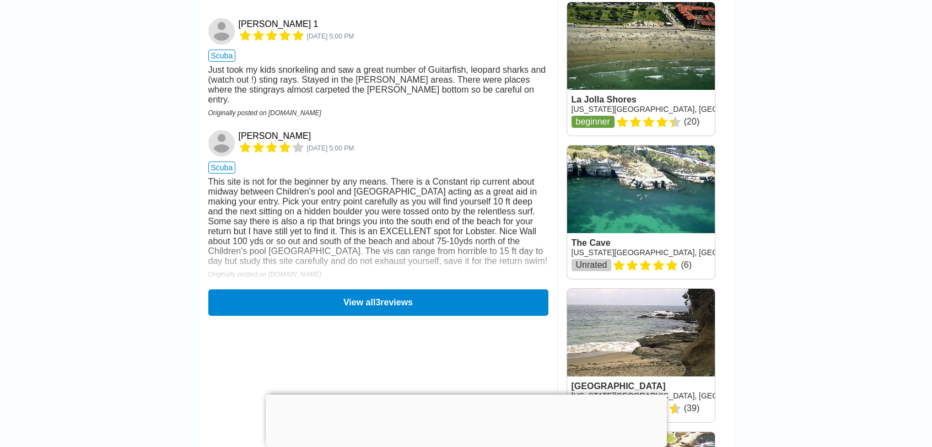
click at [300, 237] on div "This site is not for the beginner by any means. There is a Constant rip current…" at bounding box center [378, 221] width 340 height 89
click at [378, 266] on div "This site is not for the beginner by any means. There is a Constant rip current…" at bounding box center [378, 221] width 340 height 89
click at [399, 316] on button "View all 3 reviews" at bounding box center [378, 302] width 347 height 27
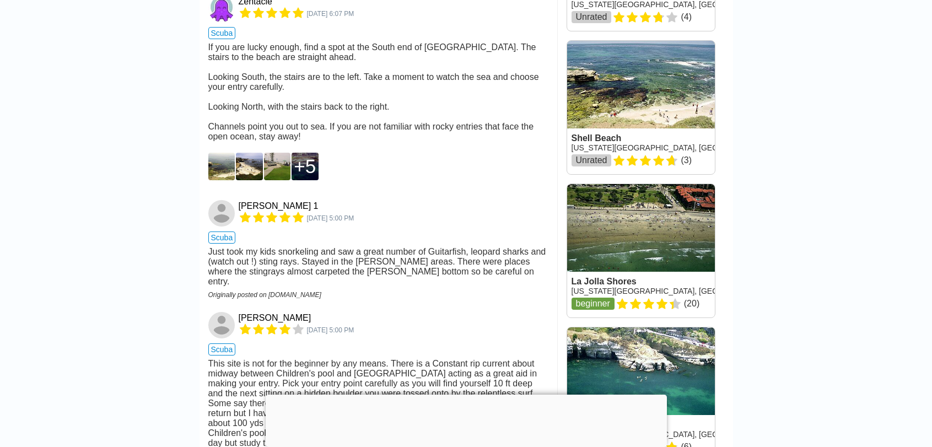
scroll to position [717, 0]
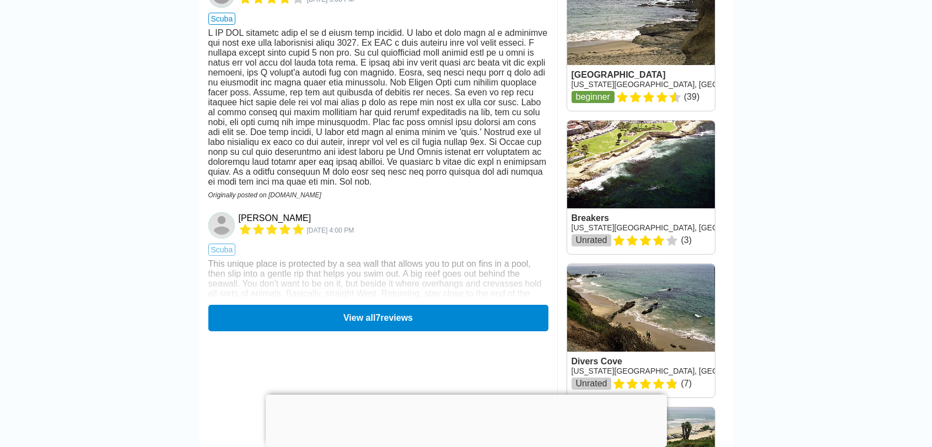
scroll to position [1378, 0]
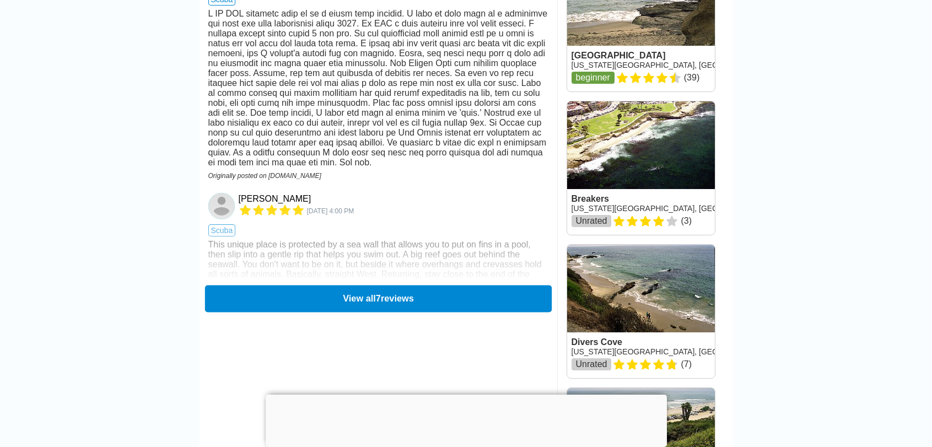
click at [402, 312] on button "View all 7 reviews" at bounding box center [378, 298] width 347 height 27
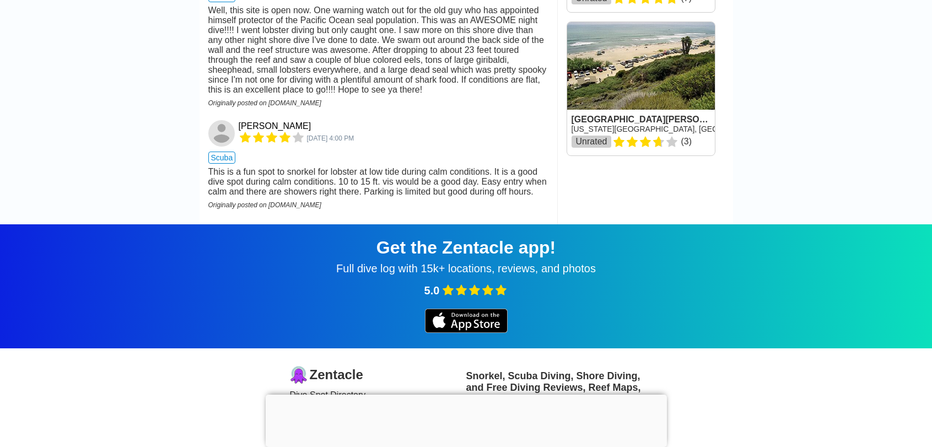
scroll to position [1764, 0]
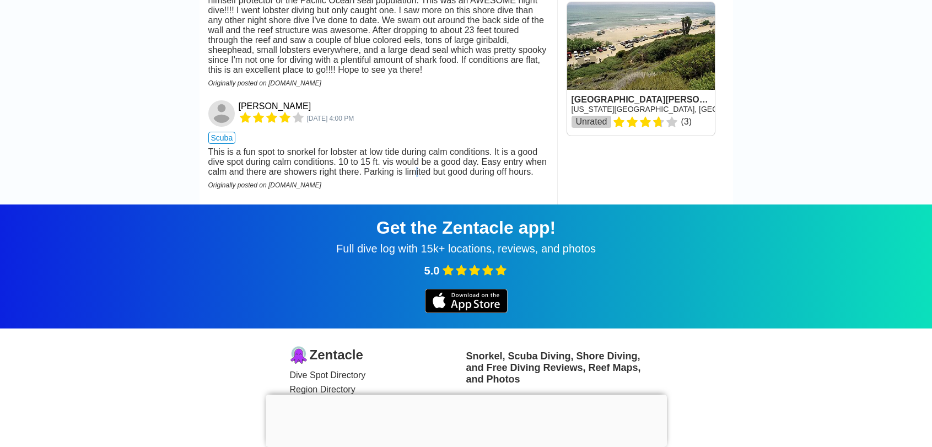
click at [416, 177] on div "This is a fun spot to snorkel for lobster at low tide during calm conditions. I…" at bounding box center [378, 162] width 340 height 30
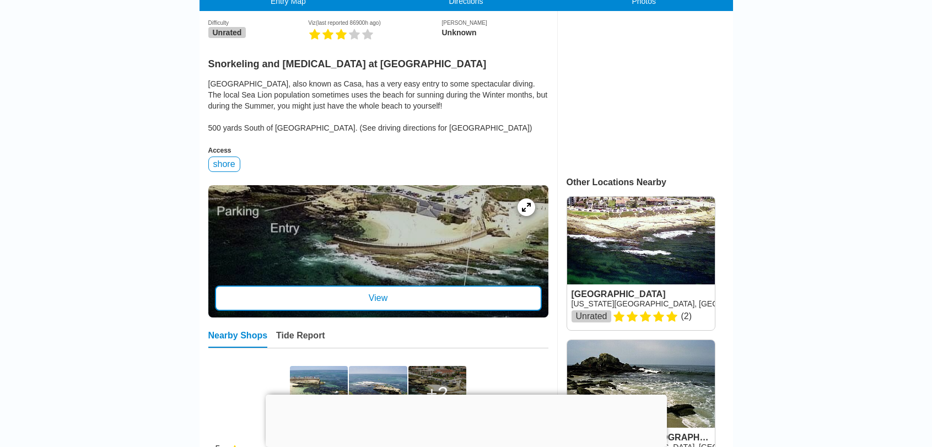
scroll to position [276, 0]
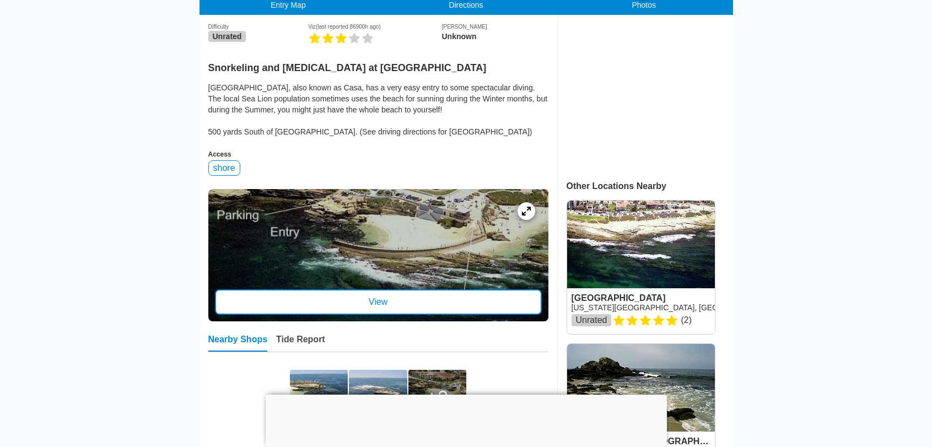
click at [358, 307] on div "View" at bounding box center [378, 301] width 327 height 25
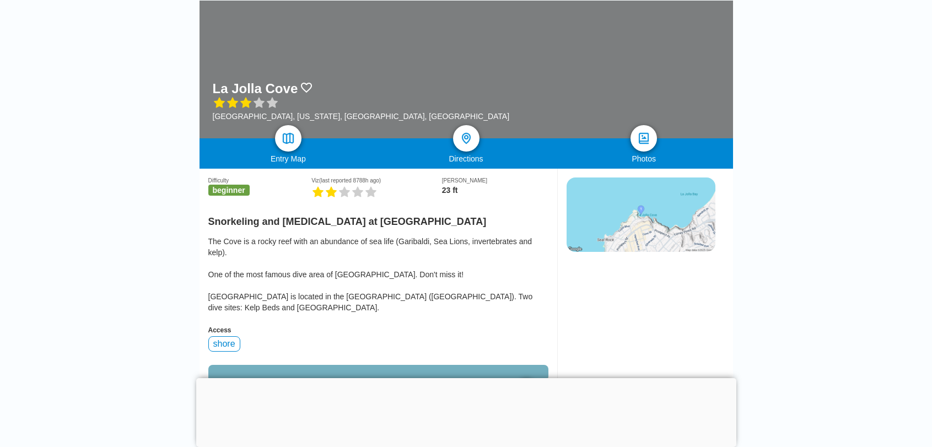
scroll to position [110, 0]
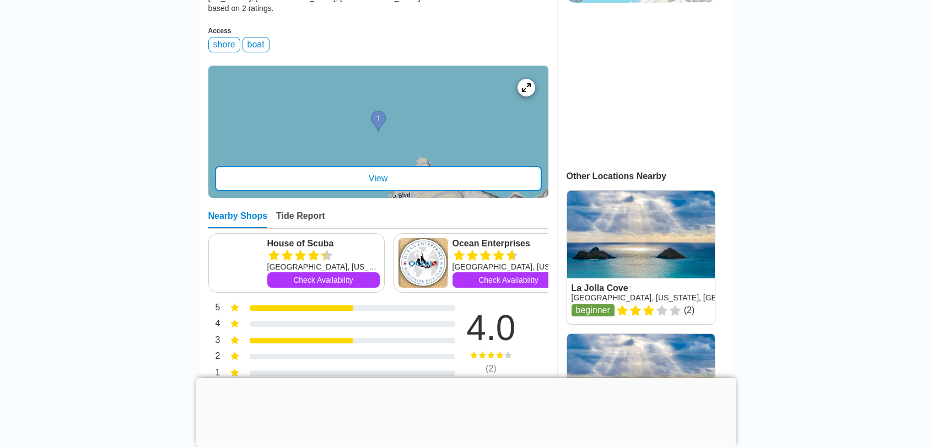
scroll to position [386, 0]
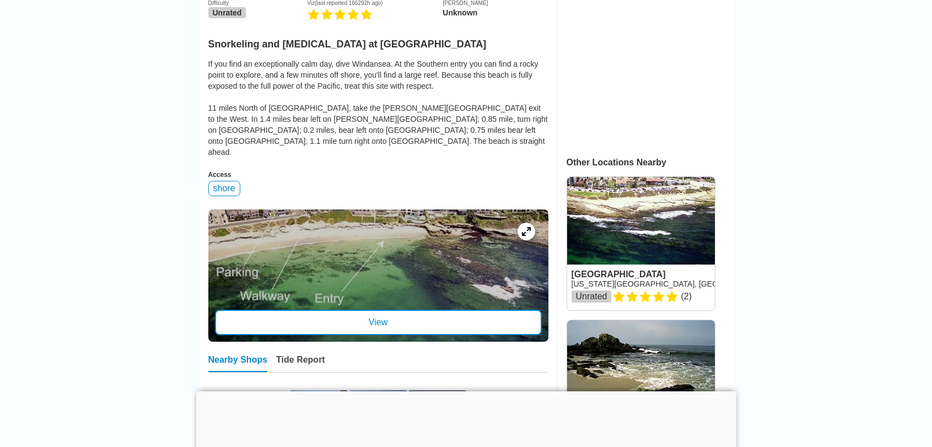
scroll to position [331, 0]
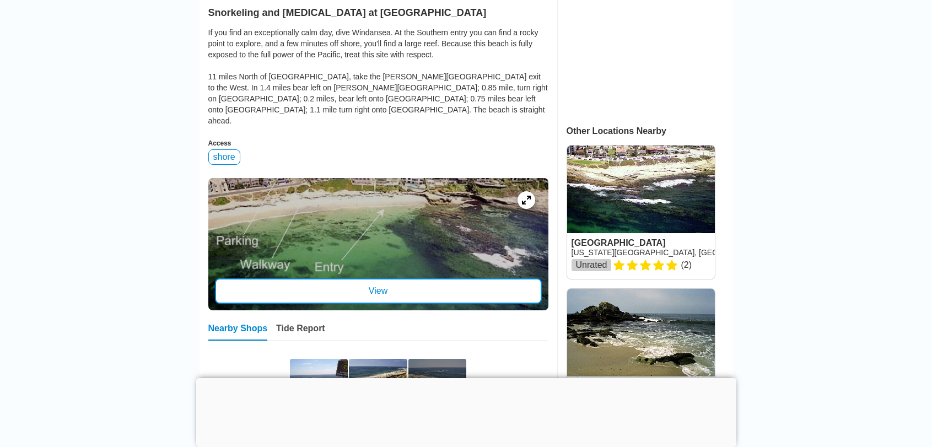
click at [379, 280] on div "View" at bounding box center [378, 290] width 327 height 25
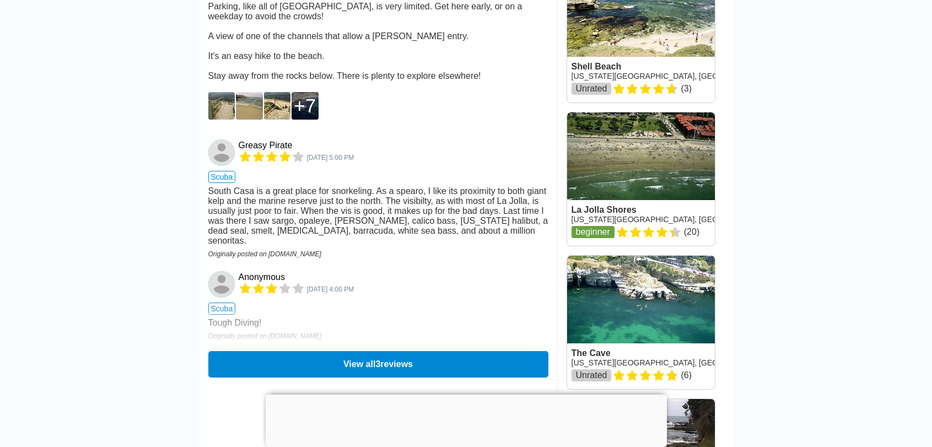
scroll to position [992, 0]
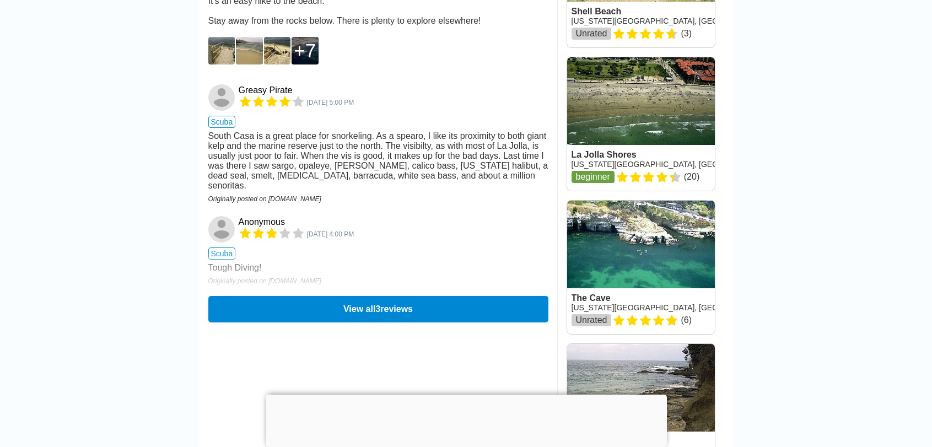
click at [366, 191] on div "South Casa is a great place for snorkeling. As a spearo, I like its proximity t…" at bounding box center [378, 161] width 340 height 60
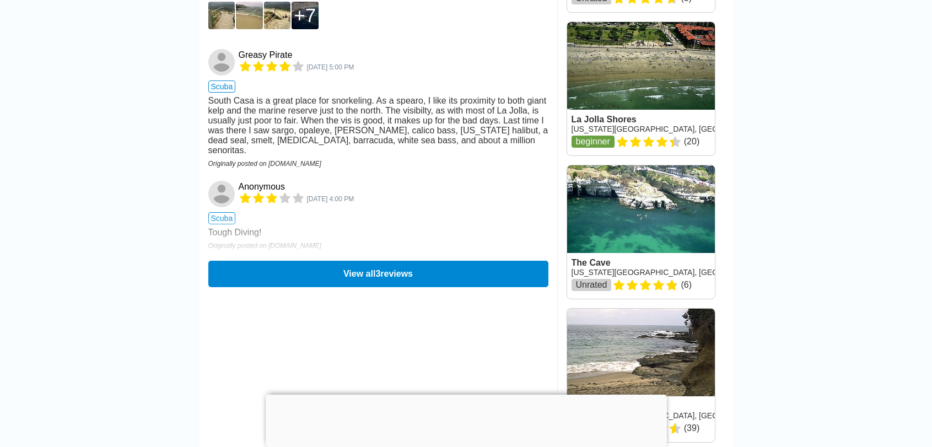
scroll to position [1047, 0]
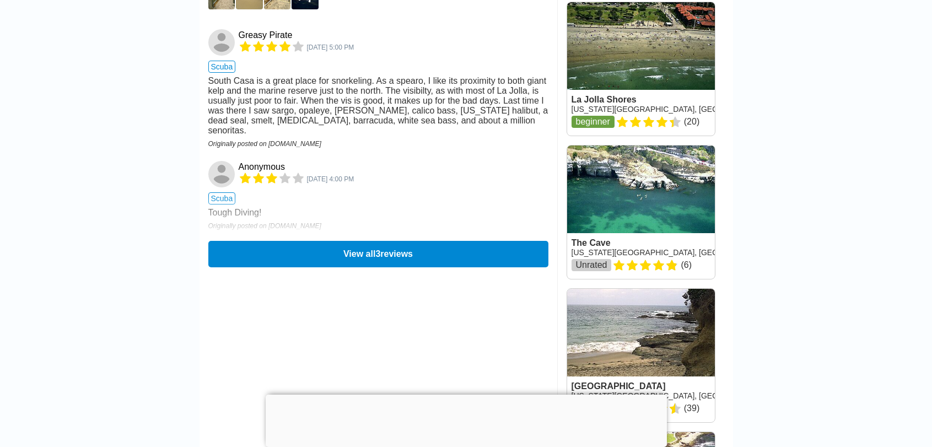
click at [297, 218] on div "Tough Diving!" at bounding box center [378, 213] width 340 height 10
click at [253, 218] on div "Tough Diving!" at bounding box center [378, 213] width 340 height 10
click at [426, 267] on button "View all 3 reviews" at bounding box center [378, 253] width 347 height 27
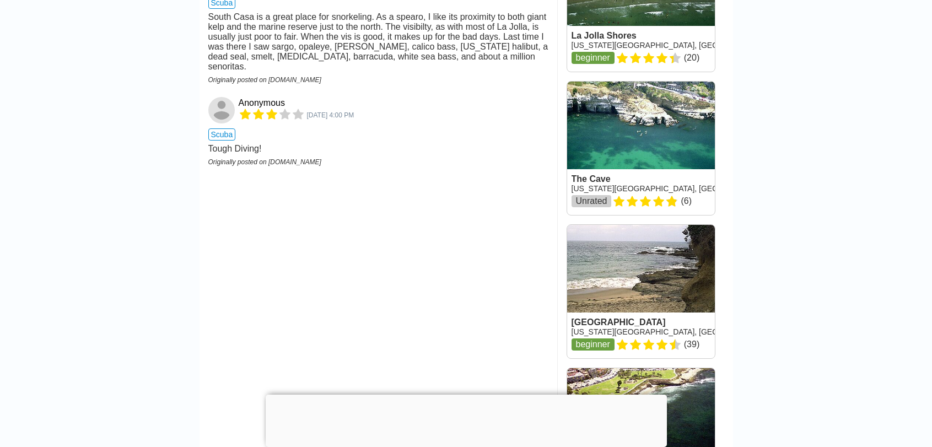
scroll to position [1213, 0]
